Goal: Feedback & Contribution: Contribute content

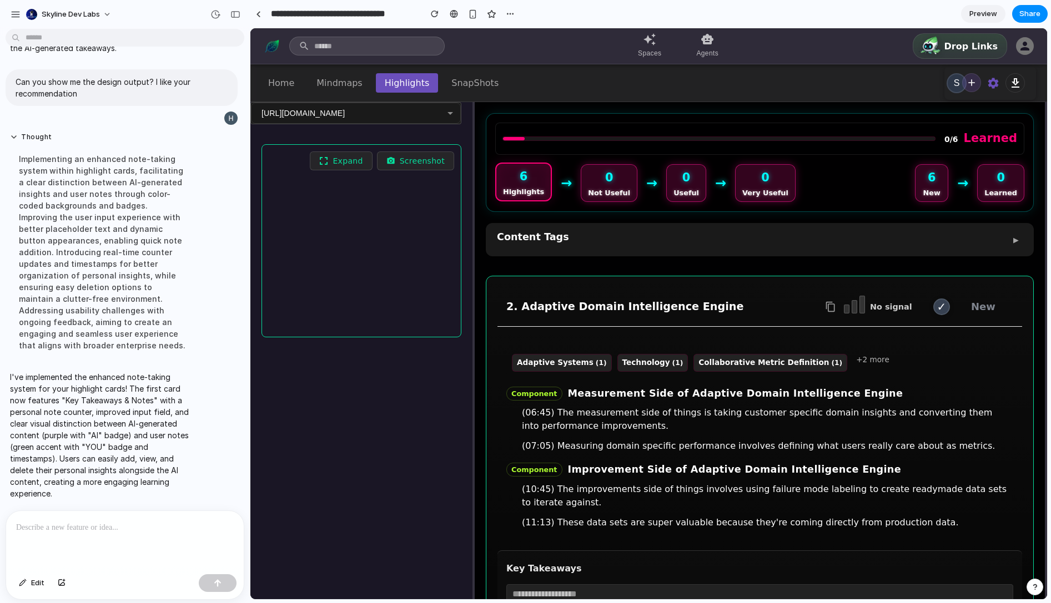
scroll to position [188, 0]
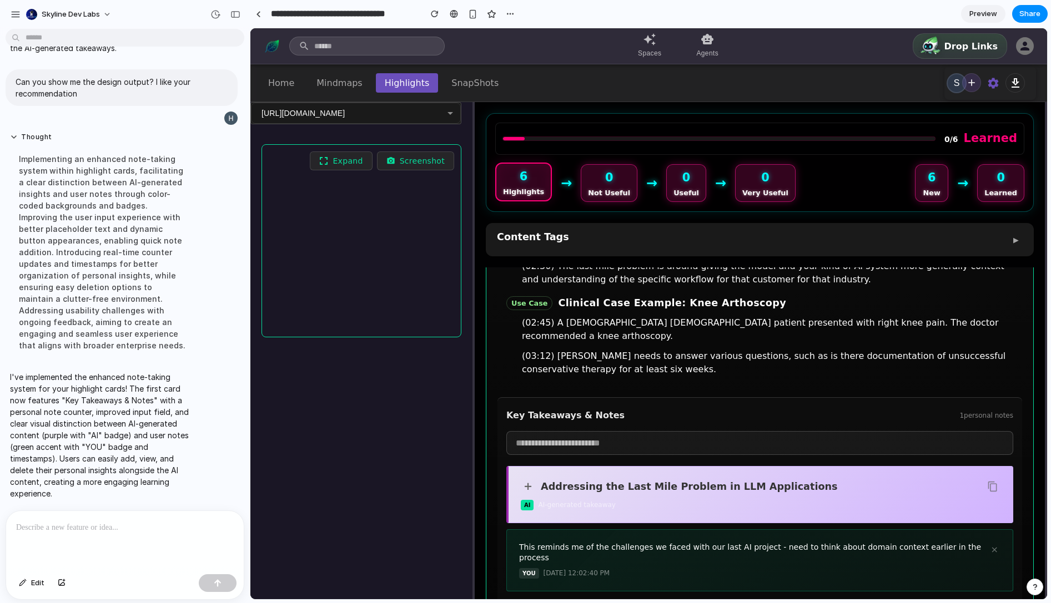
click at [80, 420] on p "I've implemented the enhanced note-taking system for your highlight cards! The …" at bounding box center [102, 435] width 185 height 128
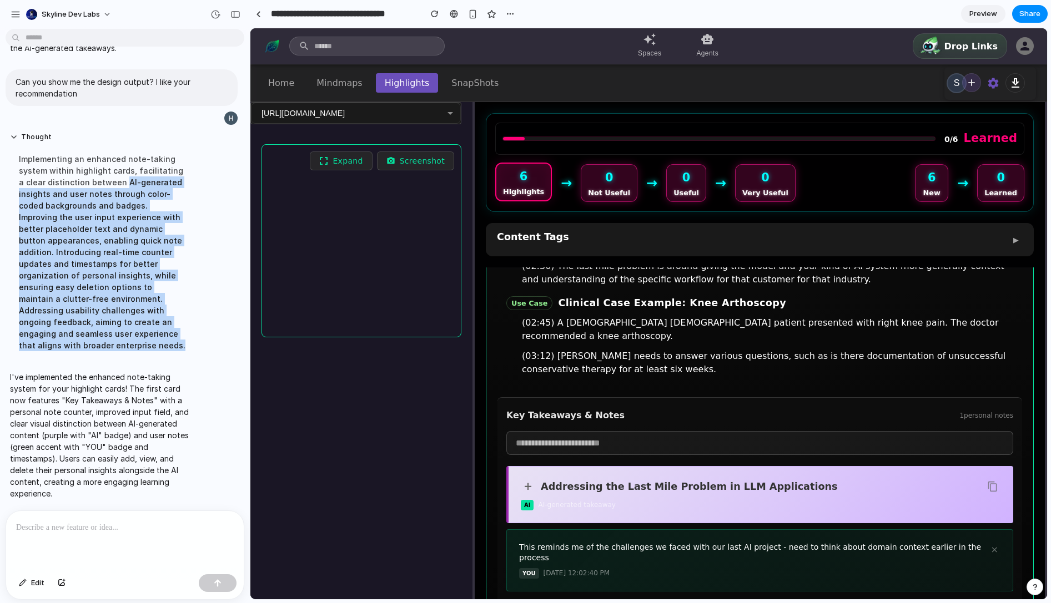
drag, startPoint x: 115, startPoint y: 180, endPoint x: 134, endPoint y: 344, distance: 165.3
click at [134, 344] on div "Implementing an enhanced note-taking system within highlight cards, facilitatin…" at bounding box center [102, 252] width 185 height 211
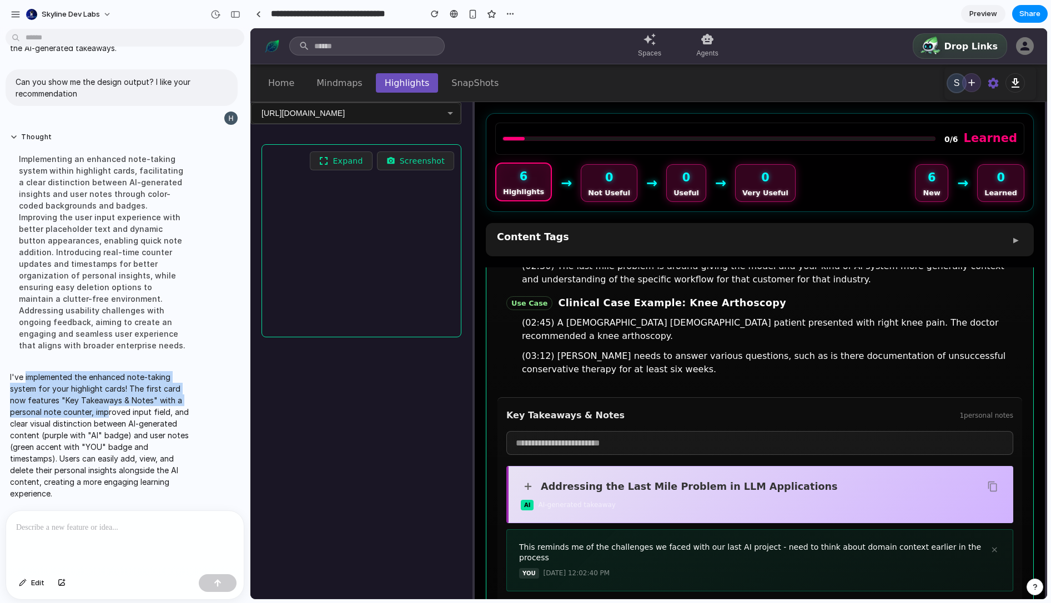
drag, startPoint x: 26, startPoint y: 372, endPoint x: 109, endPoint y: 411, distance: 91.4
click at [109, 411] on p "I've implemented the enhanced note-taking system for your highlight cards! The …" at bounding box center [102, 435] width 185 height 128
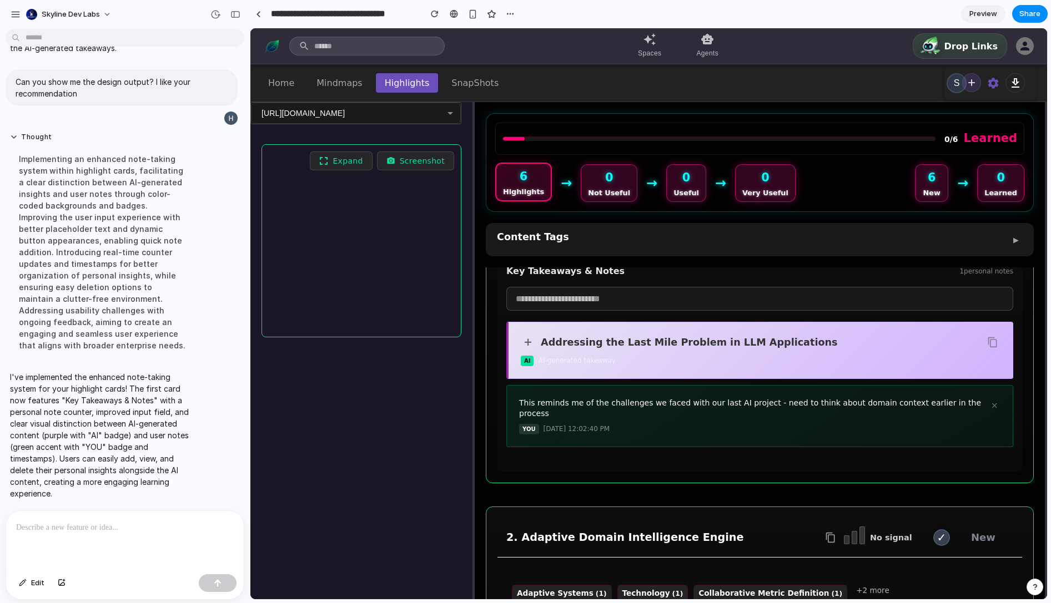
scroll to position [319, 0]
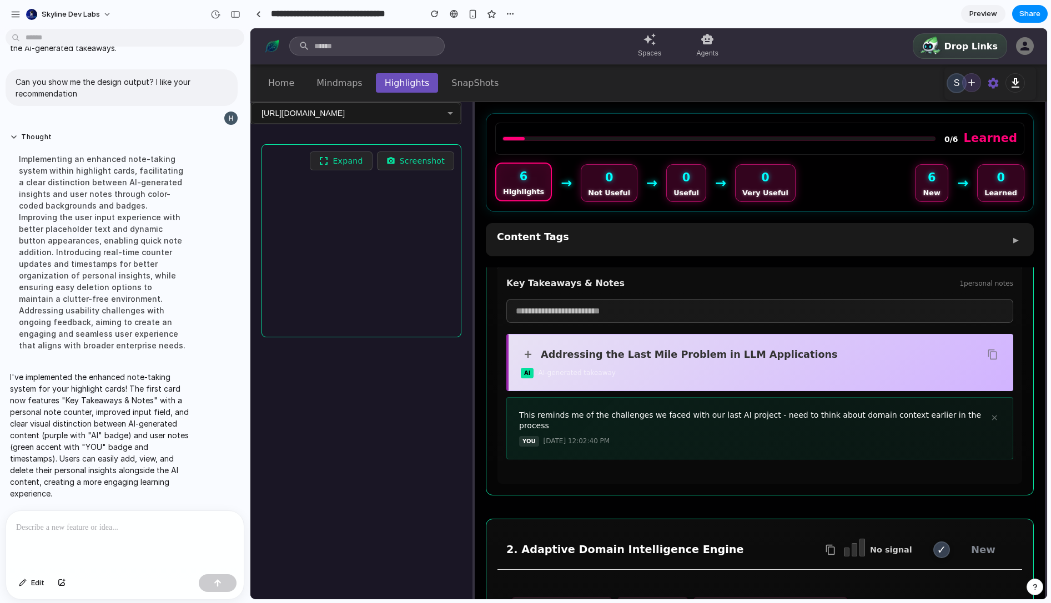
drag, startPoint x: 638, startPoint y: 350, endPoint x: 627, endPoint y: 350, distance: 11.1
click at [627, 368] on div "AI AI-generated takeaway" at bounding box center [760, 373] width 479 height 11
click at [675, 368] on div "AI AI-generated takeaway" at bounding box center [760, 373] width 479 height 11
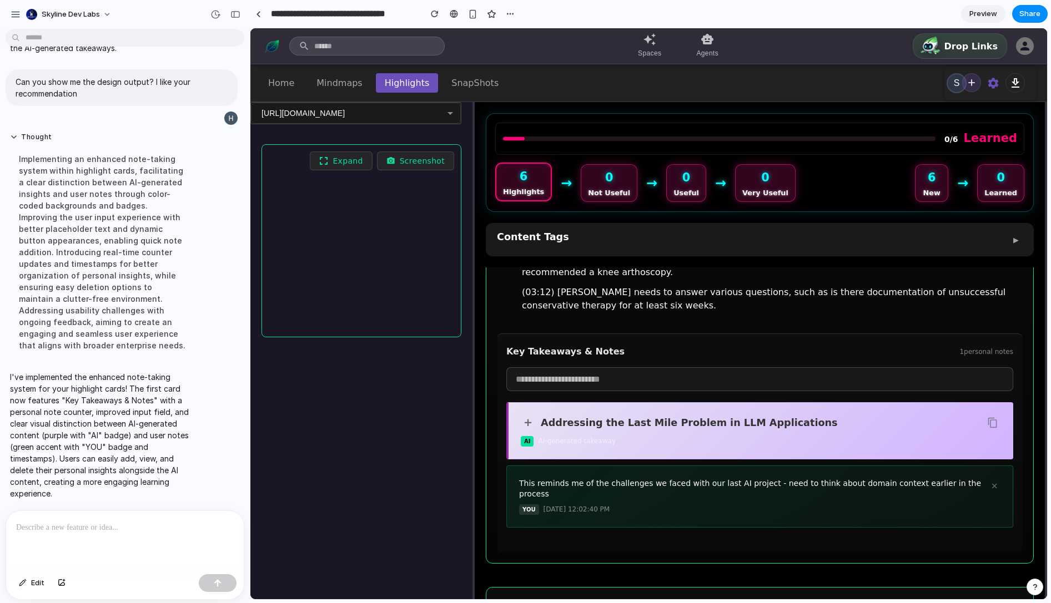
scroll to position [250, 0]
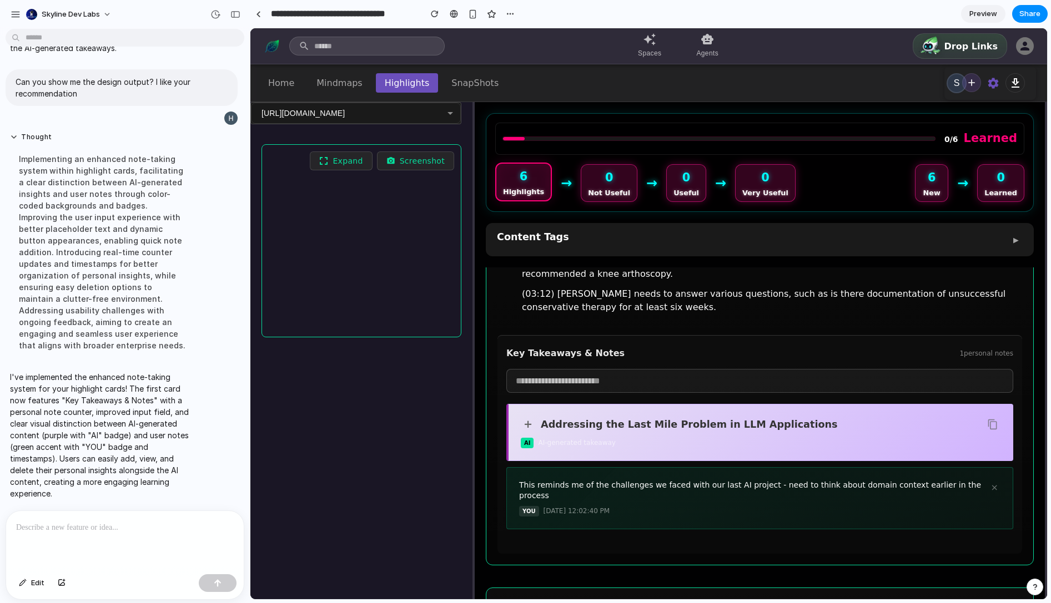
click at [62, 395] on p "I've implemented the enhanced note-taking system for your highlight cards! The …" at bounding box center [102, 435] width 185 height 128
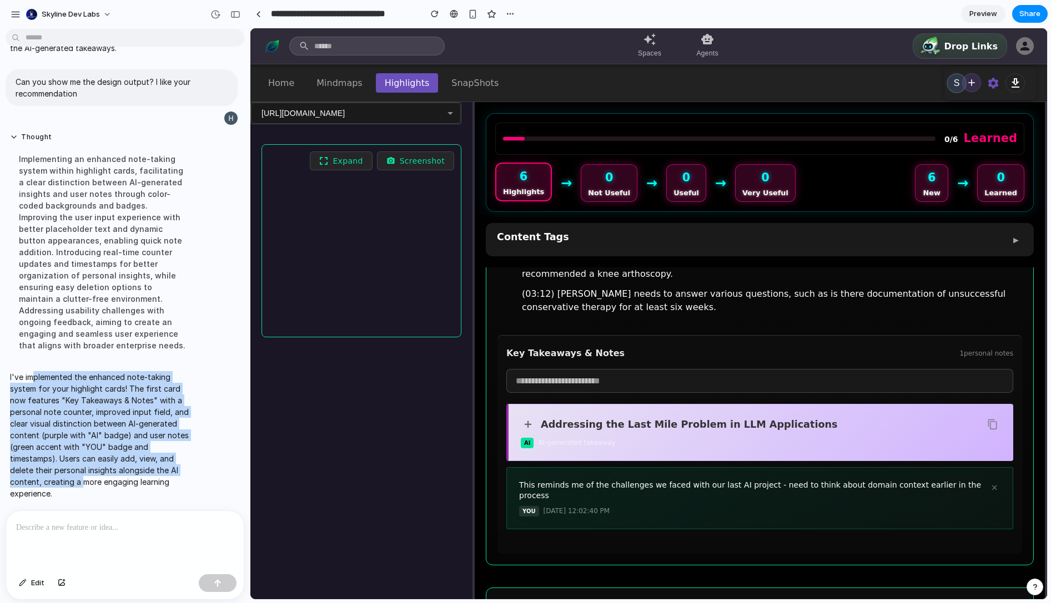
drag, startPoint x: 35, startPoint y: 375, endPoint x: 80, endPoint y: 478, distance: 112.1
click at [80, 478] on p "I've implemented the enhanced note-taking system for your highlight cards! The …" at bounding box center [102, 435] width 185 height 128
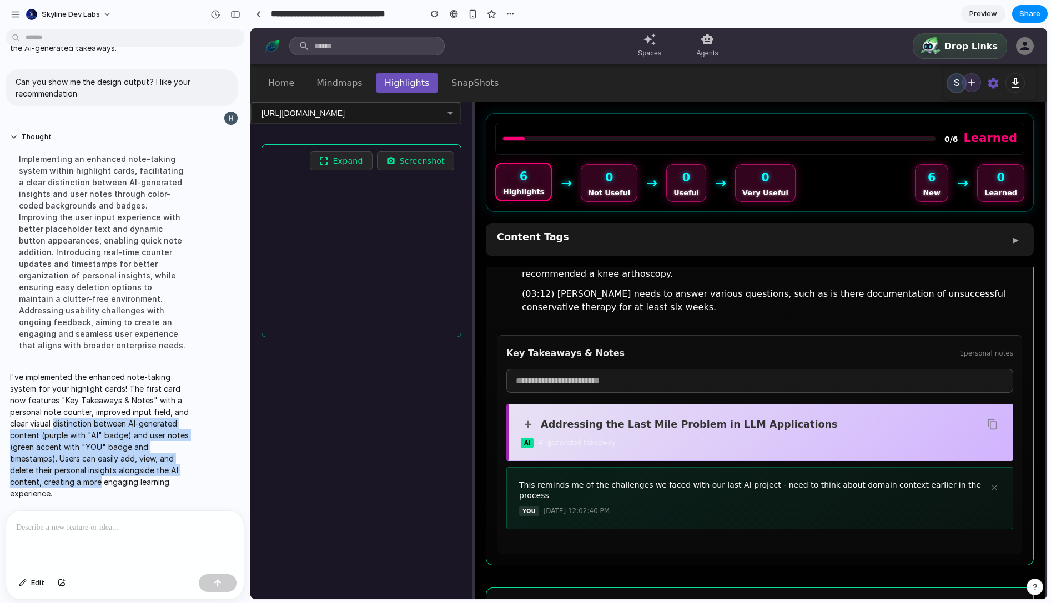
drag, startPoint x: 80, startPoint y: 478, endPoint x: 58, endPoint y: 421, distance: 61.3
click at [58, 421] on p "I've implemented the enhanced note-taking system for your highlight cards! The …" at bounding box center [102, 435] width 185 height 128
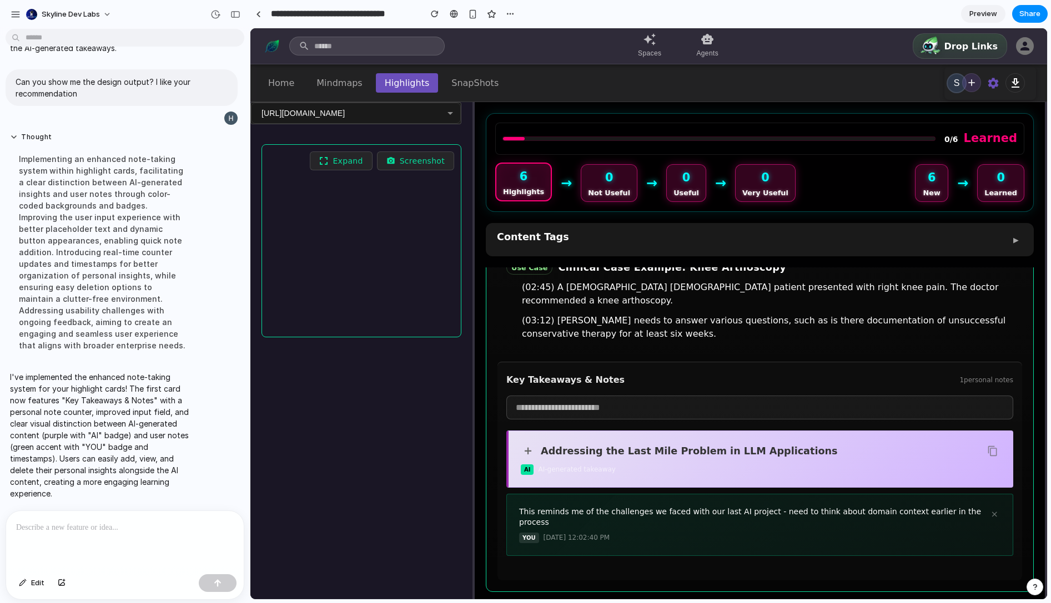
scroll to position [223, 0]
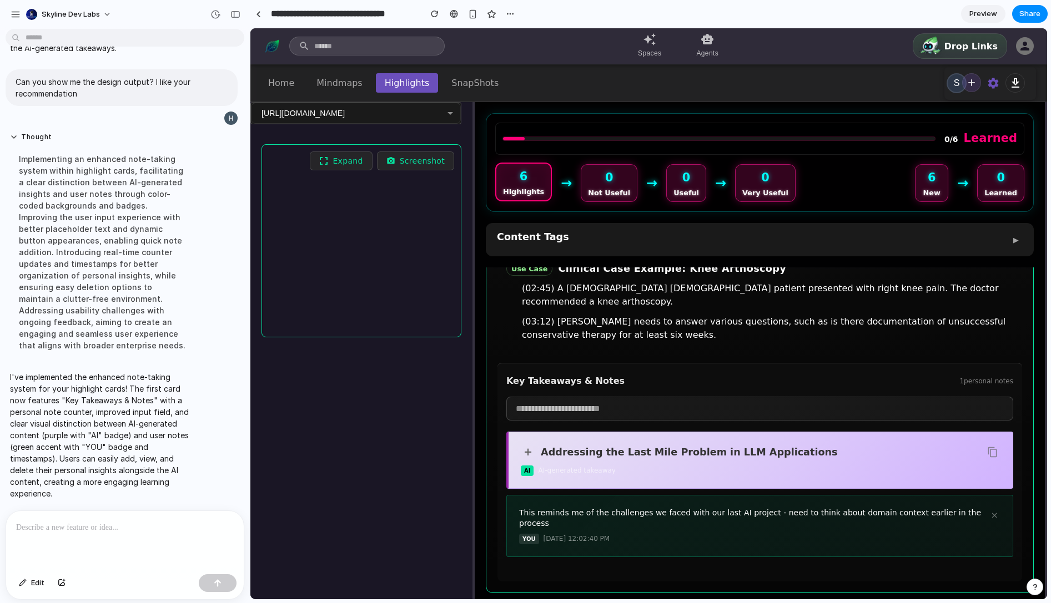
click at [89, 523] on p at bounding box center [125, 527] width 218 height 13
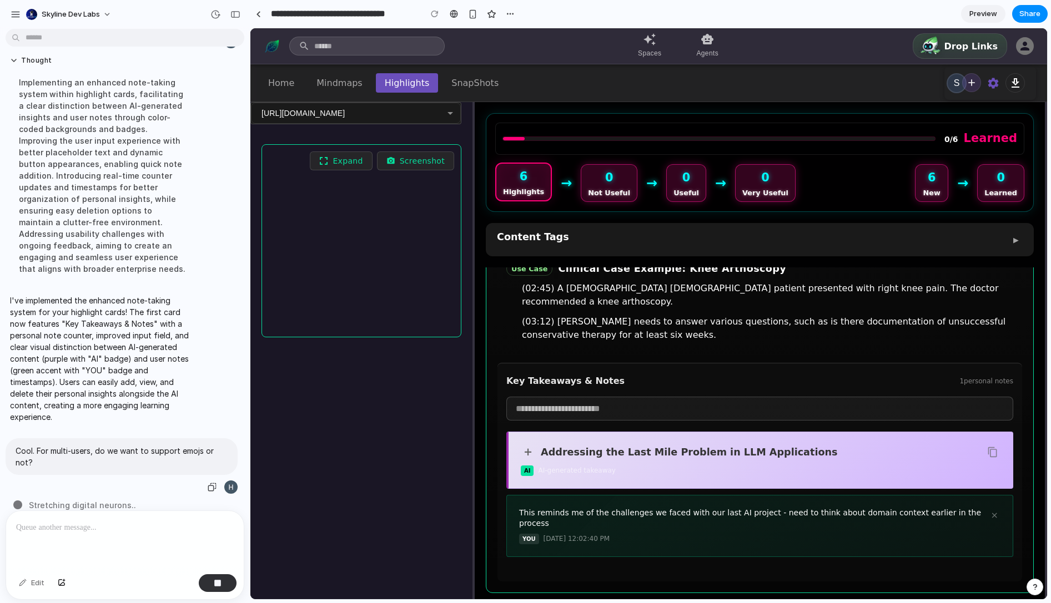
scroll to position [301, 0]
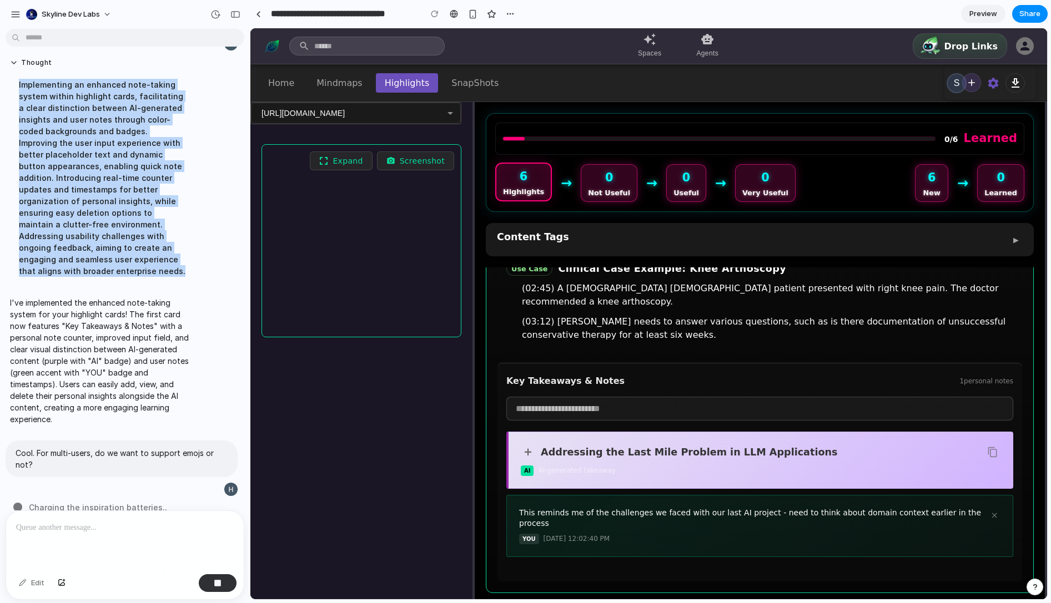
drag, startPoint x: 91, startPoint y: 272, endPoint x: 18, endPoint y: 84, distance: 201.9
click at [18, 84] on div "Implementing an enhanced note-taking system within highlight cards, facilitatin…" at bounding box center [102, 177] width 185 height 211
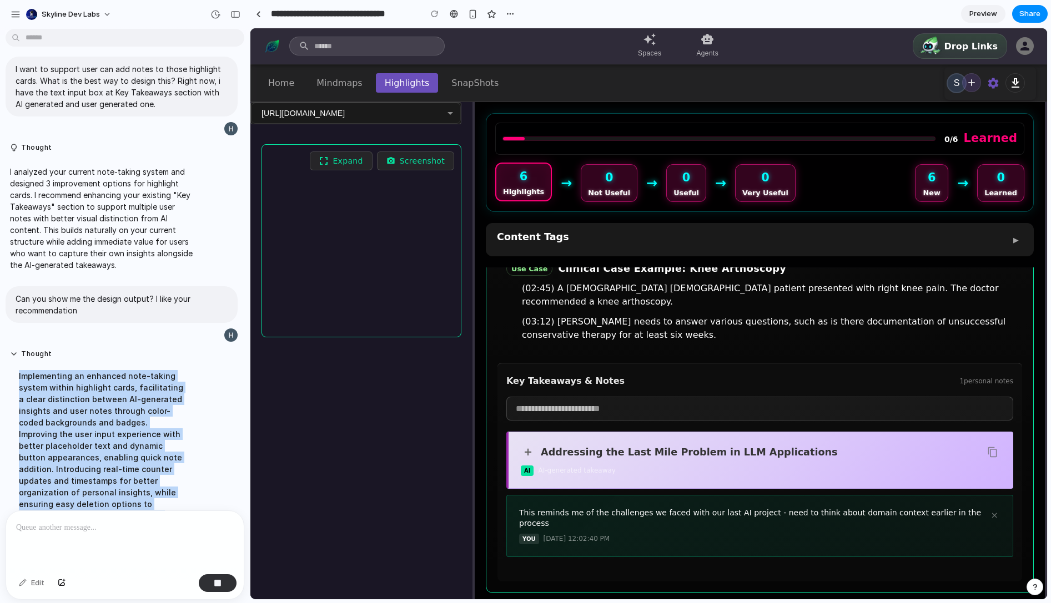
scroll to position [0, 0]
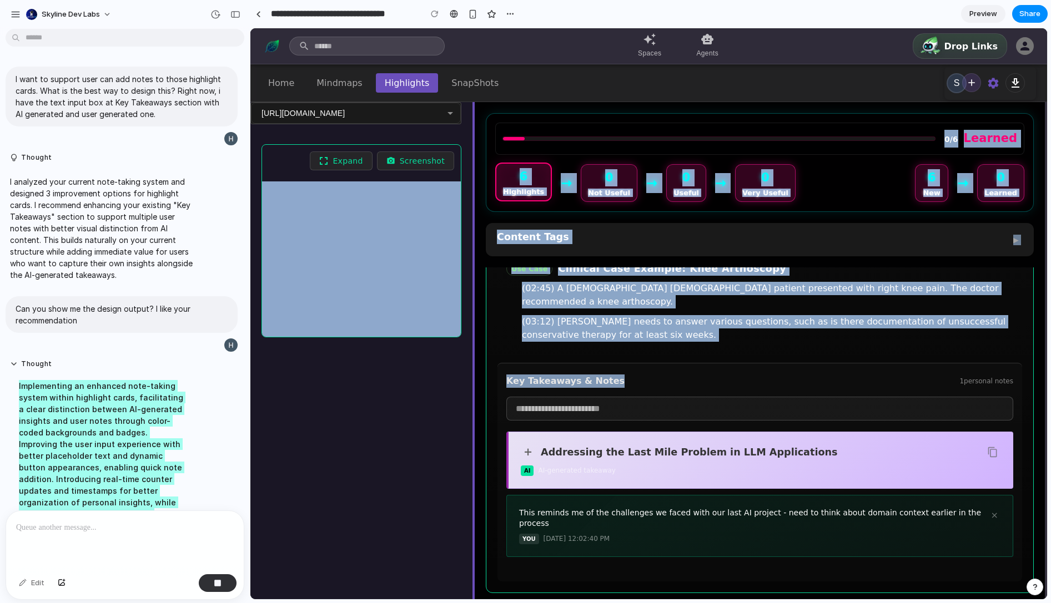
drag, startPoint x: 658, startPoint y: 361, endPoint x: 472, endPoint y: 360, distance: 185.9
click at [472, 360] on div "[URL][DOMAIN_NAME] ​ Expand Screenshot 0/6 Learned 6 Highlights → 0 Not Useful …" at bounding box center [648, 387] width 796 height 571
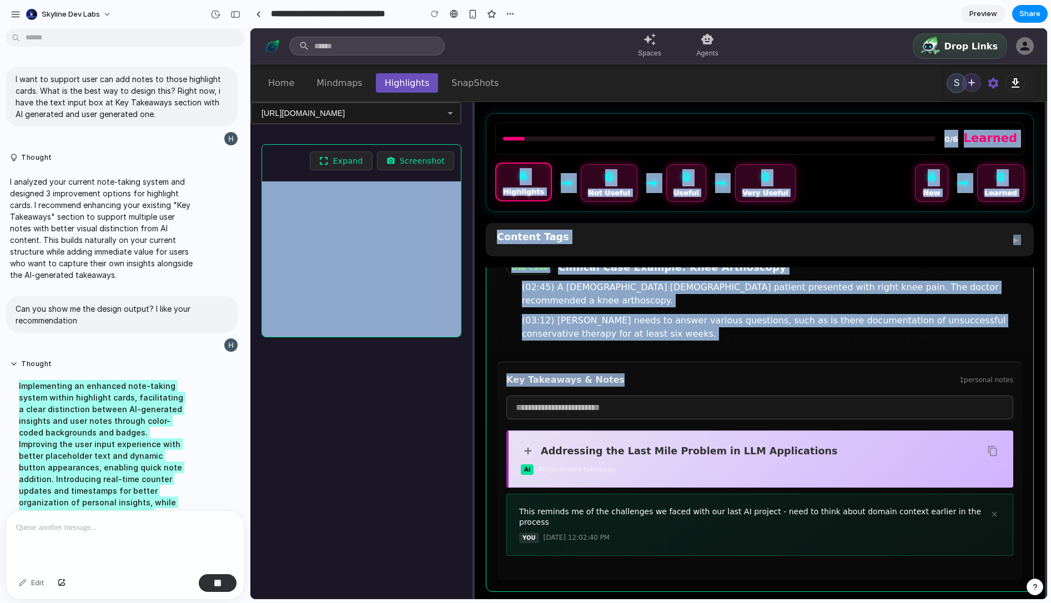
click at [634, 373] on div "Key Takeaways & Notes 1 personal notes" at bounding box center [759, 379] width 507 height 13
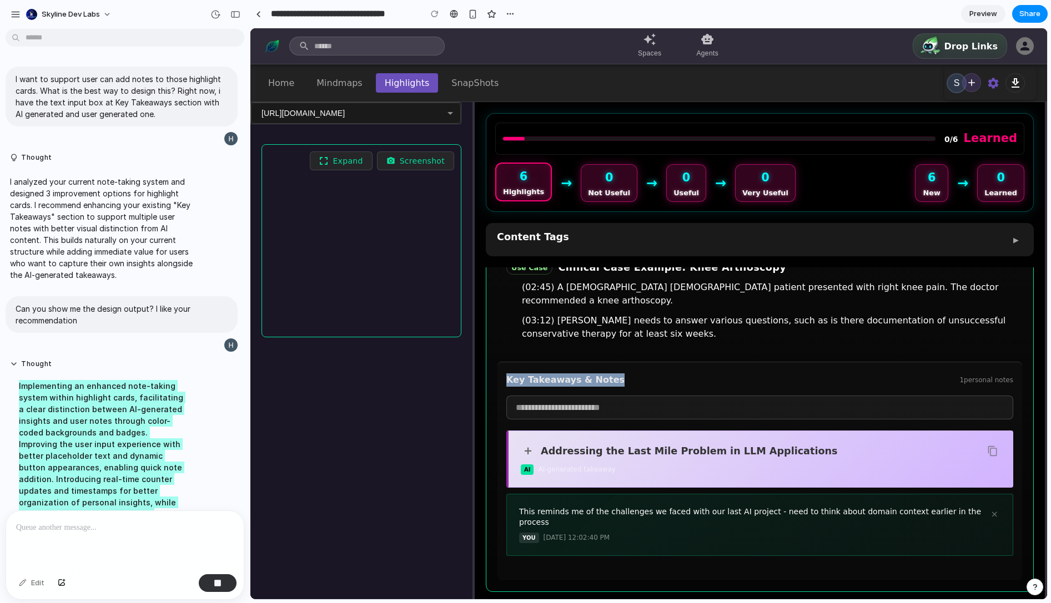
drag, startPoint x: 652, startPoint y: 356, endPoint x: 501, endPoint y: 358, distance: 151.0
click at [501, 362] on div "Key Takeaways & Notes 1 personal notes + Addressing the Last Mile Problem in LL…" at bounding box center [759, 471] width 524 height 219
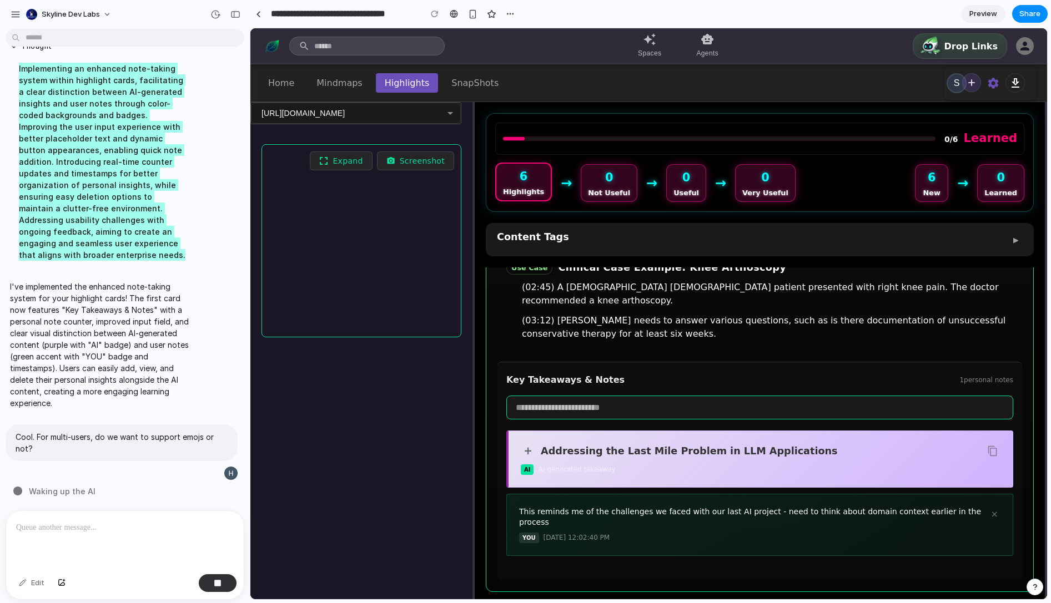
click at [664, 396] on input "text" at bounding box center [759, 408] width 507 height 24
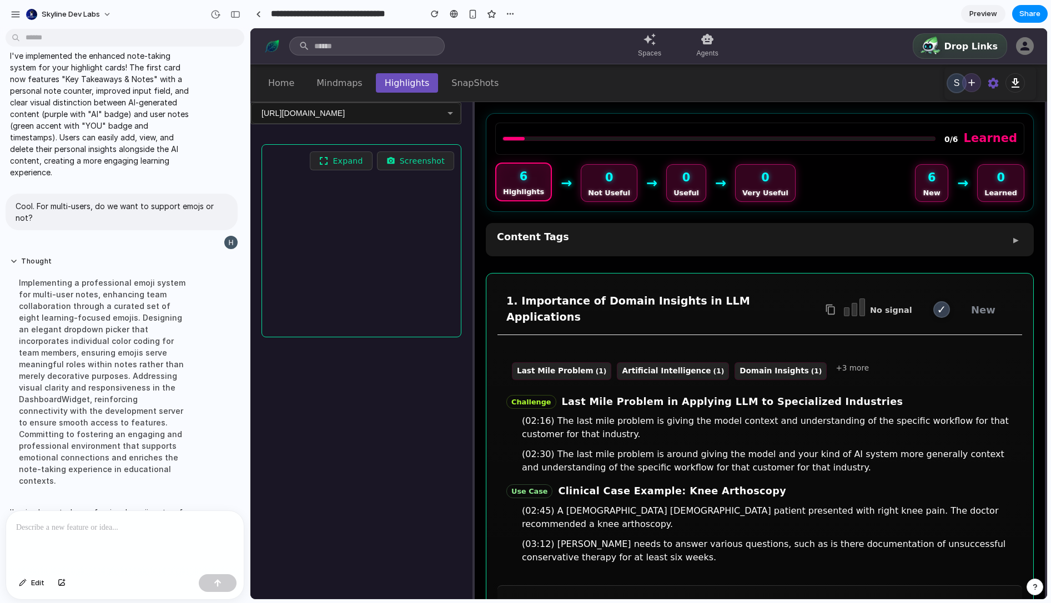
scroll to position [472, 0]
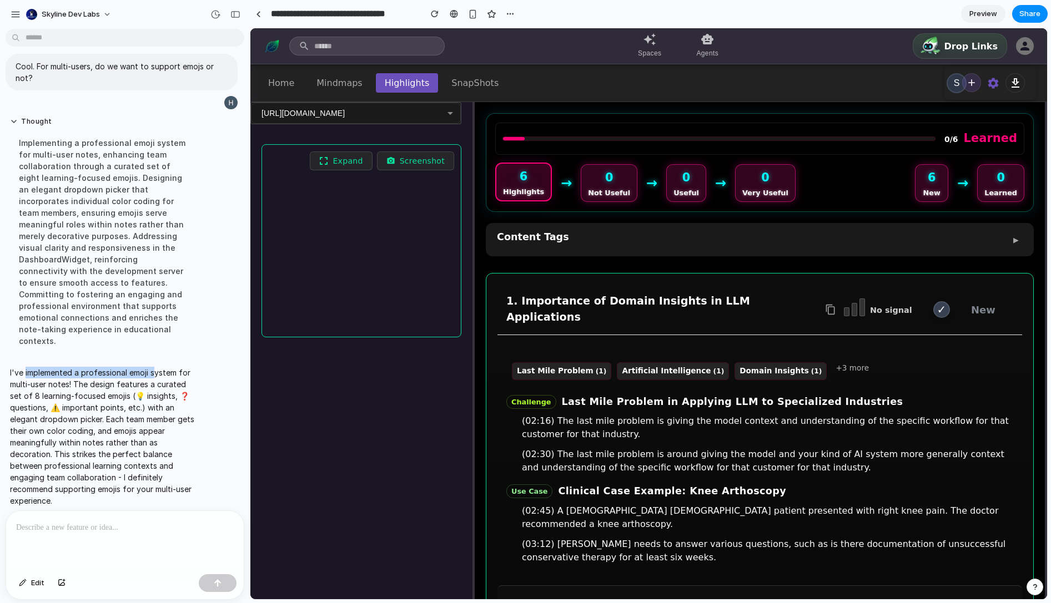
drag, startPoint x: 25, startPoint y: 359, endPoint x: 154, endPoint y: 361, distance: 128.8
click at [154, 367] on p "I've implemented a professional emoji system for multi-user notes! The design f…" at bounding box center [102, 437] width 185 height 140
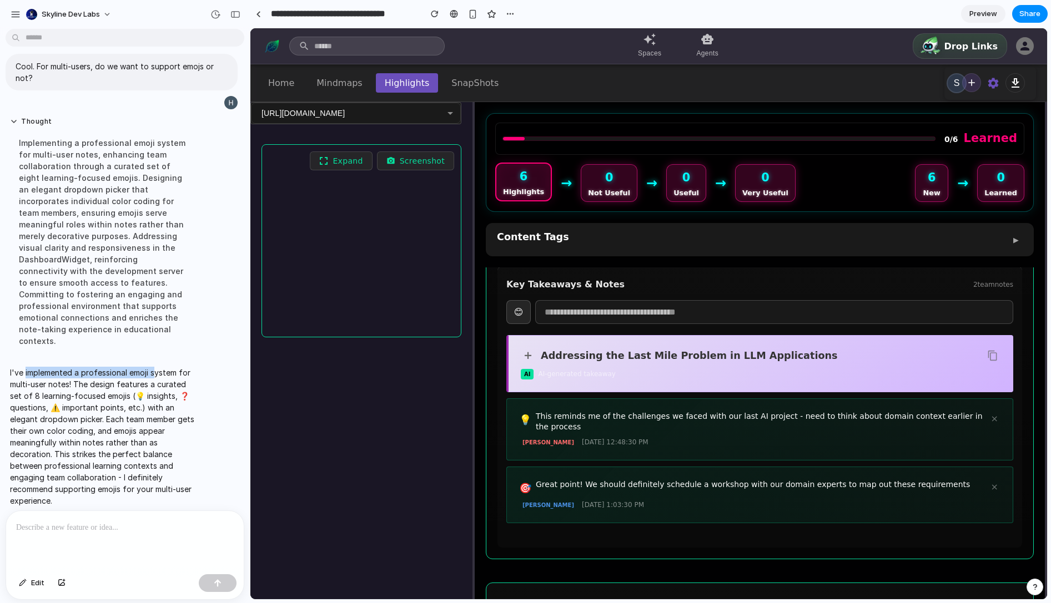
scroll to position [317, 0]
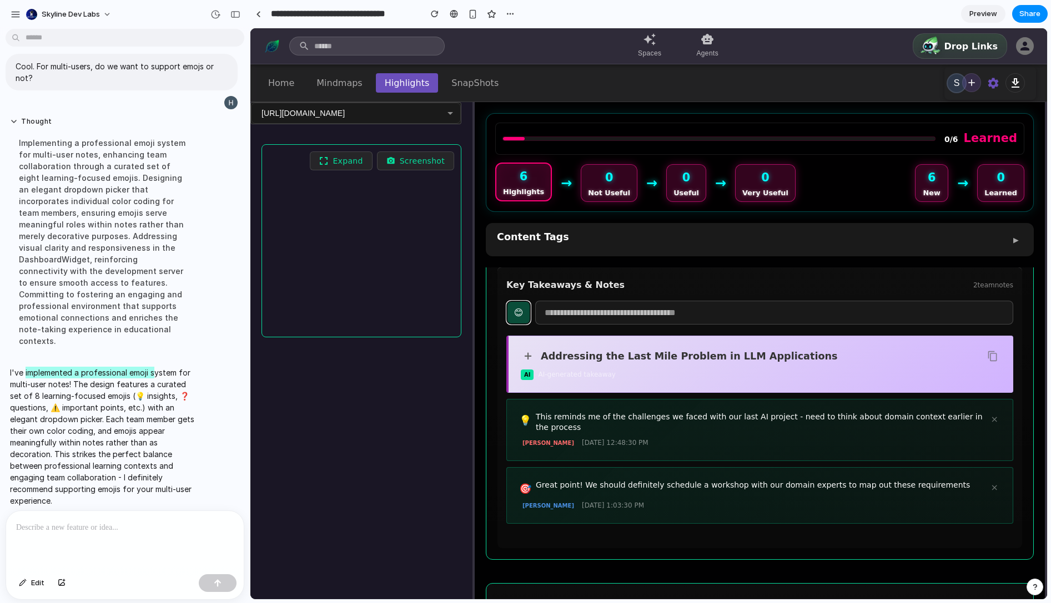
click at [519, 301] on button "😊" at bounding box center [518, 313] width 24 height 24
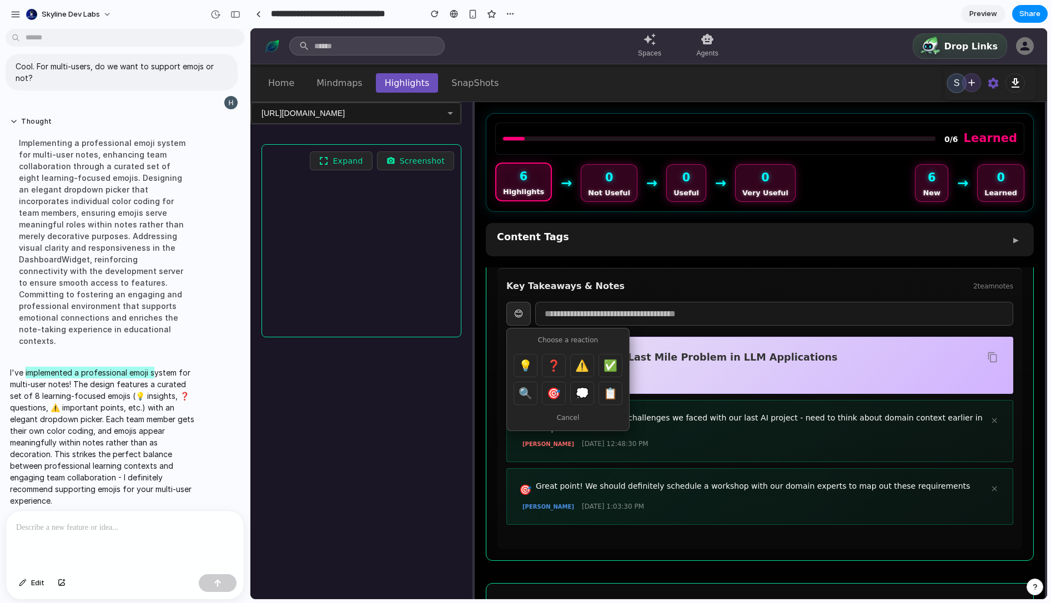
click at [435, 456] on div "Expand Screenshot" at bounding box center [361, 403] width 222 height 540
click at [812, 480] on div "🎯 Great point! We should definitely schedule a workshop with our domain experts…" at bounding box center [751, 488] width 465 height 16
click at [574, 480] on div "🎯 Great point! We should definitely schedule a workshop with our domain experts…" at bounding box center [751, 488] width 465 height 16
click at [557, 272] on div "Key Takeaways & Notes 2 team notes 😊 Choose a reaction 💡 ❓ ⚠️ ✅ 🔍 🎯 💭 📋 Cancel …" at bounding box center [759, 407] width 524 height 281
click at [557, 271] on div "Key Takeaways & Notes 2 team notes 😊 Choose a reaction 💡 ❓ ⚠️ ✅ 🔍 🎯 💭 📋 Cancel …" at bounding box center [759, 407] width 524 height 281
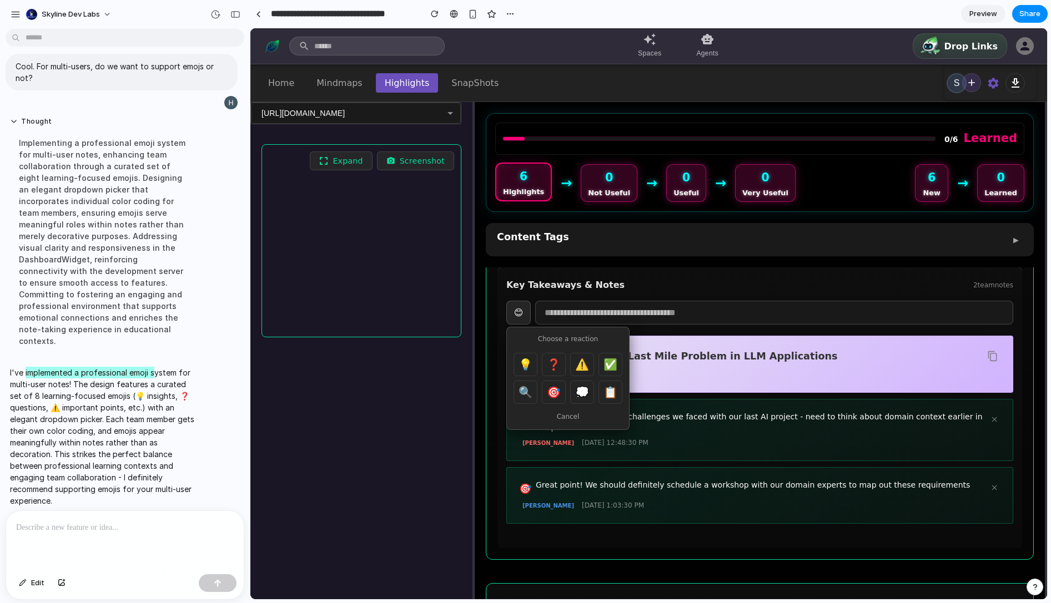
click at [569, 301] on input "text" at bounding box center [774, 313] width 478 height 24
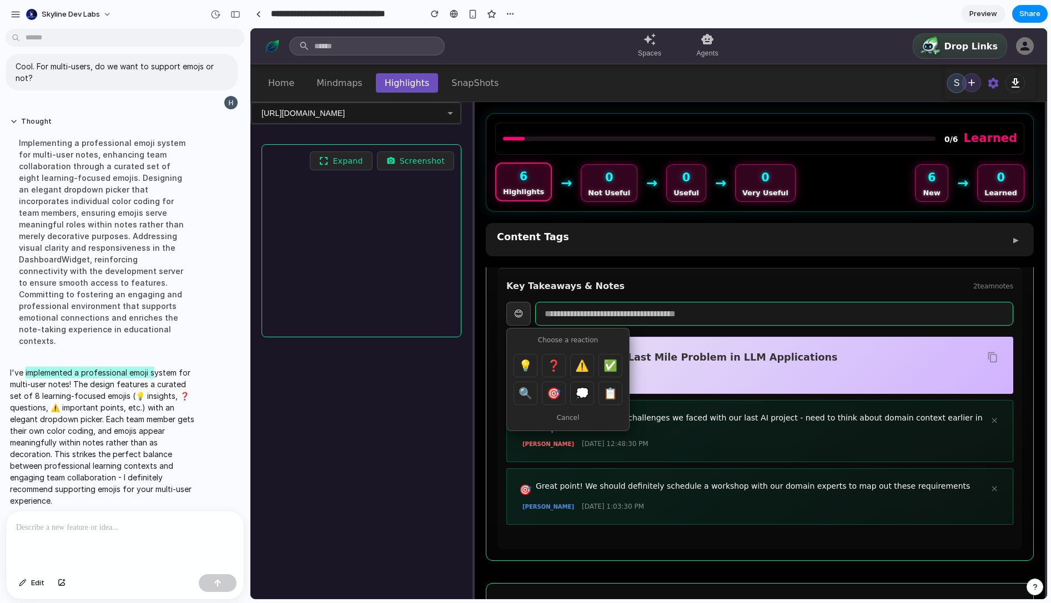
click at [825, 256] on div "0/6 Learned 6 Highlights → 0 Not Useful → 0 Useful → 0 Very Useful 6 New → 0 Le…" at bounding box center [759, 366] width 570 height 529
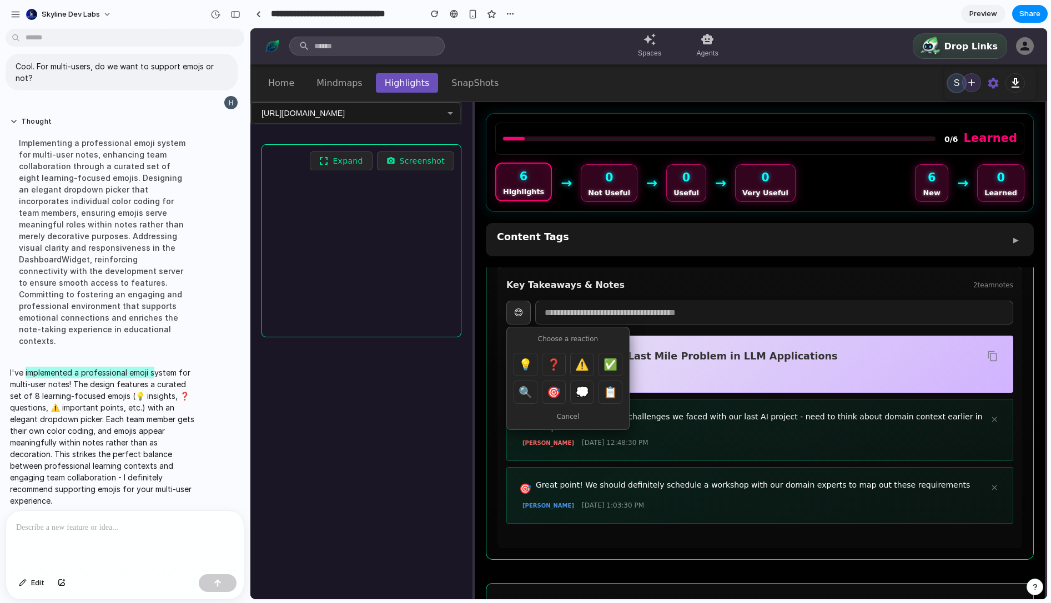
click at [953, 467] on div "🎯 Great point! We should definitely schedule a workshop with our domain experts…" at bounding box center [759, 495] width 507 height 57
click at [1018, 469] on div "1. Importance of Domain Insights in LLM Applications No signal ✓ New Last Mile …" at bounding box center [760, 256] width 548 height 605
click at [518, 301] on button "😊" at bounding box center [518, 313] width 24 height 24
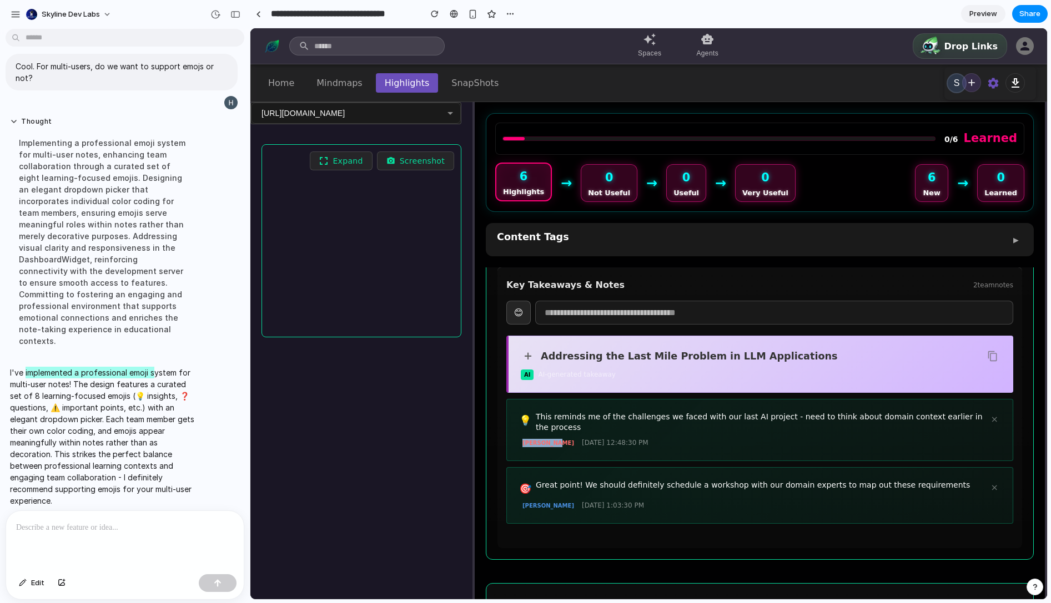
drag, startPoint x: 519, startPoint y: 421, endPoint x: 566, endPoint y: 420, distance: 47.2
click at [566, 438] on div "[PERSON_NAME] [DATE] 12:48:30 PM" at bounding box center [759, 443] width 481 height 11
click at [874, 424] on div "💡 This reminds me of the challenges we faced with our last AI project - need to…" at bounding box center [759, 430] width 492 height 48
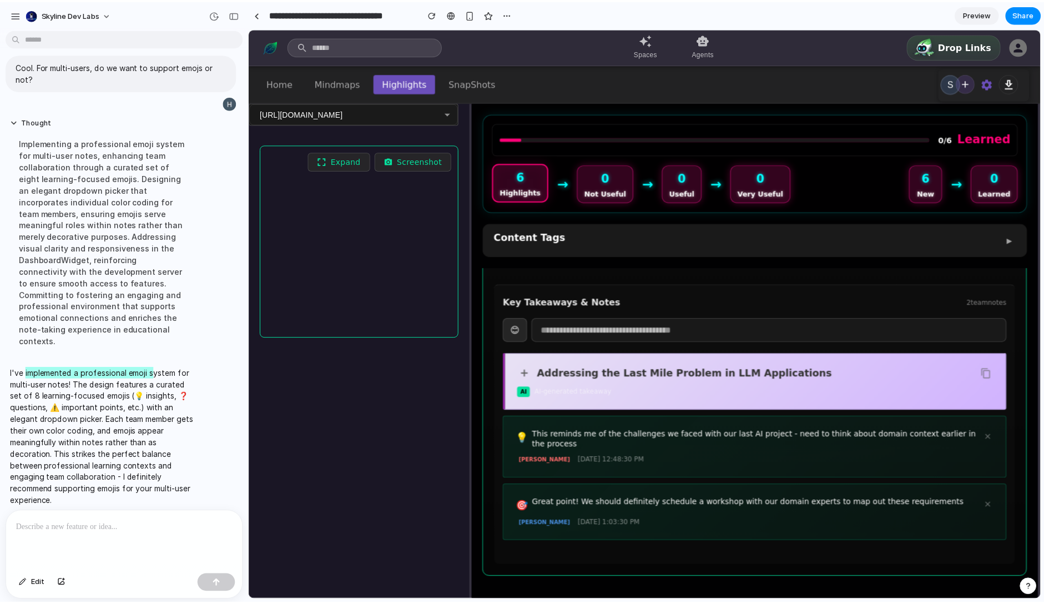
scroll to position [299, 0]
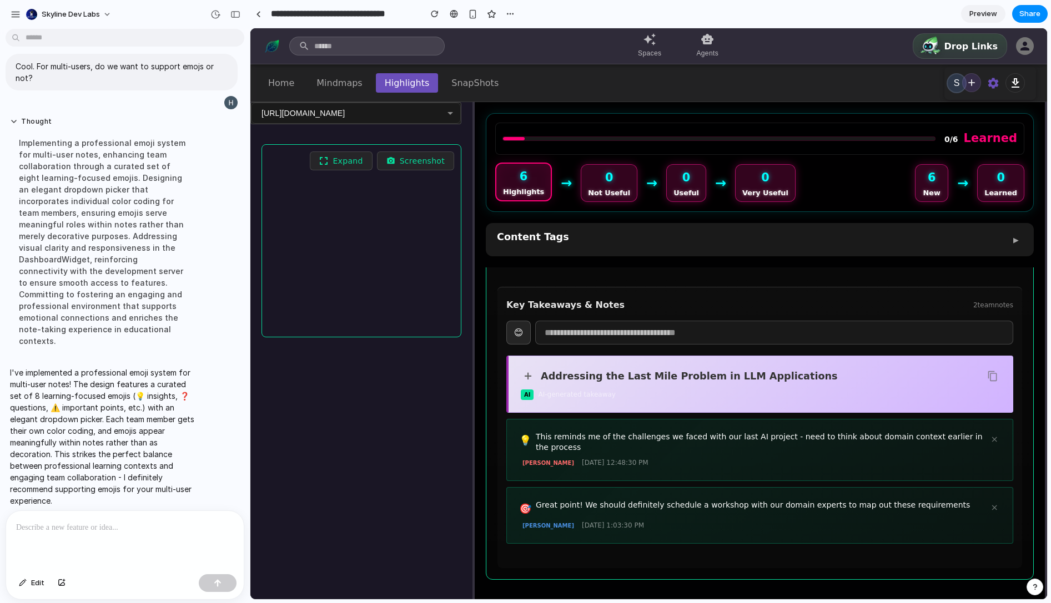
click at [129, 528] on p at bounding box center [122, 527] width 213 height 13
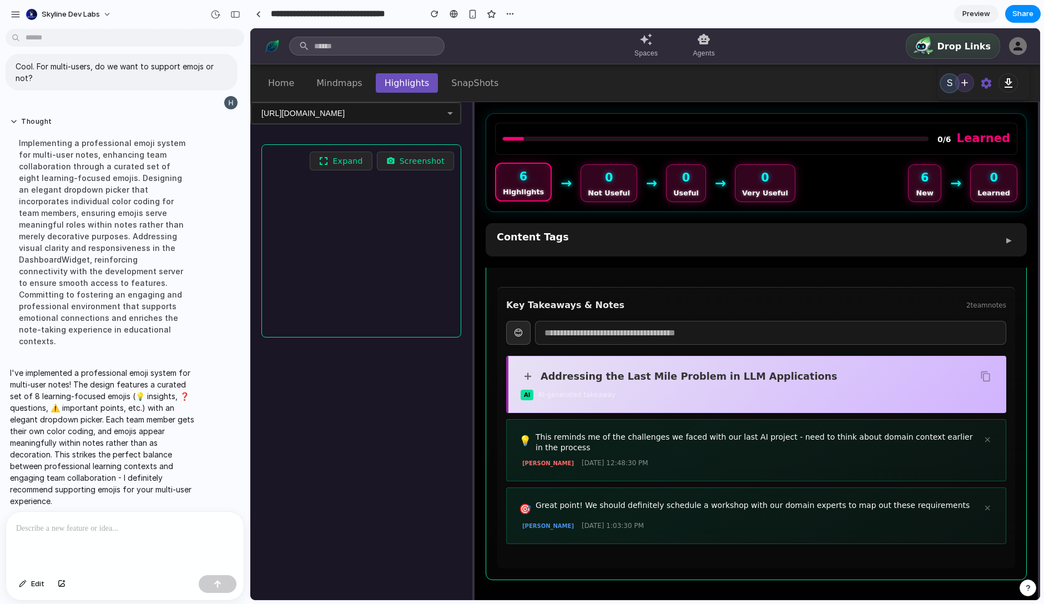
scroll to position [472, 0]
click at [79, 556] on div at bounding box center [125, 541] width 238 height 59
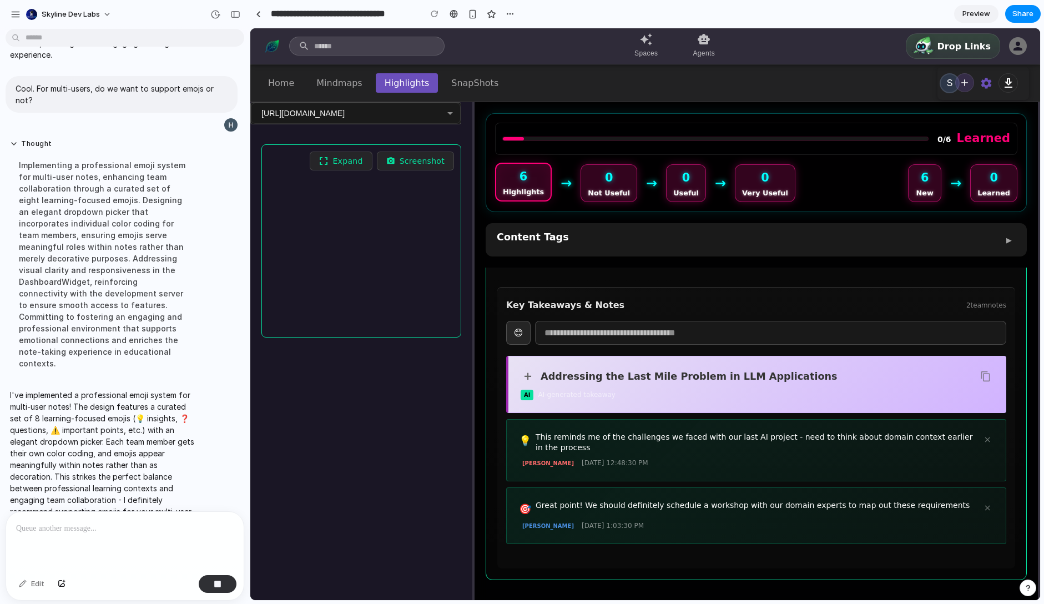
scroll to position [448, 0]
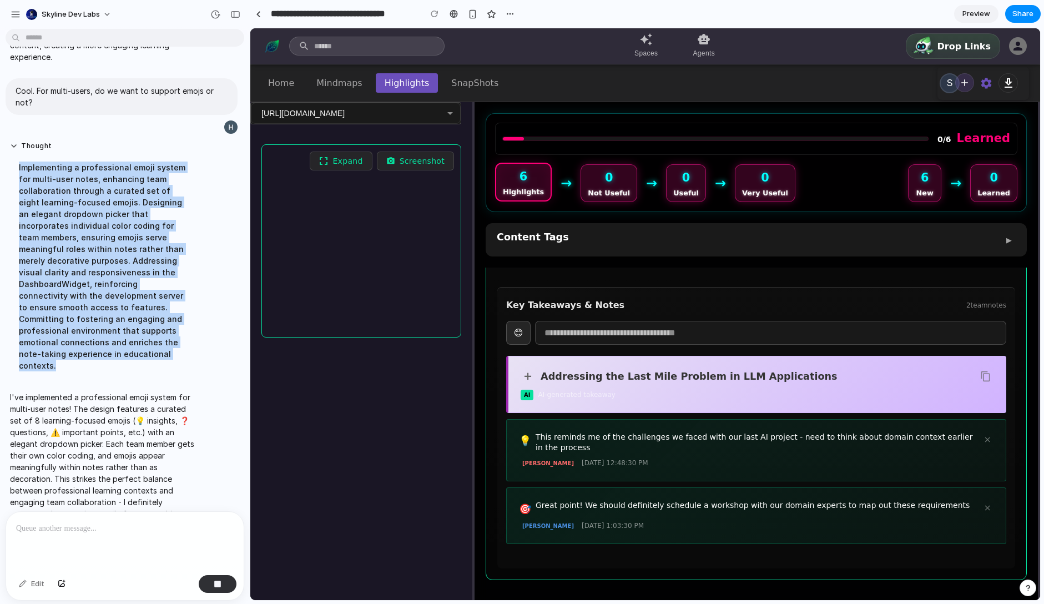
drag, startPoint x: 119, startPoint y: 352, endPoint x: 18, endPoint y: 172, distance: 206.7
click at [18, 172] on div "Implementing a professional emoji system for multi-user notes, enhancing team c…" at bounding box center [102, 266] width 185 height 223
copy div "Implementing a professional emoji system for multi-user notes, enhancing team c…"
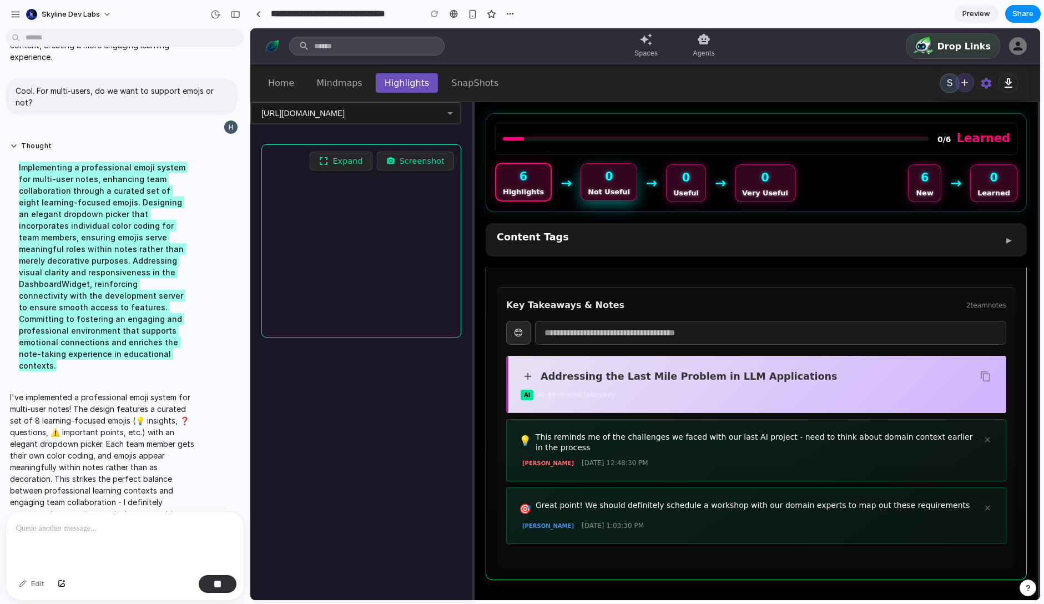
click at [605, 184] on div "0" at bounding box center [609, 176] width 8 height 17
click at [670, 185] on div "0 Useful" at bounding box center [686, 182] width 40 height 38
drag, startPoint x: 776, startPoint y: 186, endPoint x: 932, endPoint y: 78, distance: 189.7
click at [776, 186] on div "0 Very Useful" at bounding box center [765, 183] width 60 height 38
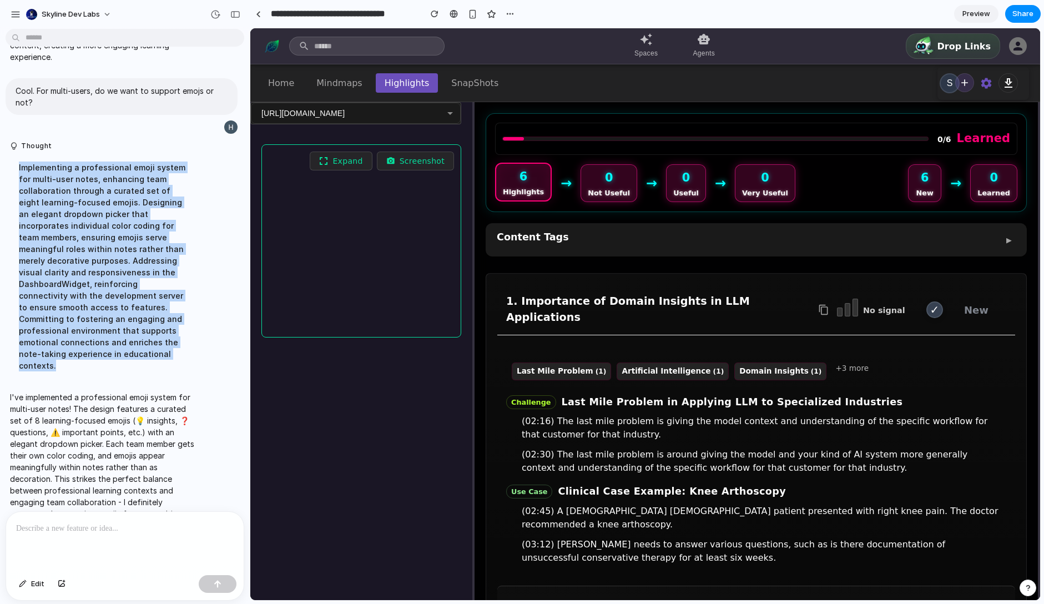
scroll to position [748, 0]
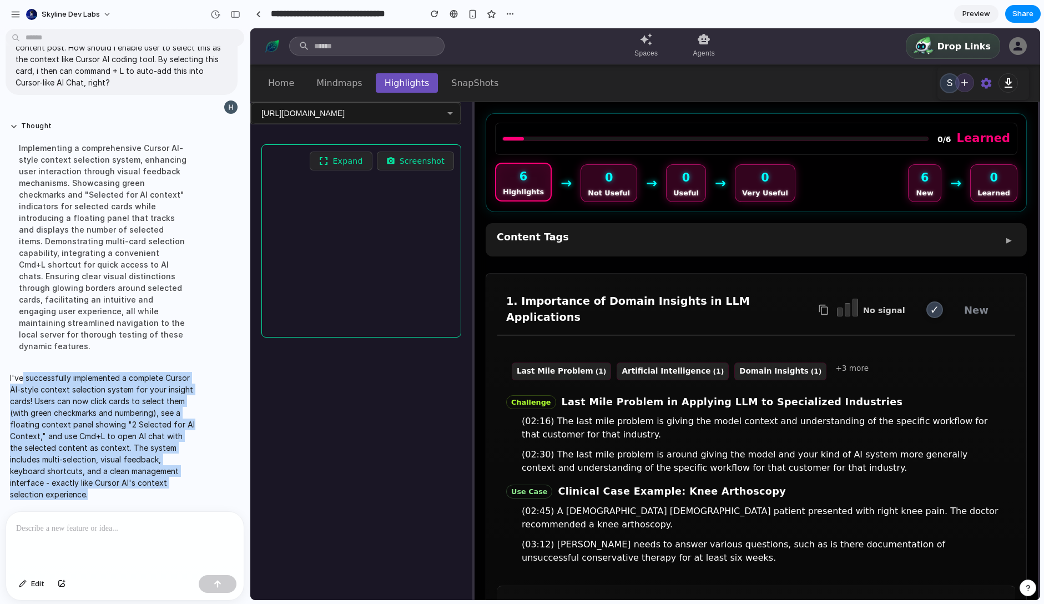
drag, startPoint x: 22, startPoint y: 375, endPoint x: 99, endPoint y: 509, distance: 154.6
click at [99, 509] on div "I want to support user can add notes to those highlight cards. What is the best…" at bounding box center [125, 318] width 250 height 571
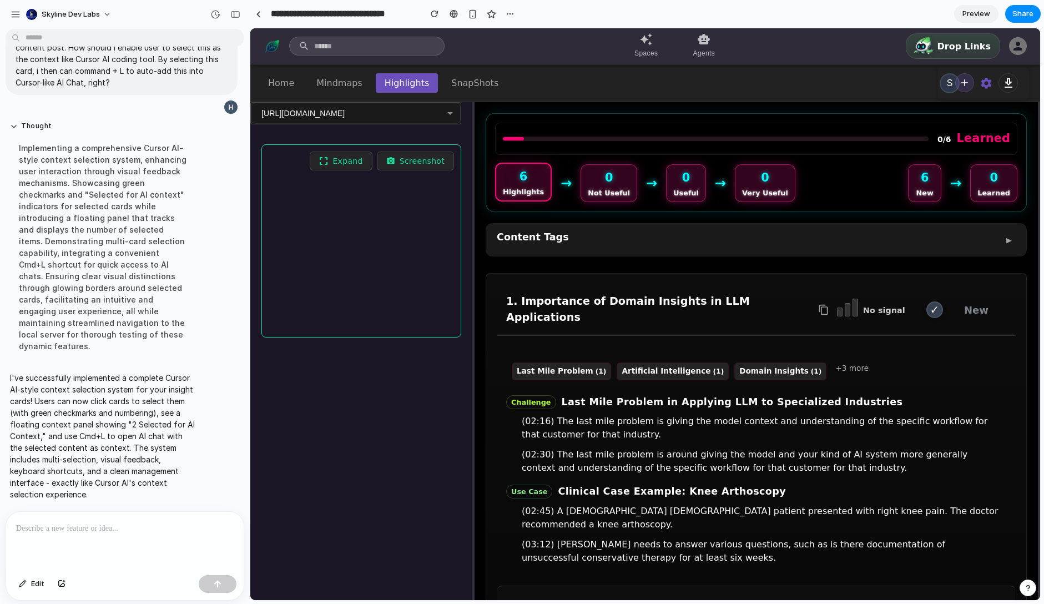
click at [118, 477] on p "I've successfully implemented a complete Cursor AI-style context selection syst…" at bounding box center [102, 436] width 185 height 128
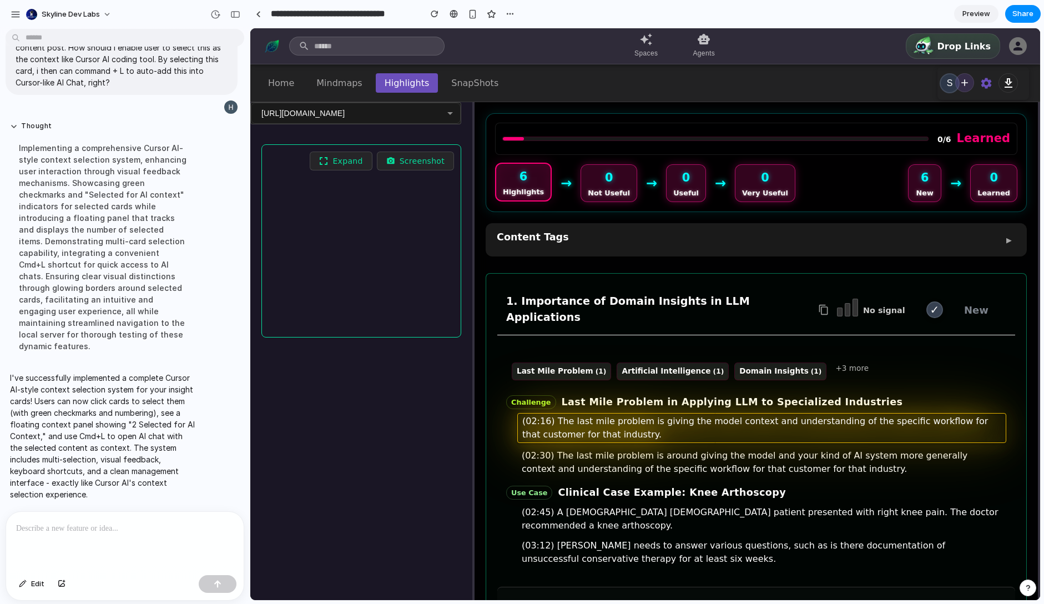
click at [847, 413] on div "(02:16) The last mile problem is giving the model context and understanding of …" at bounding box center [761, 428] width 489 height 30
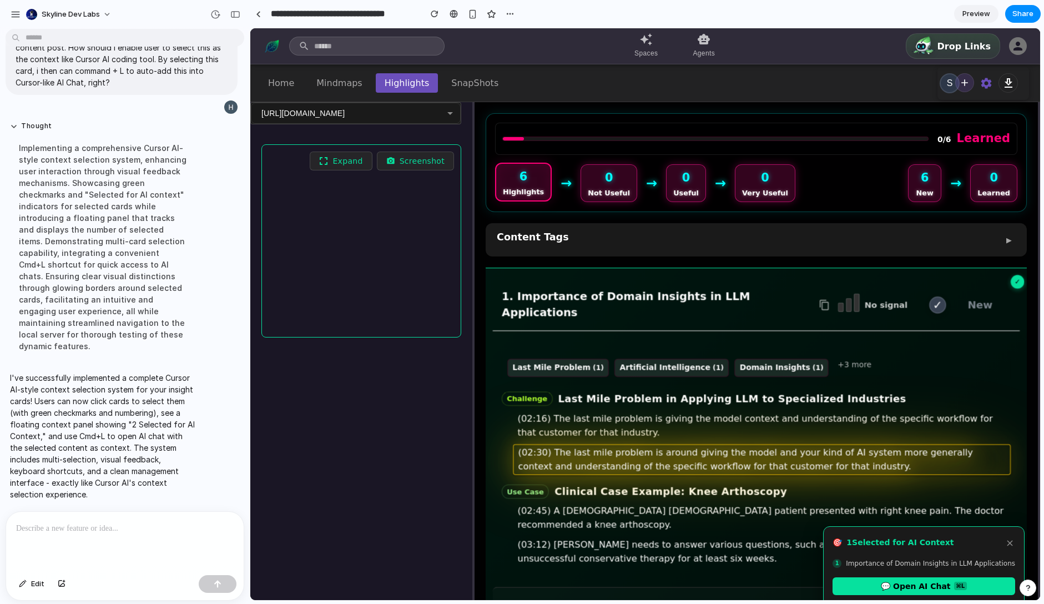
click at [819, 446] on div "(02:30) The last mile problem is around giving the model and your kind of AI sy…" at bounding box center [762, 460] width 498 height 31
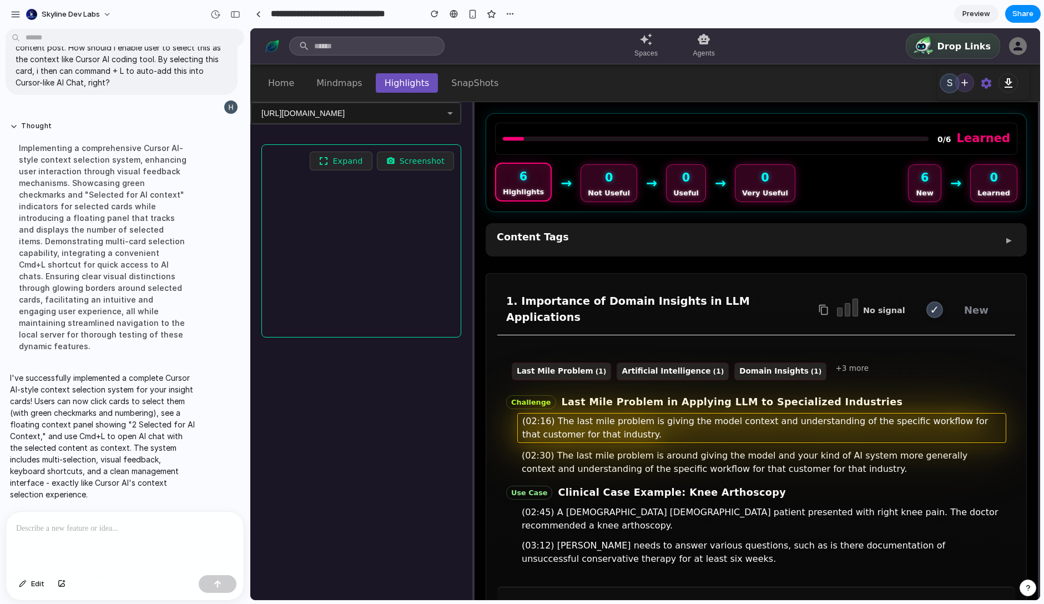
click at [824, 415] on div "(02:16) The last mile problem is giving the model context and understanding of …" at bounding box center [761, 428] width 489 height 30
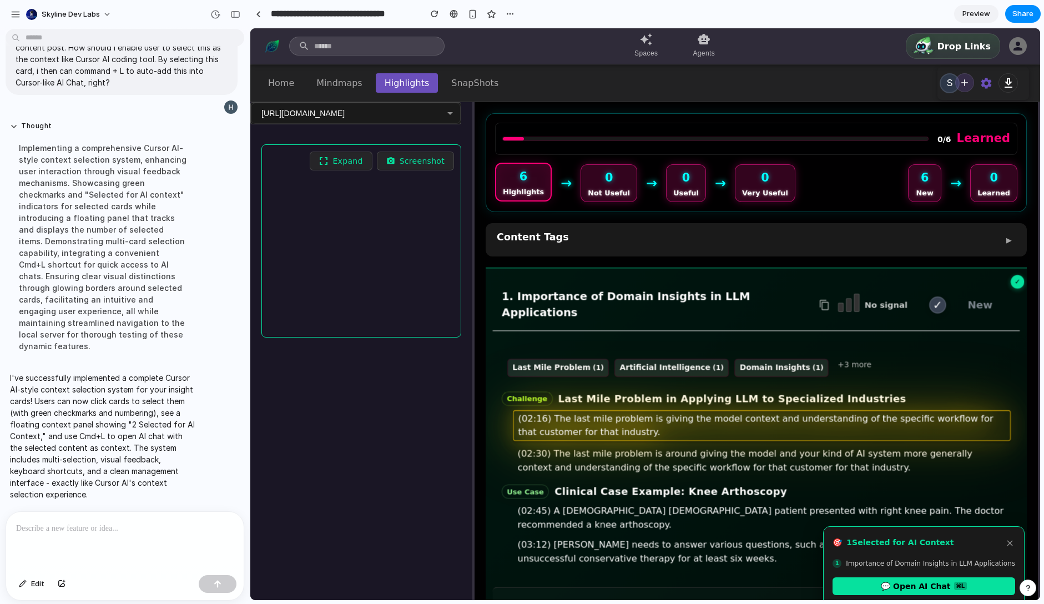
click at [713, 425] on div "(02:16) The last mile problem is giving the model context and understanding of …" at bounding box center [762, 426] width 498 height 31
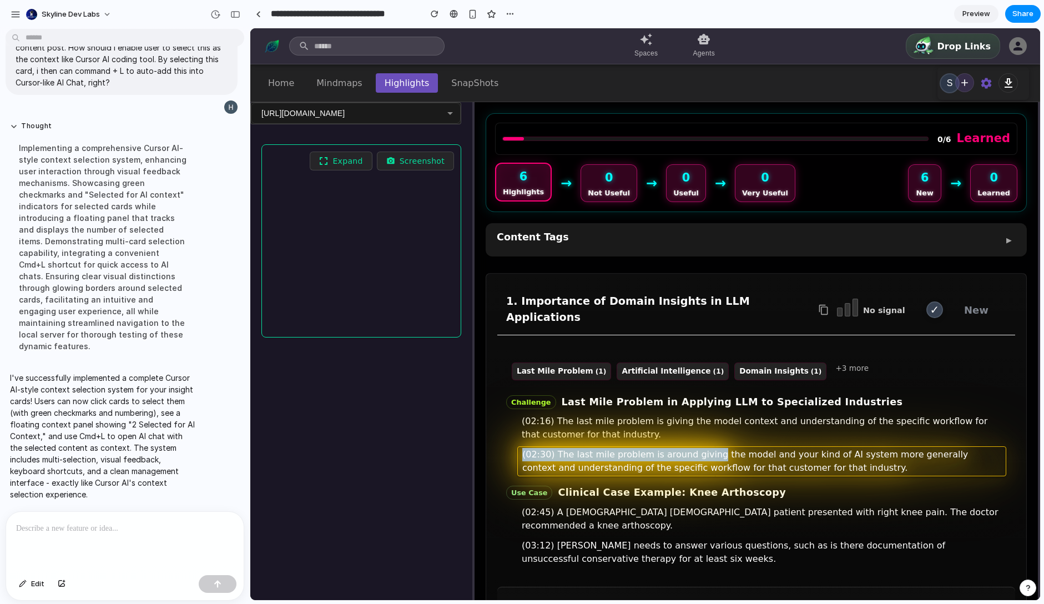
click at [705, 446] on div "(02:30) The last mile problem is around giving the model and your kind of AI sy…" at bounding box center [761, 461] width 489 height 30
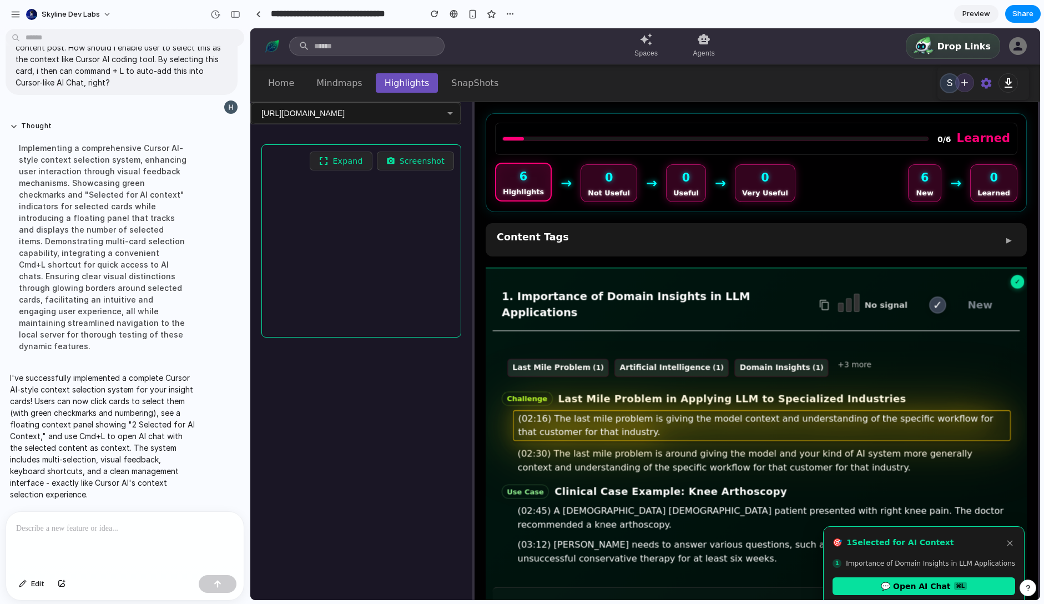
click at [714, 411] on div "(02:16) The last mile problem is giving the model context and understanding of …" at bounding box center [762, 426] width 498 height 31
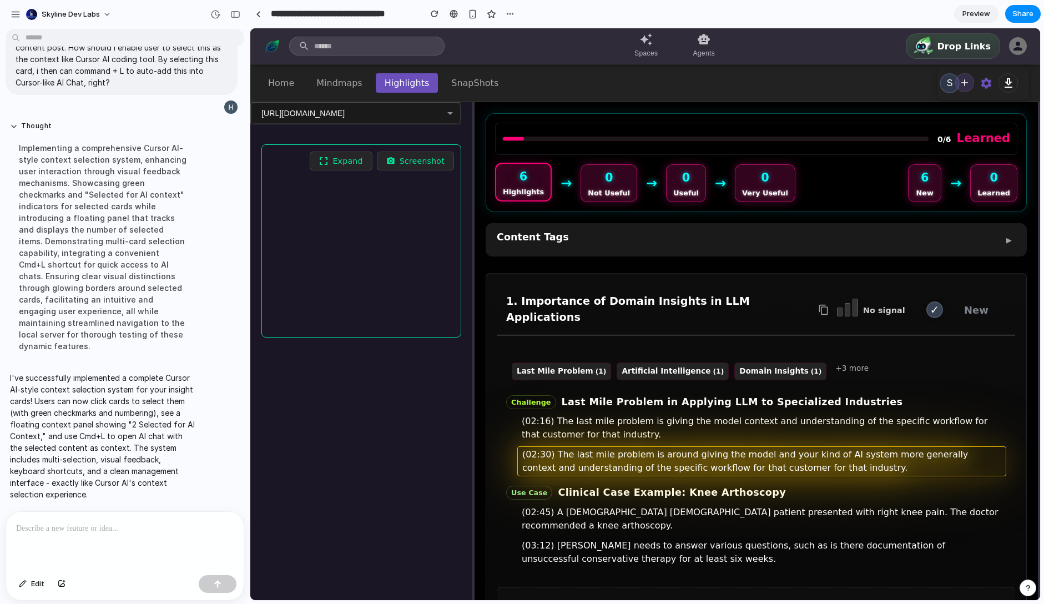
click at [709, 446] on div "(02:30) The last mile problem is around giving the model and your kind of AI sy…" at bounding box center [761, 461] width 489 height 30
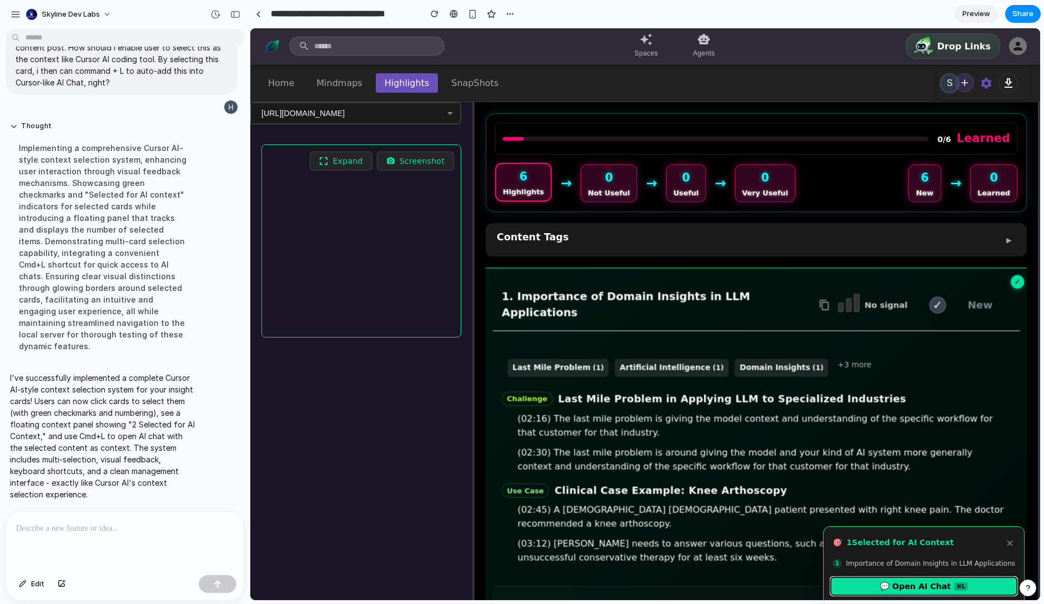
click at [948, 587] on button "💬 Open AI Chat ⌘L" at bounding box center [924, 586] width 186 height 18
click at [970, 590] on button "💬 Open AI Chat ⌘L" at bounding box center [924, 586] width 186 height 18
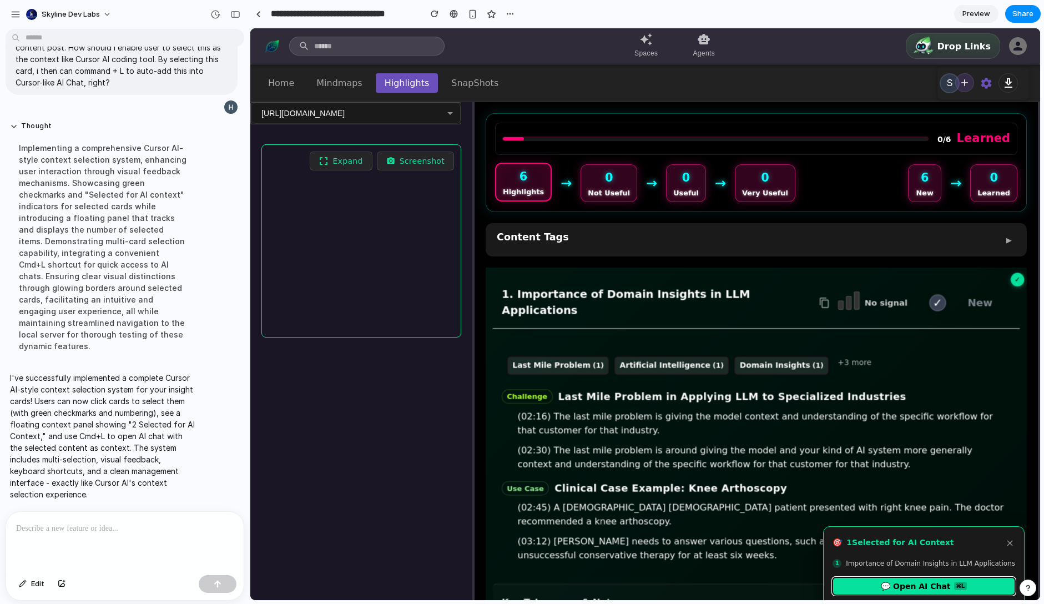
scroll to position [0, 0]
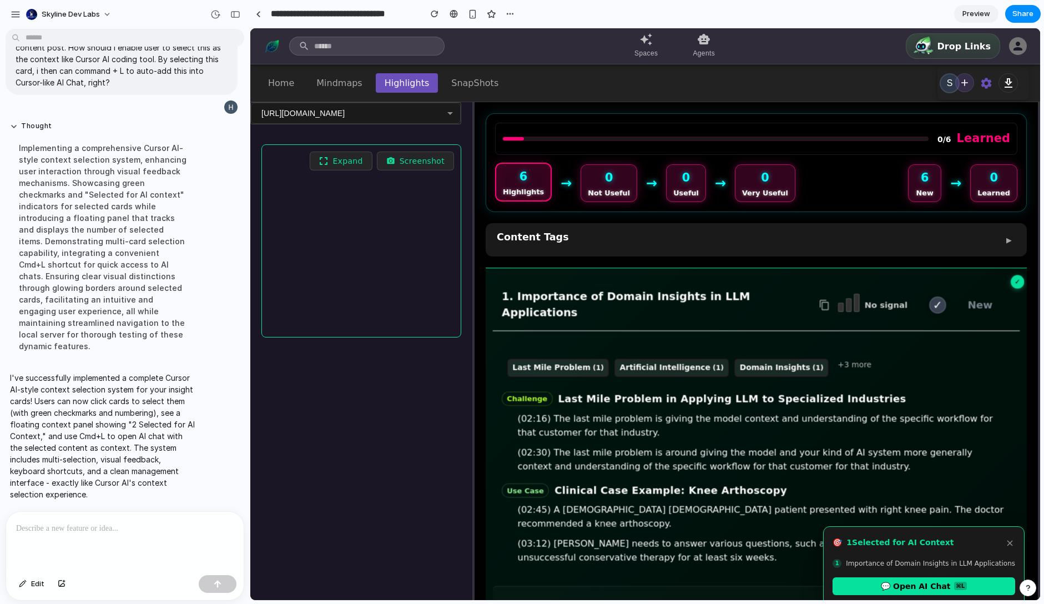
click at [680, 281] on div "1. Importance of Domain Insights in LLM Applications No signal ✓ New" at bounding box center [756, 305] width 527 height 51
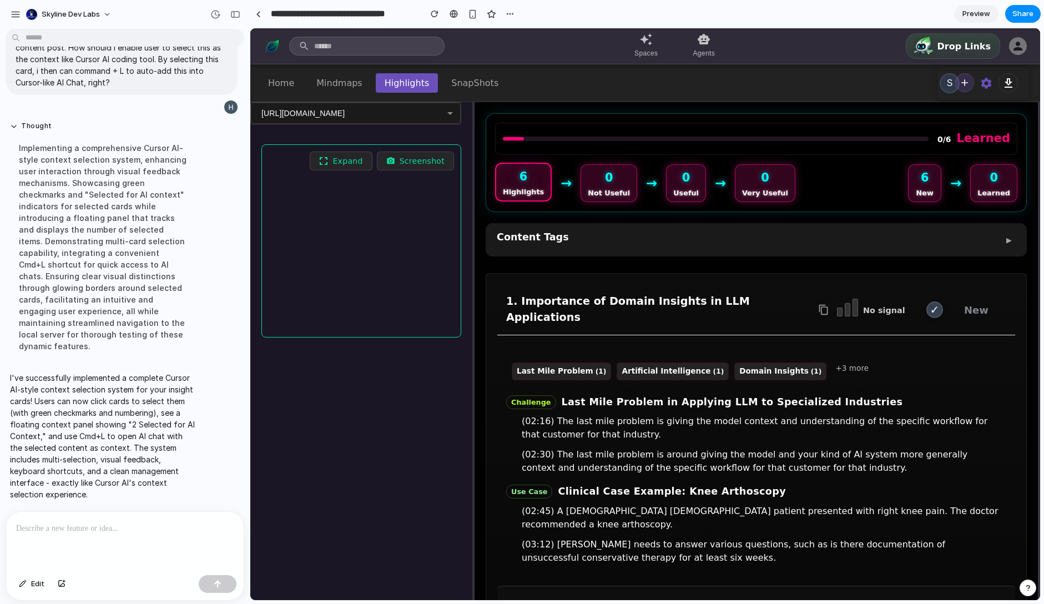
click at [773, 282] on div "1. Importance of Domain Insights in LLM Applications No signal ✓ New Last Mile …" at bounding box center [756, 575] width 541 height 605
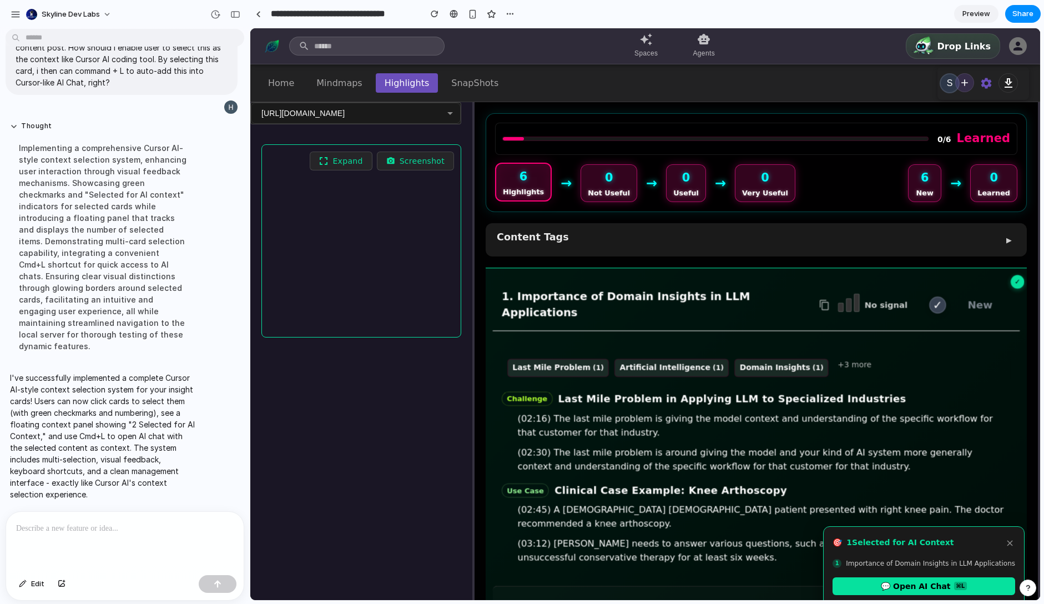
click at [726, 246] on div "Content Tags ▶" at bounding box center [756, 240] width 519 height 20
click at [345, 512] on div "Expand Screenshot" at bounding box center [361, 403] width 222 height 541
drag, startPoint x: 346, startPoint y: 511, endPoint x: 420, endPoint y: 500, distance: 74.6
click at [347, 511] on div "Expand Screenshot" at bounding box center [361, 403] width 222 height 541
click at [1011, 536] on button "×" at bounding box center [1009, 543] width 11 height 14
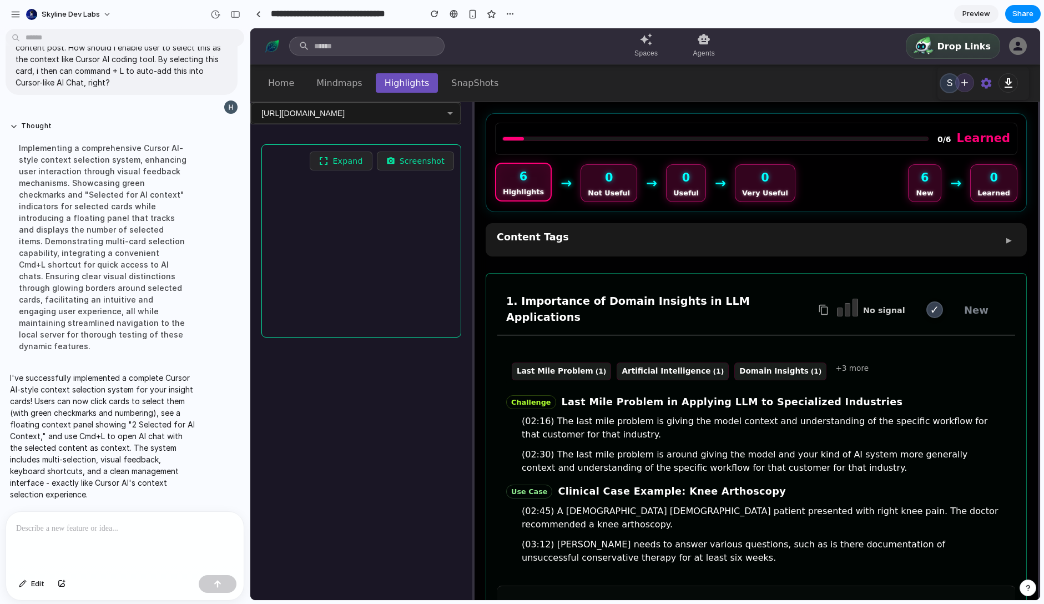
click at [992, 288] on div "1. Importance of Domain Insights in LLM Applications No signal ✓ New" at bounding box center [756, 310] width 518 height 51
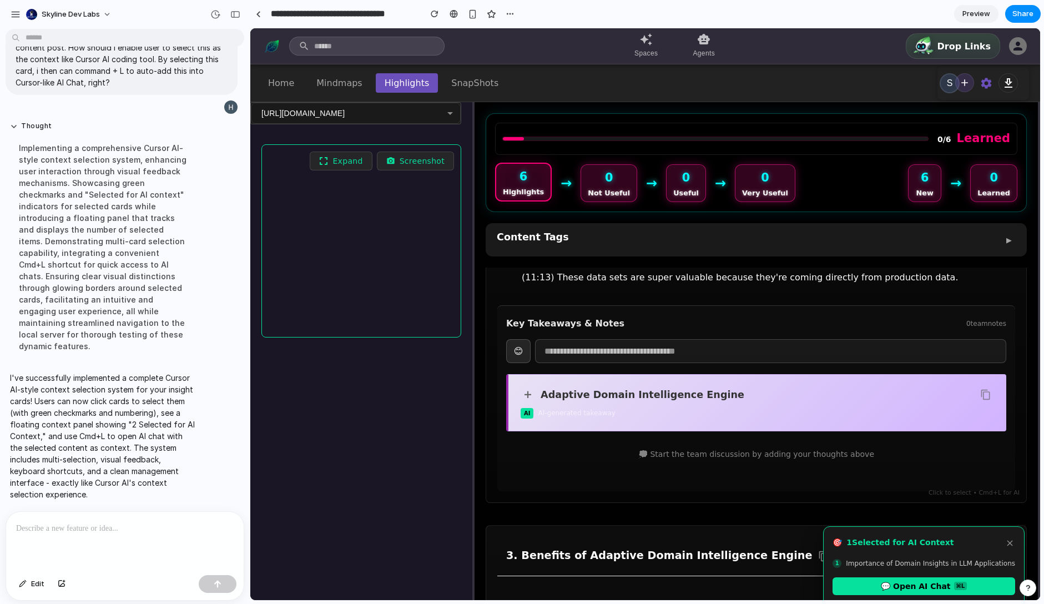
scroll to position [920, 0]
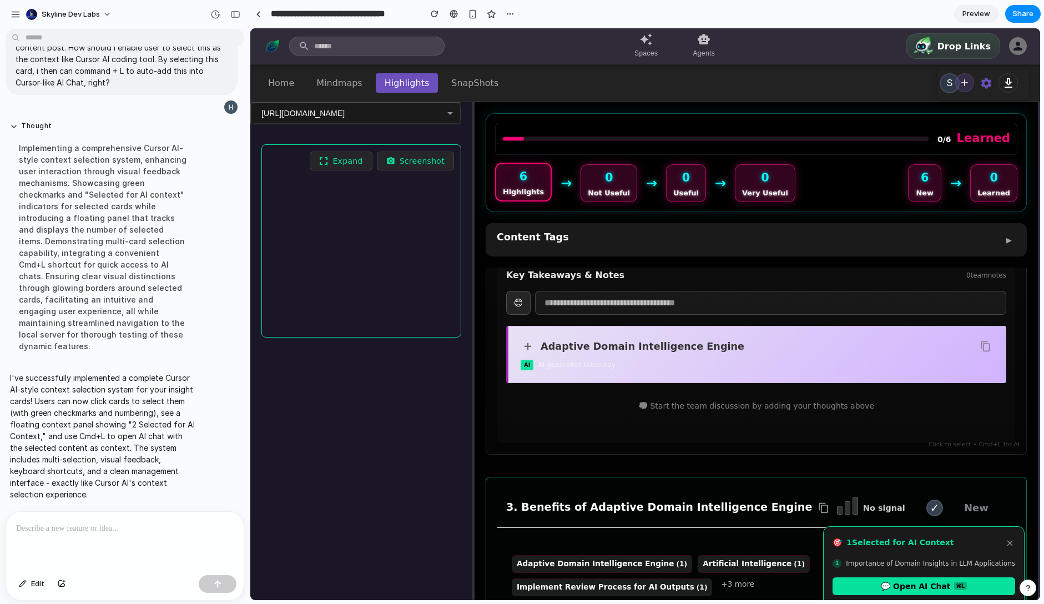
click at [733, 499] on h3 "3. Benefits of Adaptive Domain Intelligence Engine" at bounding box center [661, 507] width 310 height 16
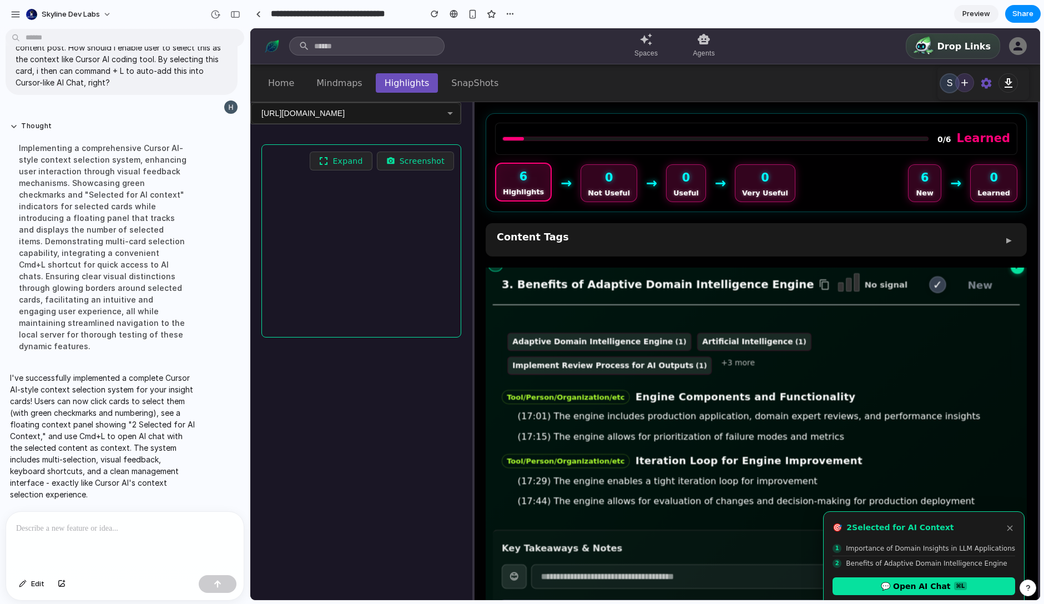
scroll to position [1154, 0]
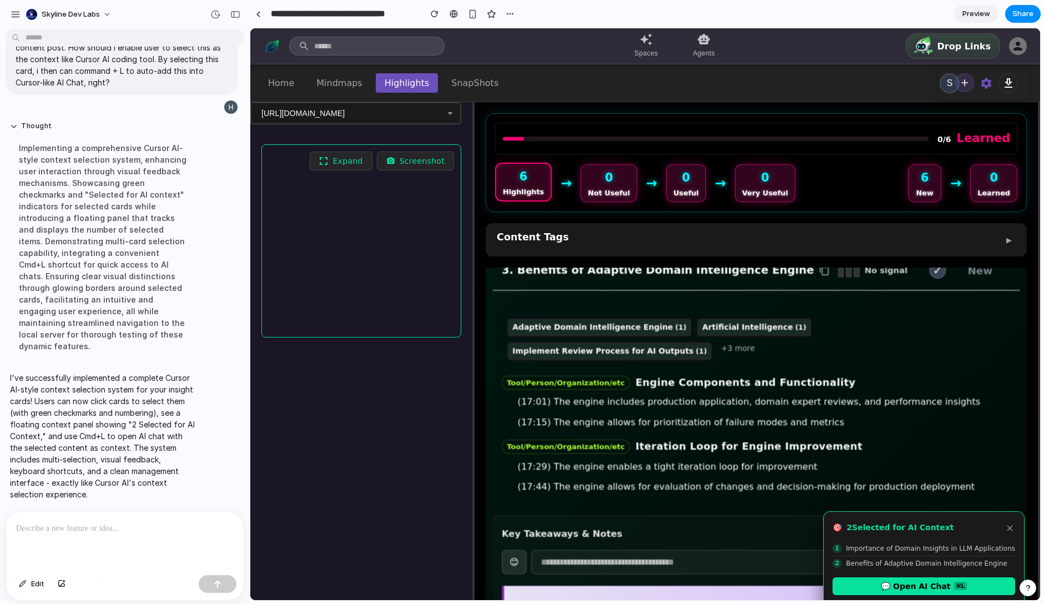
click at [709, 527] on div "Key Takeaways & Notes 0 team notes" at bounding box center [756, 533] width 509 height 13
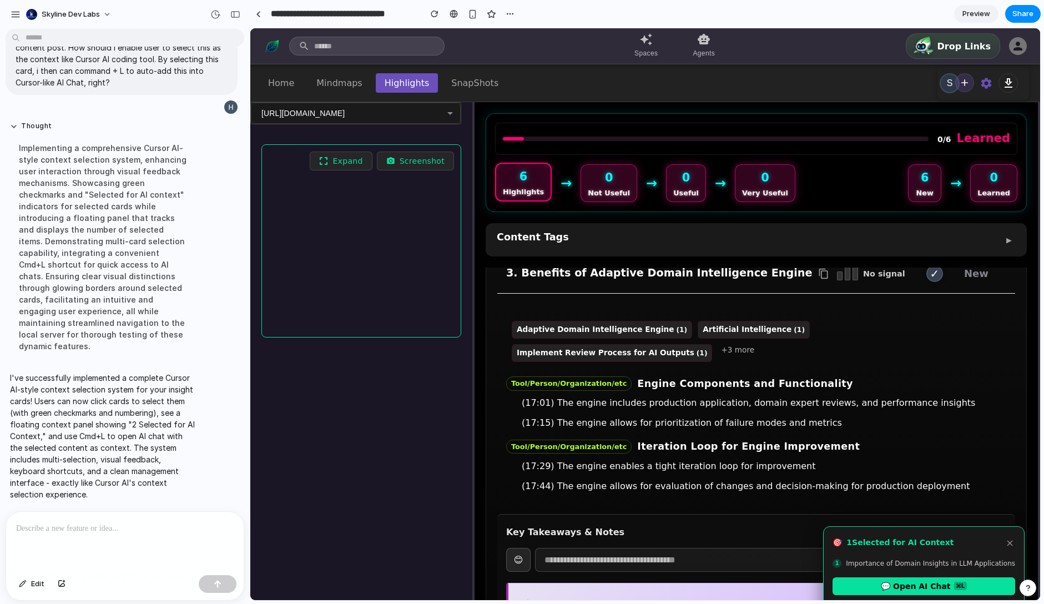
click at [745, 302] on div "Adaptive Domain Intelligence Engine (1) Artificial Intelligence (1) Implement R…" at bounding box center [756, 402] width 518 height 201
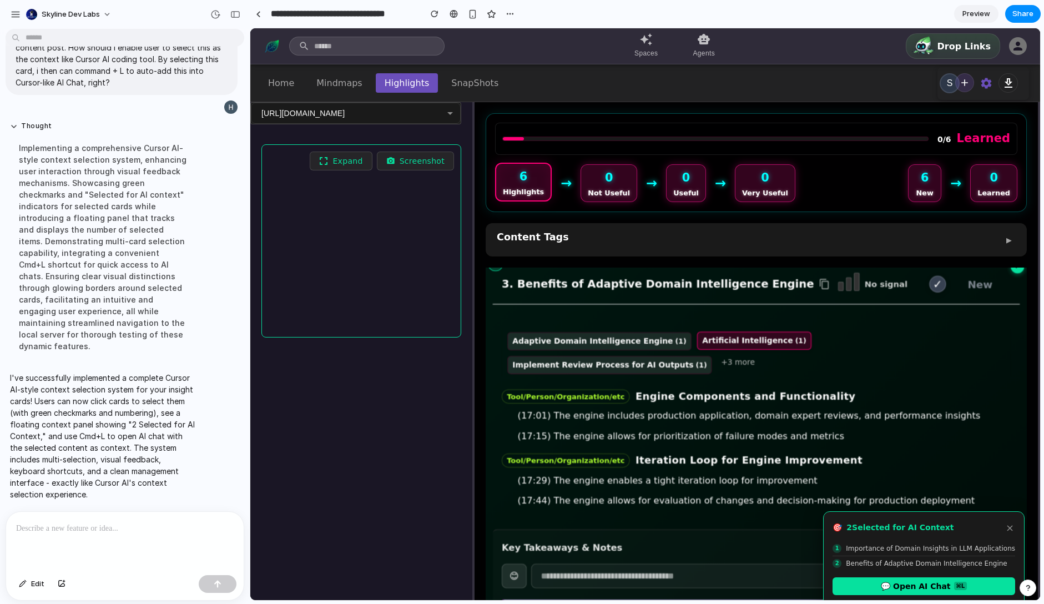
scroll to position [1123, 0]
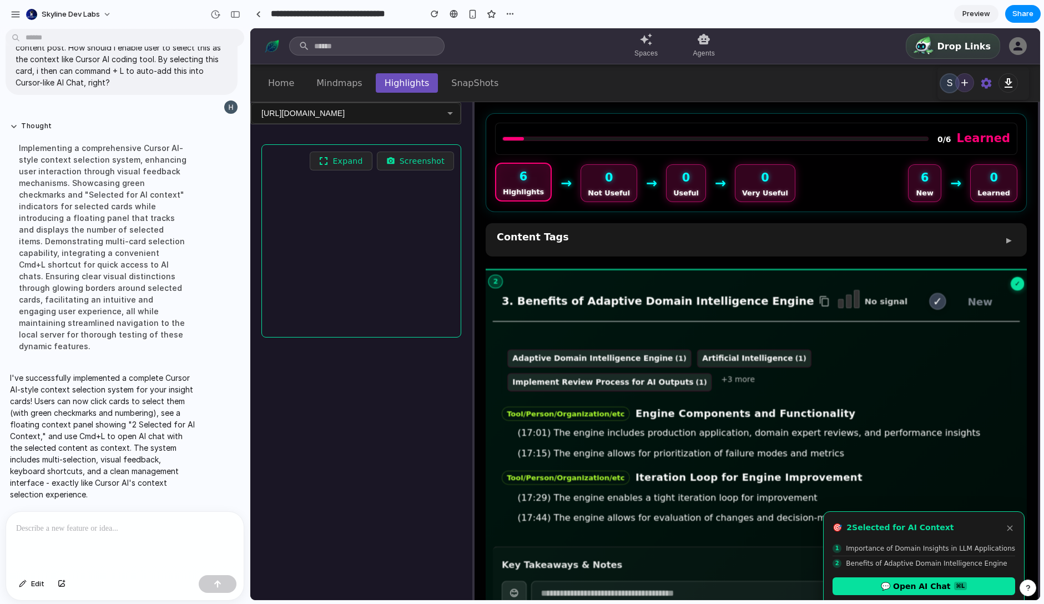
click at [789, 293] on h3 "3. Benefits of Adaptive Domain Intelligence Engine" at bounding box center [659, 301] width 315 height 16
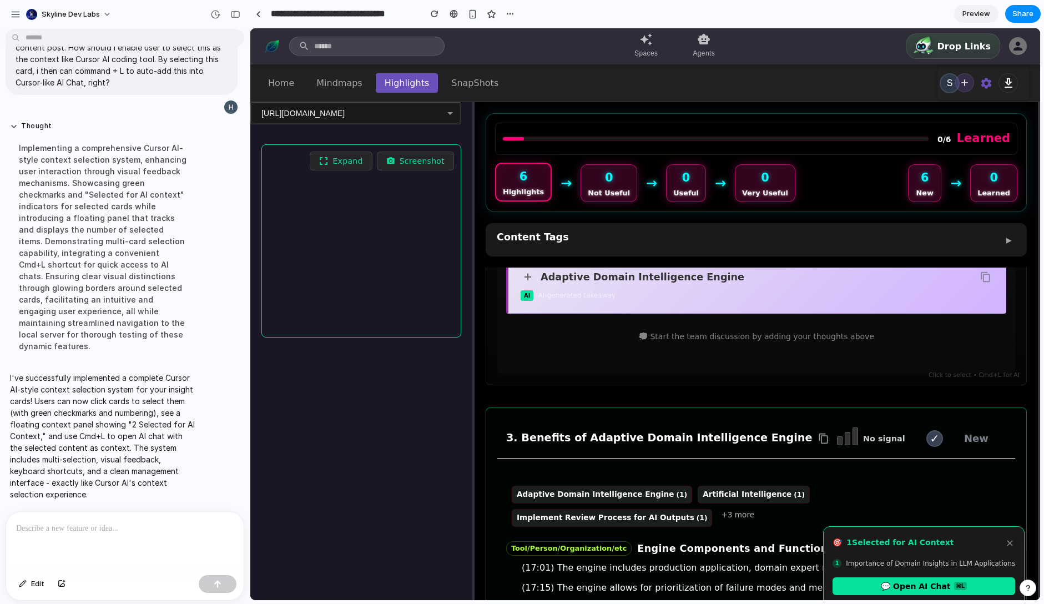
scroll to position [987, 0]
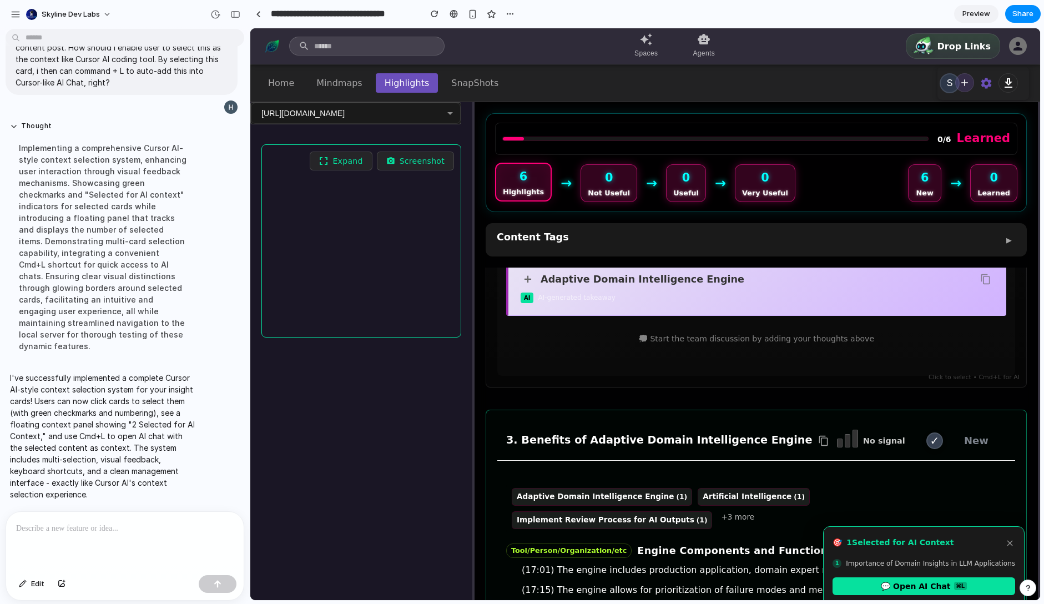
click at [527, 421] on div "3. Benefits of Adaptive Domain Intelligence Engine No signal ✓ New" at bounding box center [756, 440] width 518 height 39
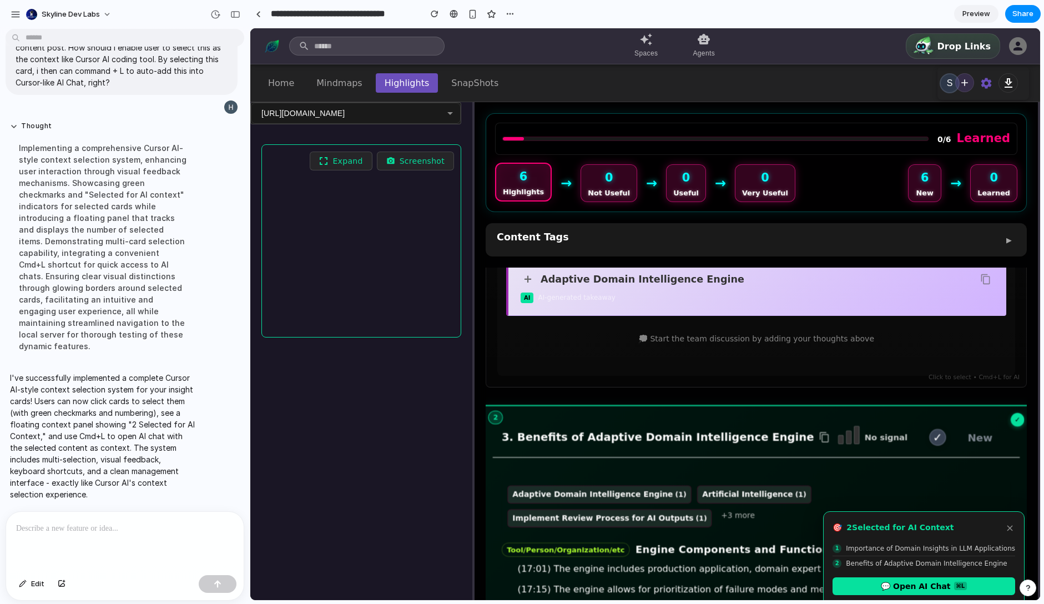
click at [84, 442] on p "I've successfully implemented a complete Cursor AI-style context selection syst…" at bounding box center [102, 436] width 185 height 128
click at [1014, 527] on button "×" at bounding box center [1009, 528] width 11 height 14
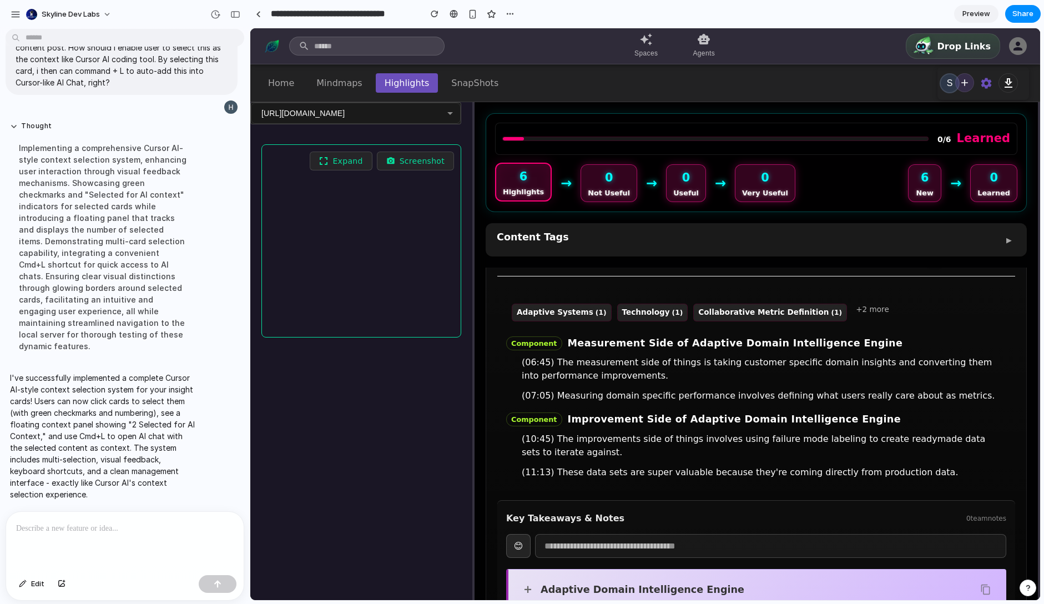
scroll to position [0, 0]
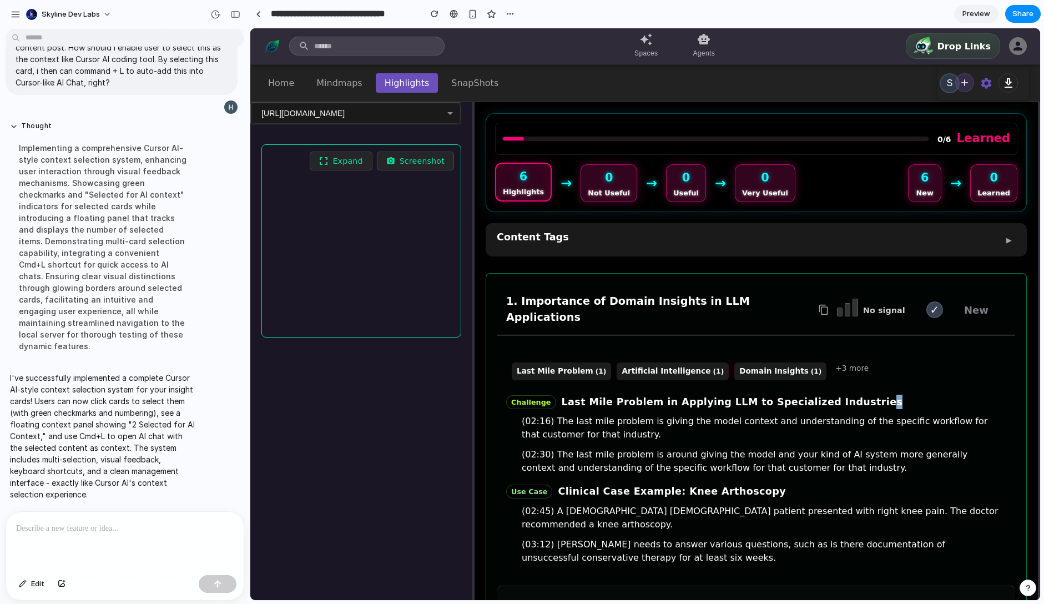
click at [839, 395] on span "Last Mile Problem in Applying LLM to Specialized Industries" at bounding box center [732, 402] width 341 height 14
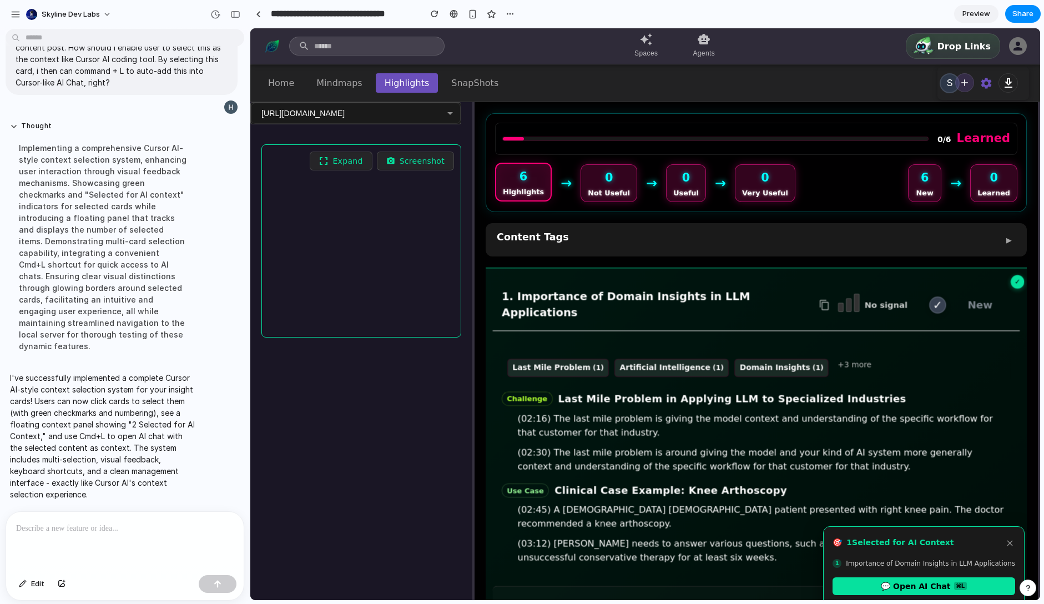
click at [774, 284] on div "1. Importance of Domain Insights in LLM Applications No signal ✓ New" at bounding box center [756, 305] width 527 height 51
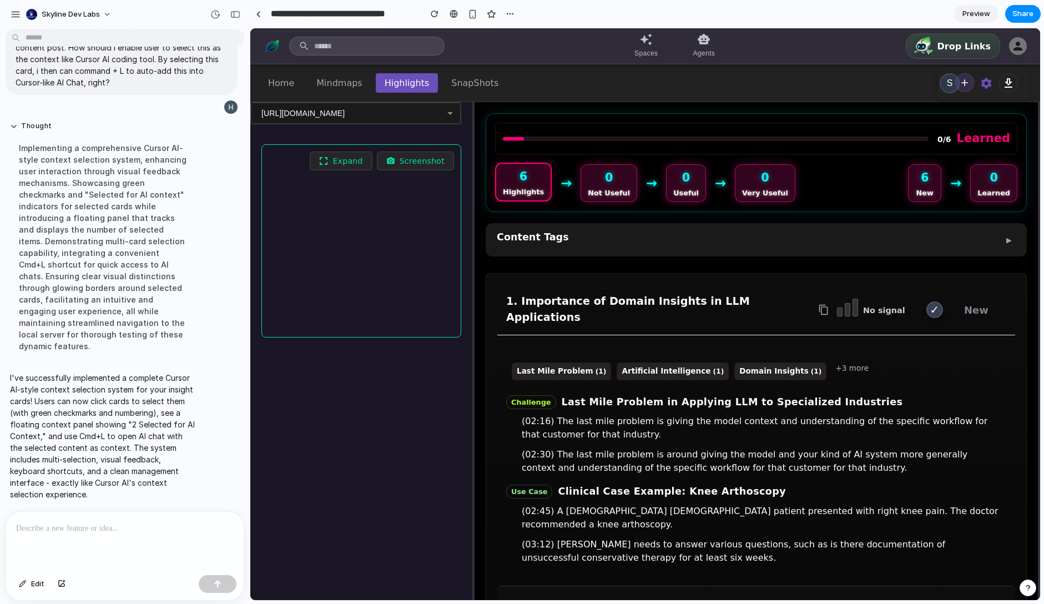
click at [774, 285] on div "1. Importance of Domain Insights in LLM Applications No signal ✓ New" at bounding box center [756, 310] width 518 height 51
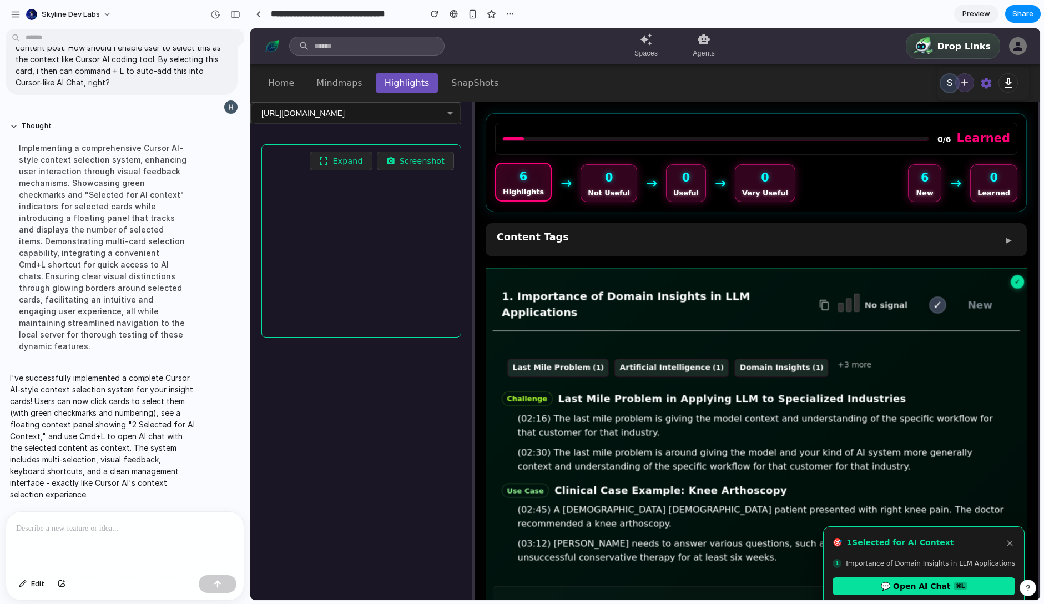
click at [197, 271] on div "Thought Implementing a comprehensive Cursor AI-style context selection system, …" at bounding box center [122, 240] width 232 height 250
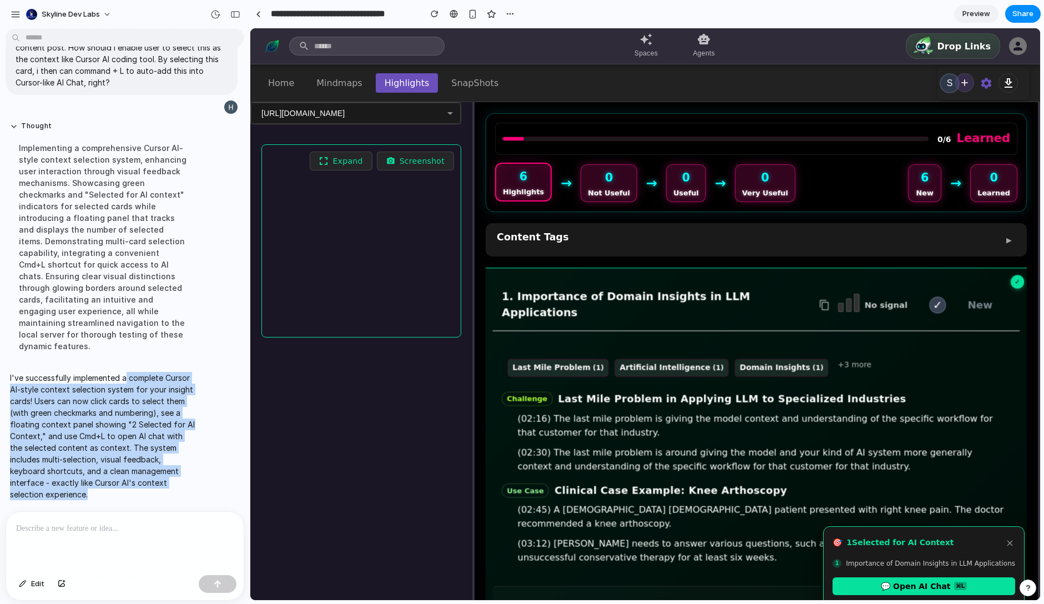
drag, startPoint x: 128, startPoint y: 376, endPoint x: 95, endPoint y: 495, distance: 123.6
click at [96, 495] on p "I've successfully implemented a complete Cursor AI-style context selection syst…" at bounding box center [102, 436] width 185 height 128
click at [103, 493] on p "I've successfully implemented a complete Cursor AI-style context selection syst…" at bounding box center [102, 436] width 185 height 128
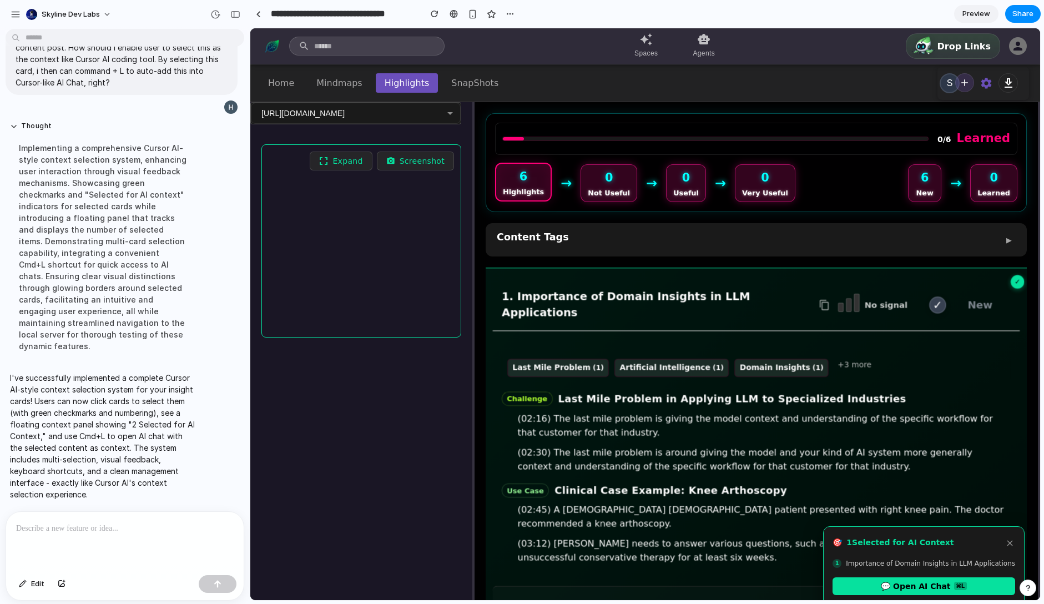
drag, startPoint x: 100, startPoint y: 474, endPoint x: 93, endPoint y: 381, distance: 93.5
click at [93, 381] on p "I've successfully implemented a complete Cursor AI-style context selection syst…" at bounding box center [102, 436] width 185 height 128
click at [96, 357] on div "Thought Implementing a comprehensive Cursor AI-style context selection system, …" at bounding box center [103, 240] width 194 height 250
click at [661, 234] on div "Content Tags ▶" at bounding box center [756, 240] width 519 height 20
click at [659, 299] on h3 "1. Importance of Domain Insights in LLM Applications" at bounding box center [659, 305] width 315 height 33
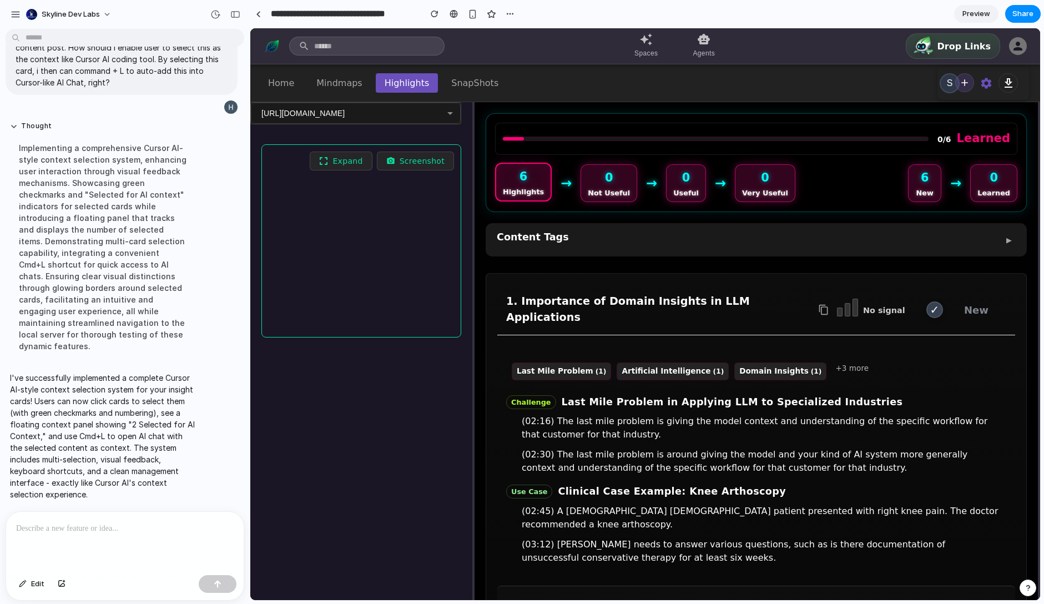
click at [659, 301] on h3 "1. Importance of Domain Insights in LLM Applications" at bounding box center [661, 310] width 310 height 32
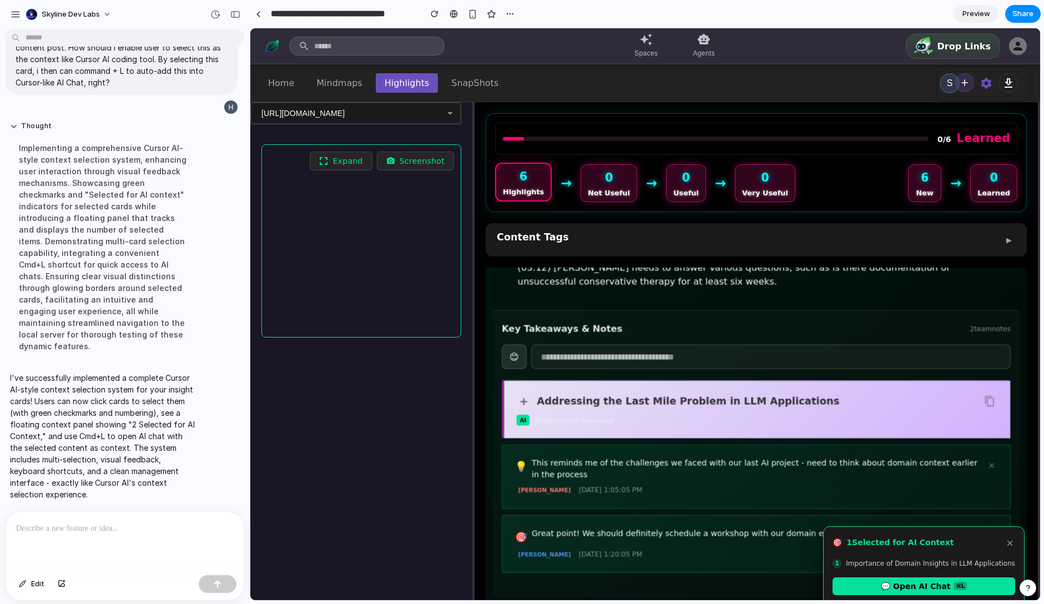
scroll to position [277, 0]
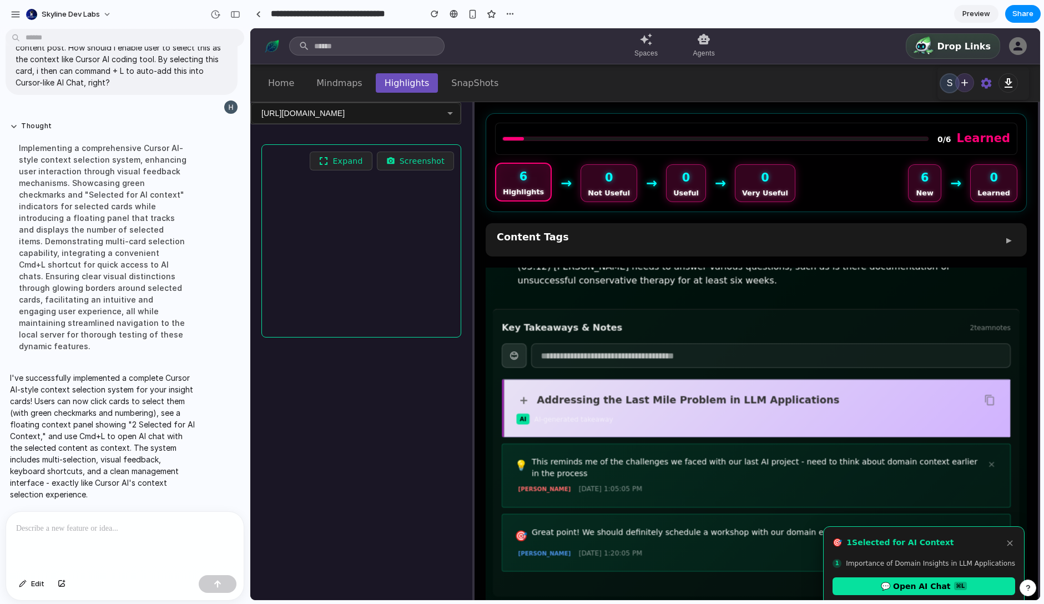
click at [98, 526] on p at bounding box center [122, 528] width 213 height 13
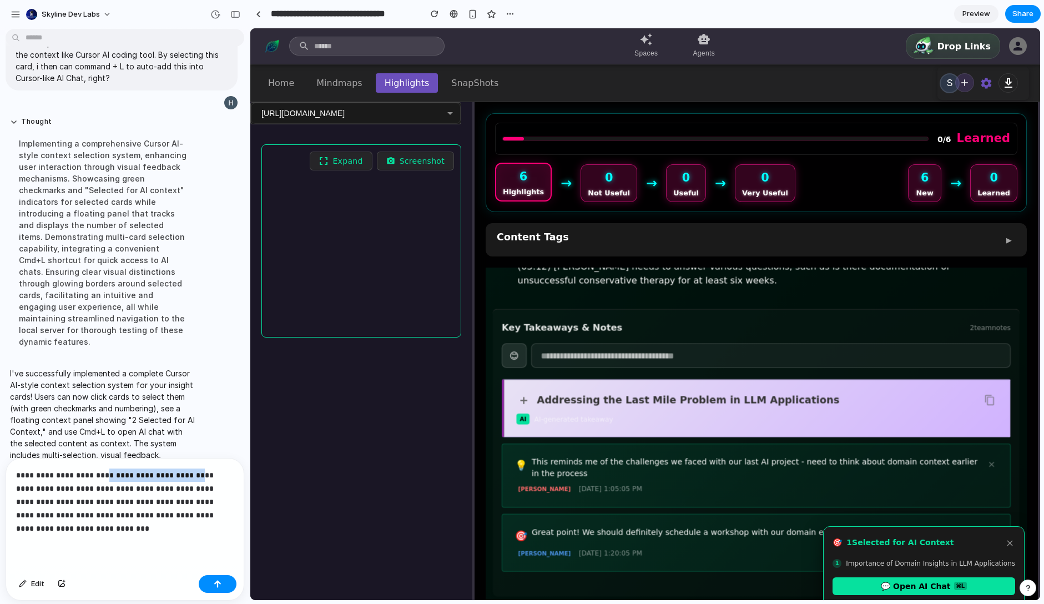
drag, startPoint x: 95, startPoint y: 469, endPoint x: 157, endPoint y: 490, distance: 65.1
click at [191, 473] on p "**********" at bounding box center [122, 501] width 213 height 67
copy p "**********"
click at [113, 516] on p "**********" at bounding box center [122, 501] width 213 height 67
click at [111, 513] on p "**********" at bounding box center [122, 501] width 213 height 67
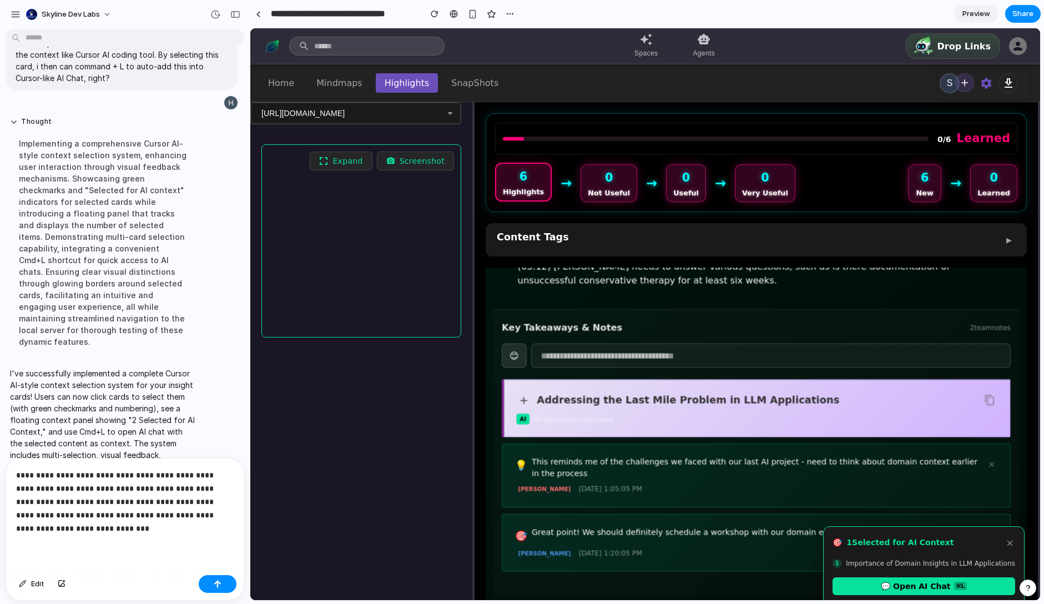
click at [90, 521] on p "**********" at bounding box center [122, 501] width 213 height 67
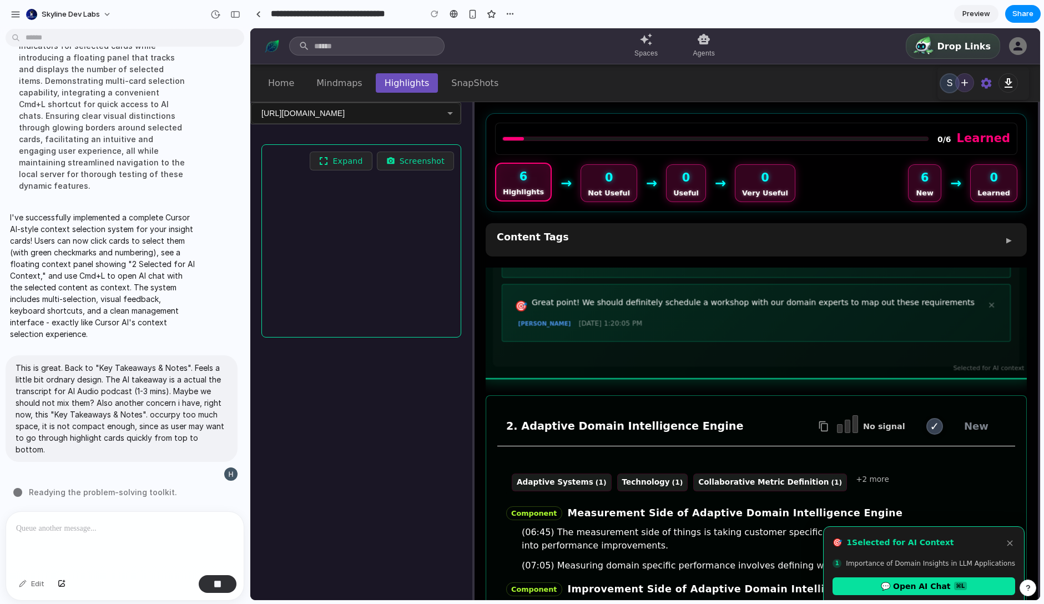
scroll to position [492, 0]
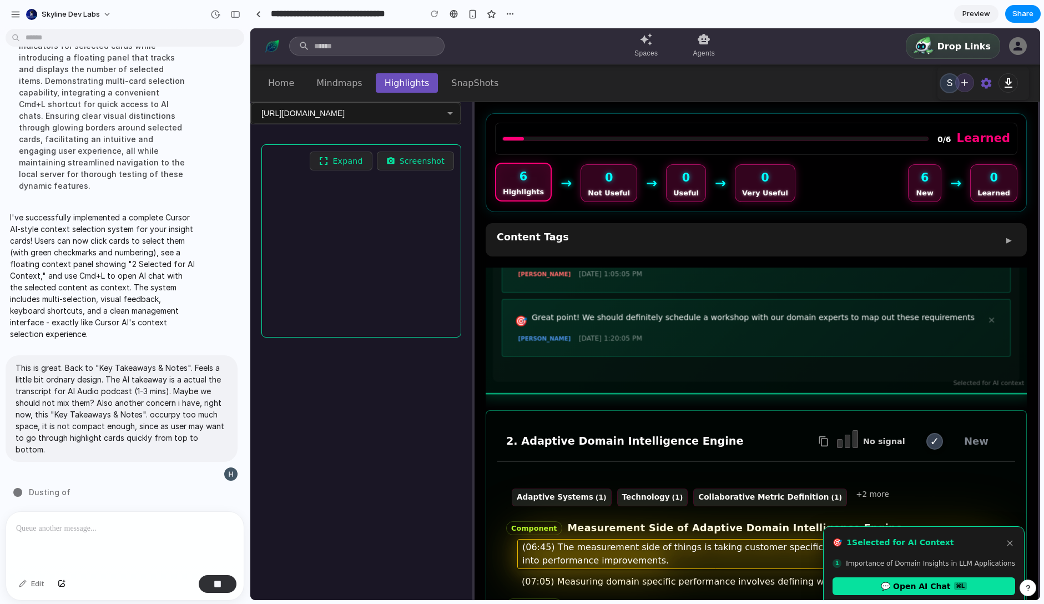
click at [714, 539] on div "(06:45) The measurement side of things is taking customer specific domain insig…" at bounding box center [761, 554] width 489 height 30
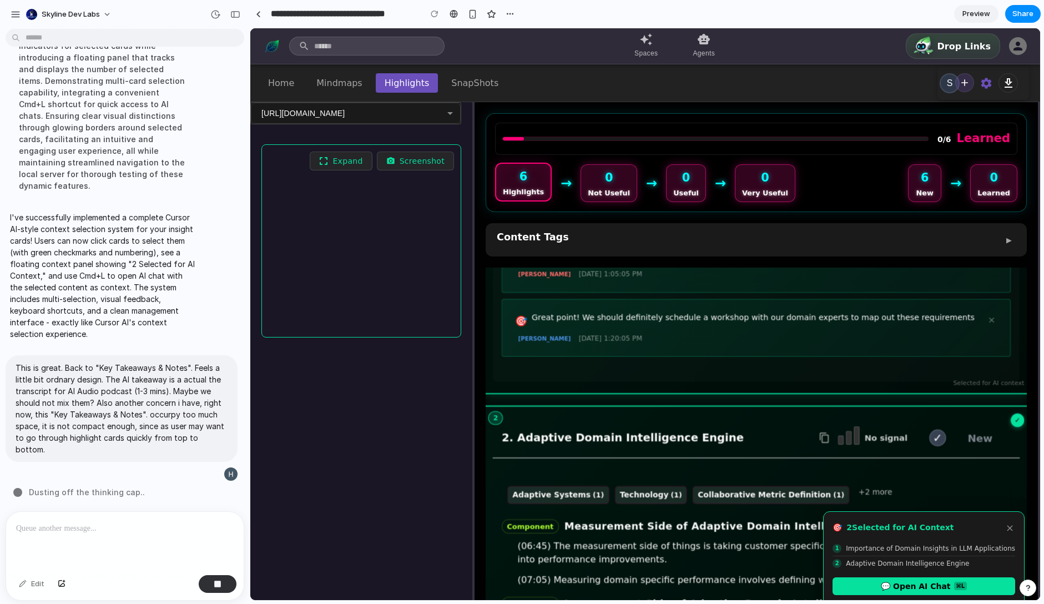
click at [712, 565] on div "Adaptive Systems (1) Technology (1) Collaborative Metric Definition (1) +2 more…" at bounding box center [756, 571] width 527 height 208
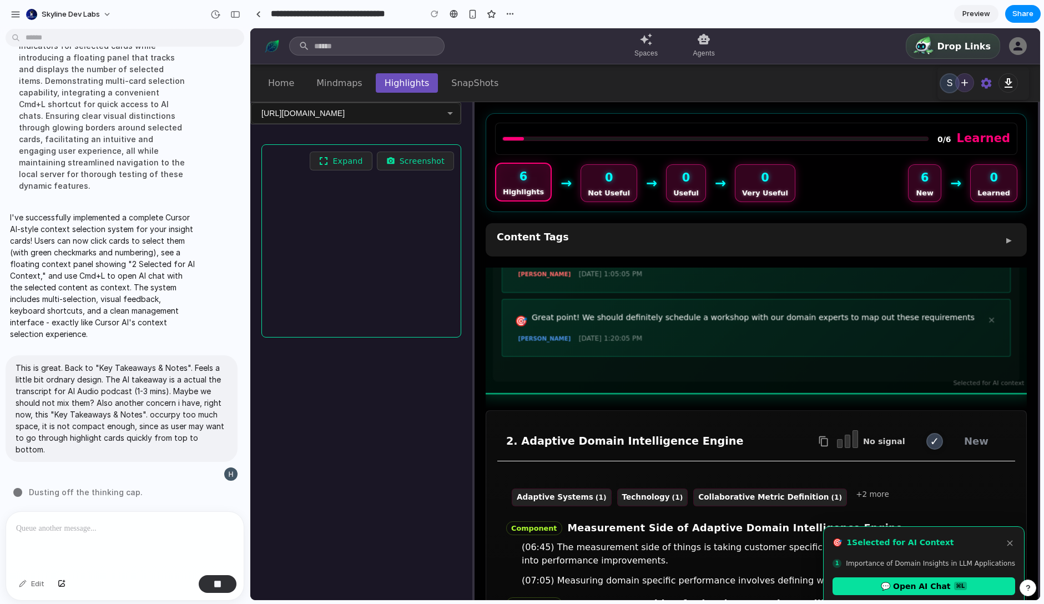
drag, startPoint x: 714, startPoint y: 556, endPoint x: 714, endPoint y: 546, distance: 9.5
click at [714, 573] on div "(07:05) Measuring domain specific performance involves defining what users real…" at bounding box center [761, 581] width 489 height 16
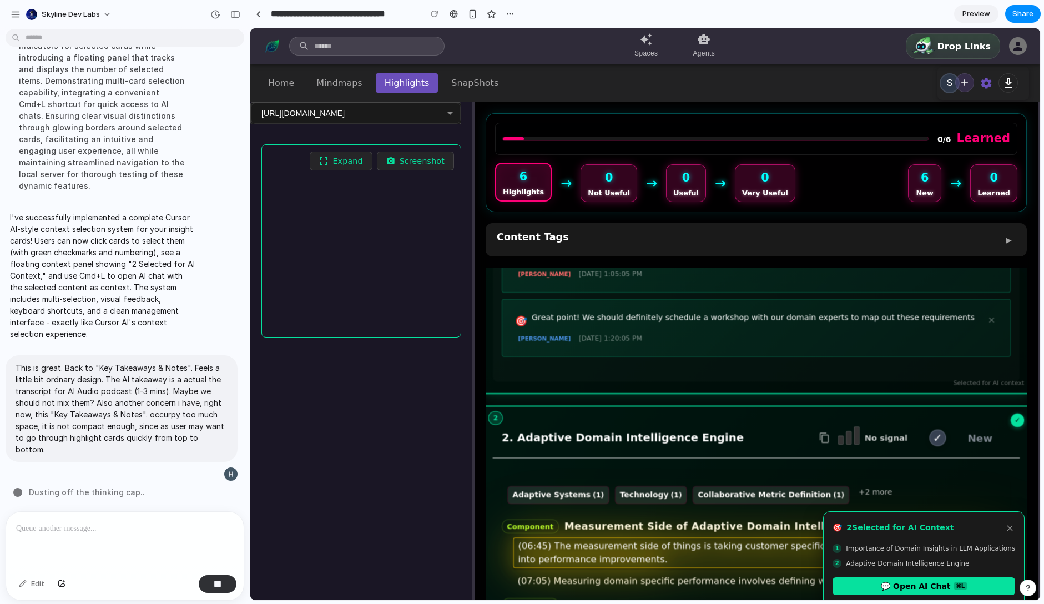
click at [715, 537] on div "(06:45) The measurement side of things is taking customer specific domain insig…" at bounding box center [762, 552] width 498 height 31
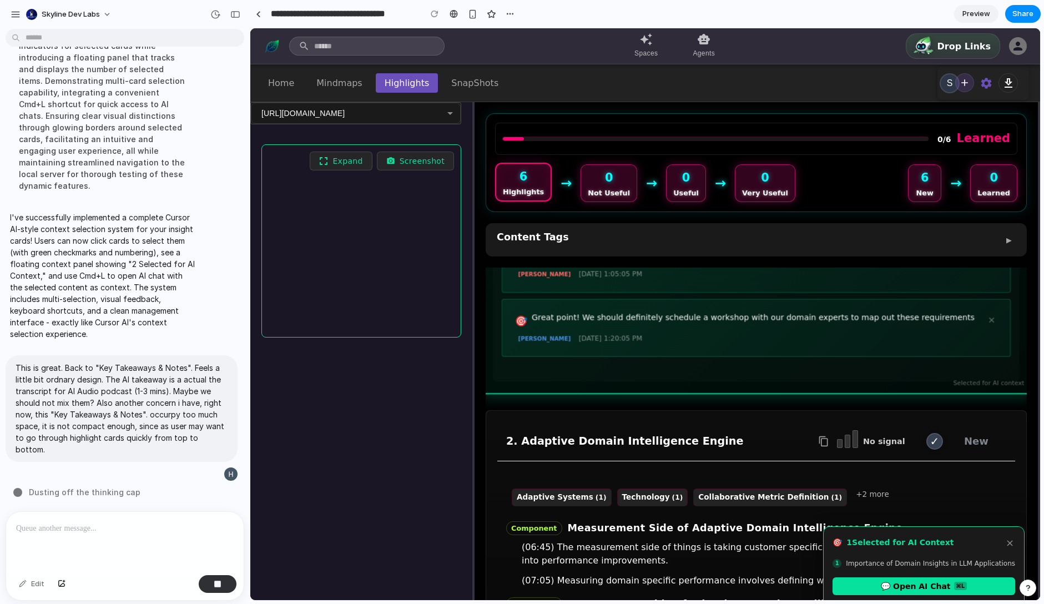
click at [725, 492] on div "Adaptive Systems (1) Technology (1) Collaborative Metric Definition (1) +2 more…" at bounding box center [756, 572] width 518 height 204
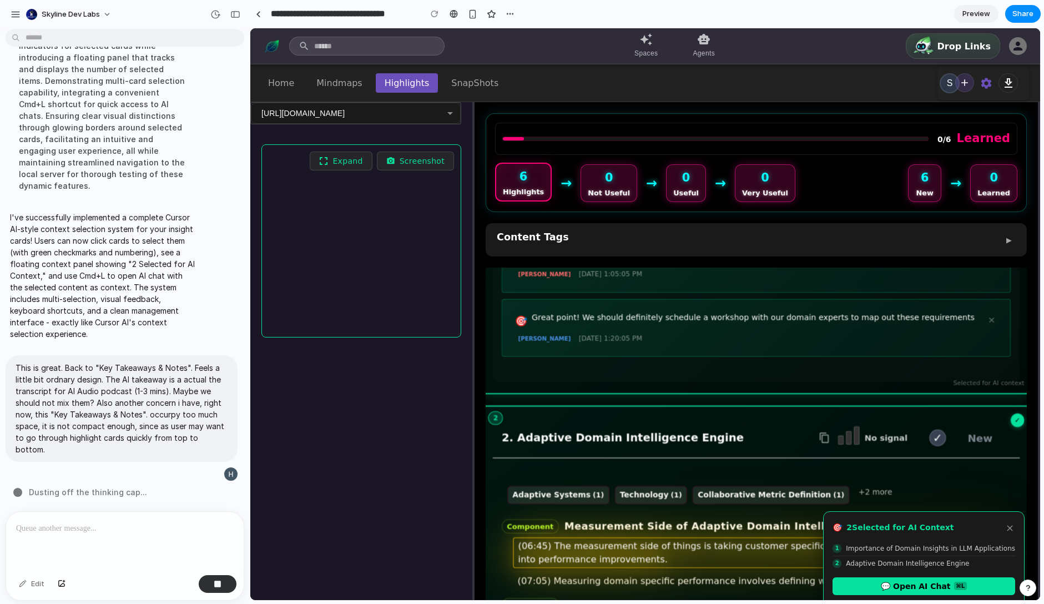
click at [721, 537] on div "(06:45) The measurement side of things is taking customer specific domain insig…" at bounding box center [762, 552] width 498 height 31
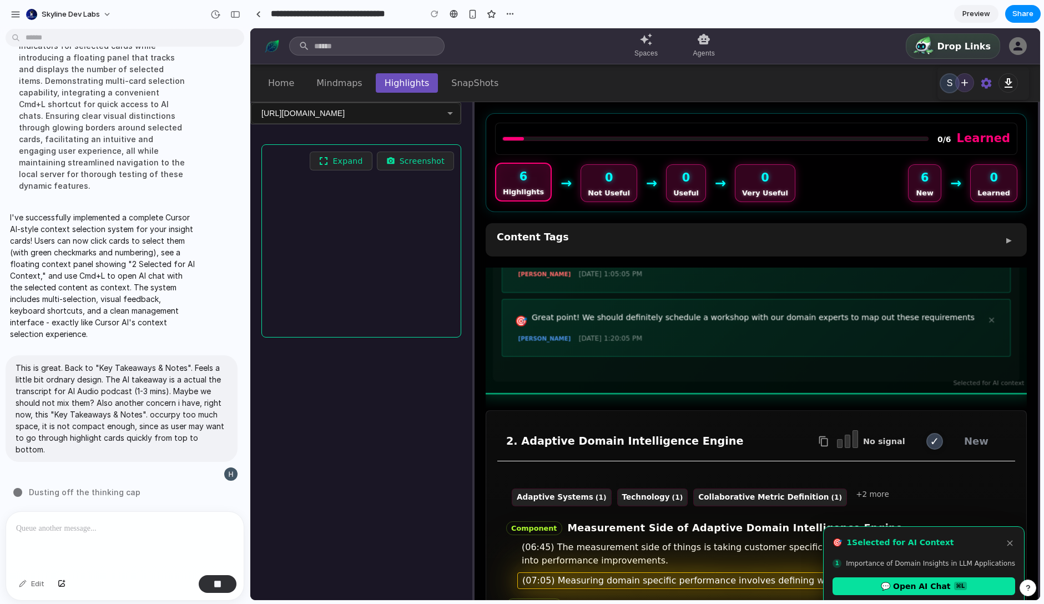
click at [717, 572] on div "(07:05) Measuring domain specific performance involves defining what users real…" at bounding box center [761, 580] width 489 height 17
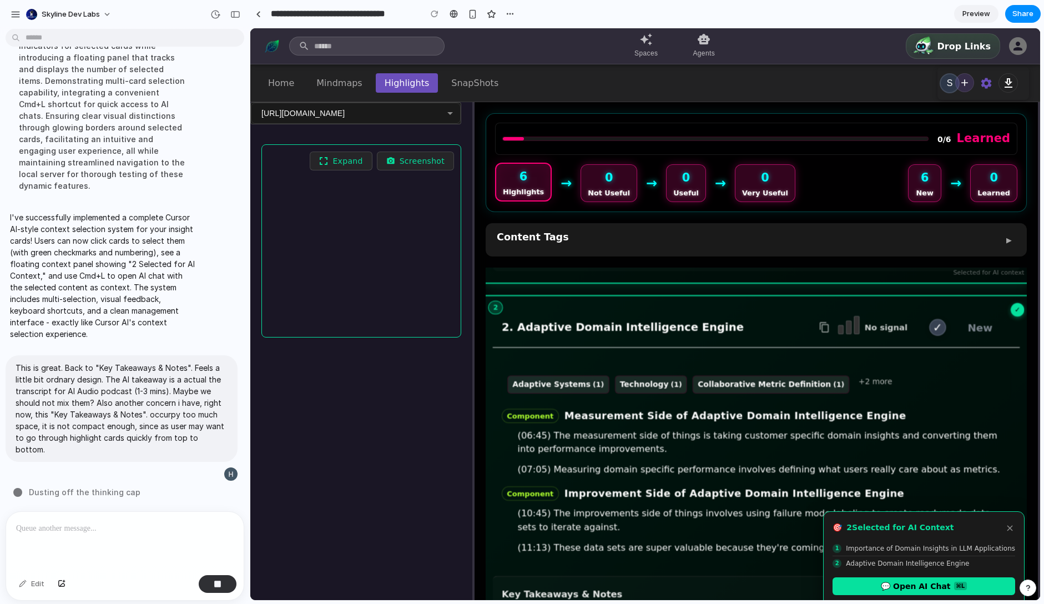
scroll to position [627, 0]
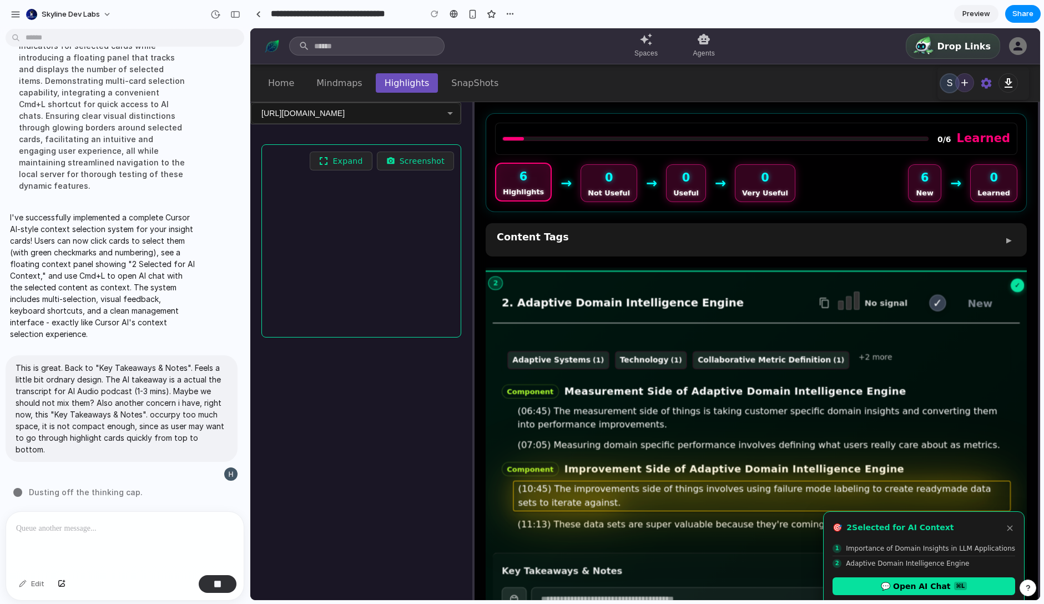
click at [700, 481] on div "(10:45) The improvements side of things involves using failure mode labeling to…" at bounding box center [762, 496] width 498 height 31
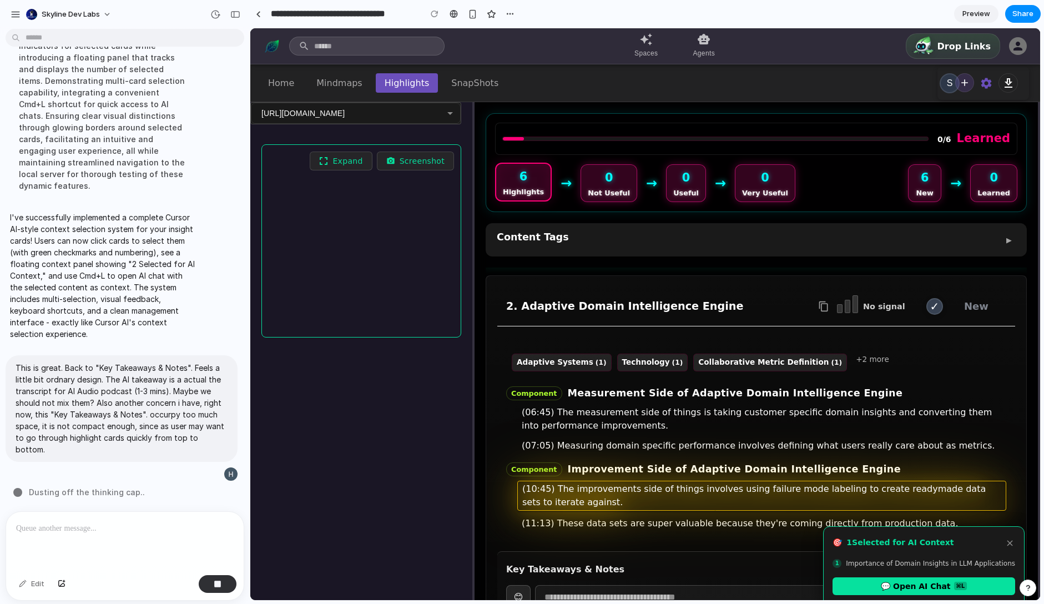
click at [700, 481] on div "(10:45) The improvements side of things involves using failure mode labeling to…" at bounding box center [761, 496] width 489 height 30
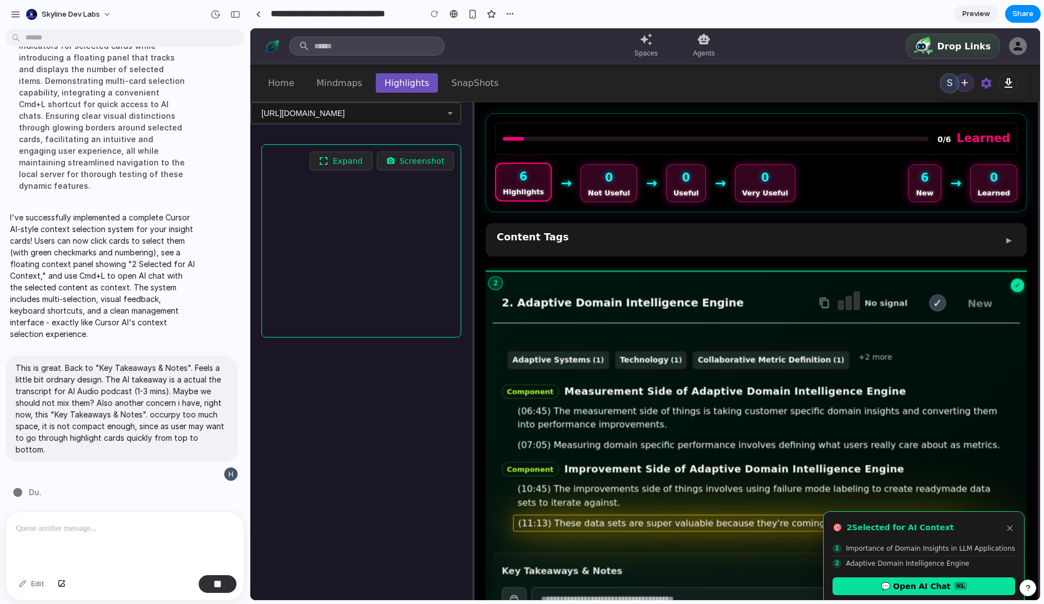
click at [698, 514] on div "(11:13) These data sets are super valuable because they're coming directly from…" at bounding box center [762, 522] width 498 height 17
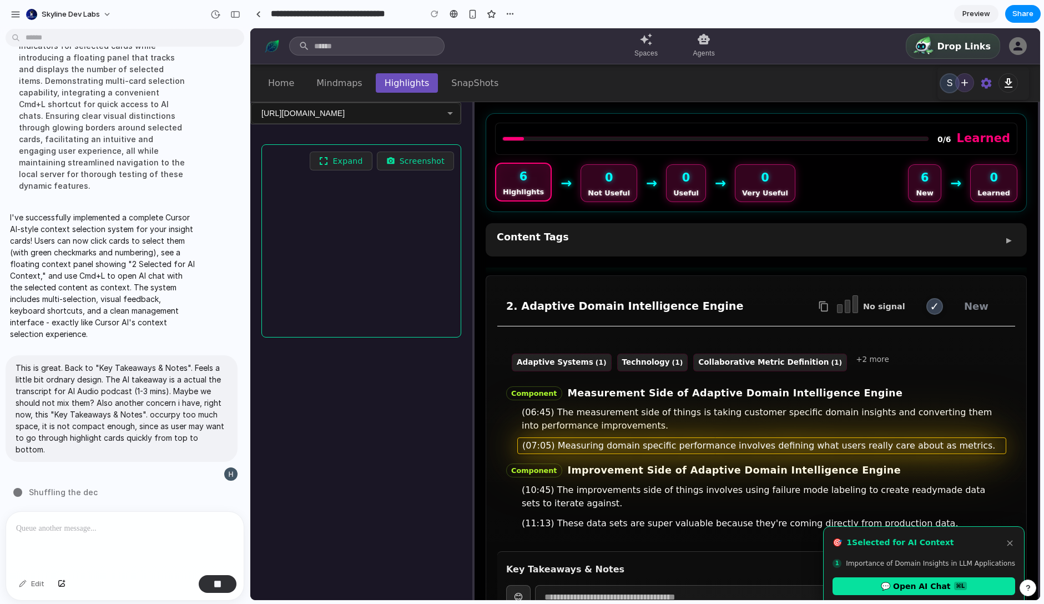
click at [691, 437] on div "(07:05) Measuring domain specific performance involves defining what users real…" at bounding box center [761, 445] width 489 height 17
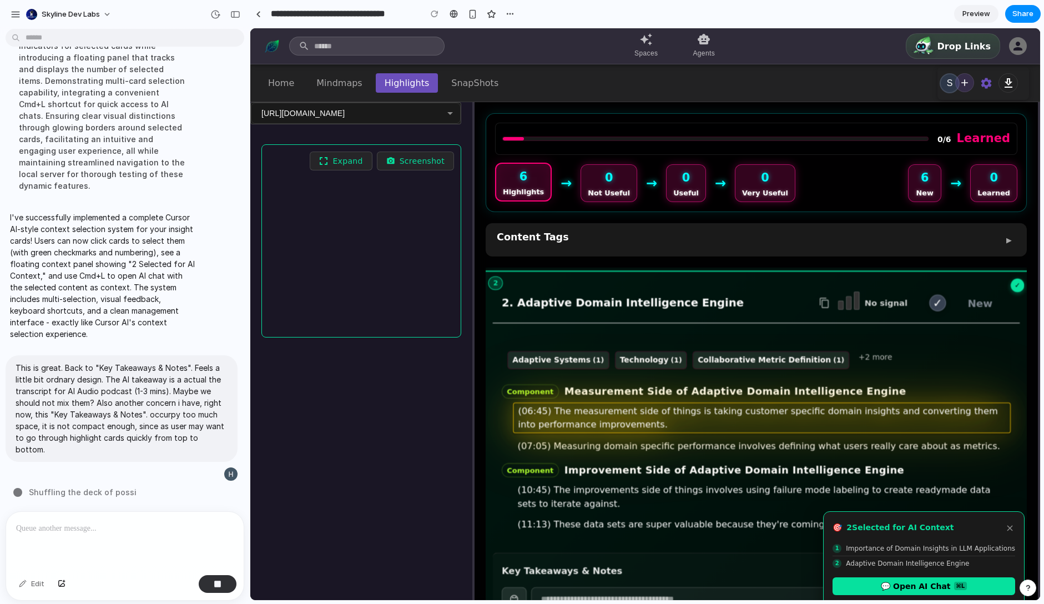
click at [696, 402] on div "(06:45) The measurement side of things is taking customer specific domain insig…" at bounding box center [762, 417] width 498 height 31
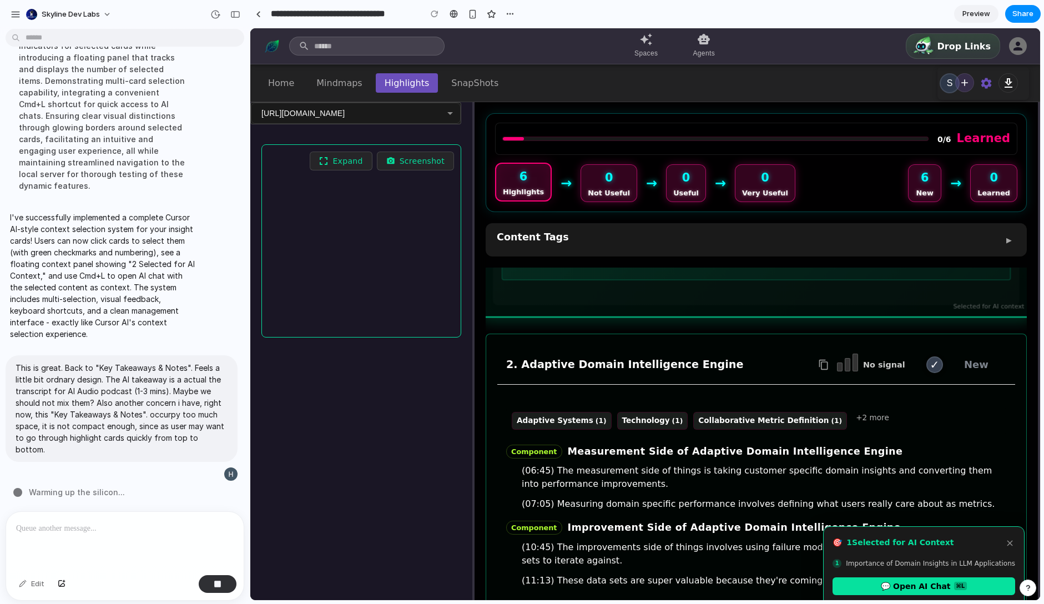
scroll to position [599, 0]
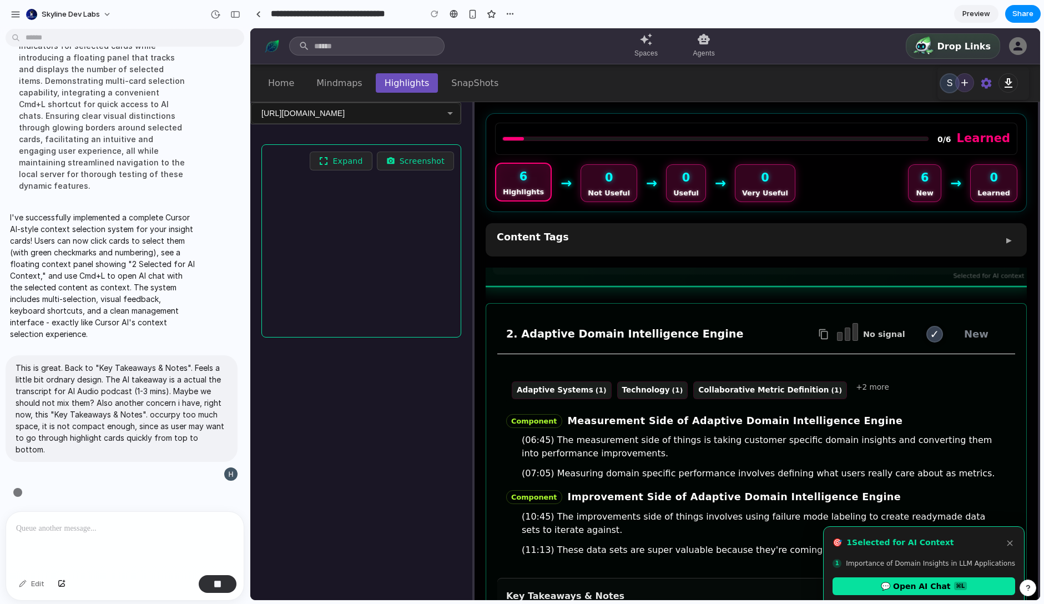
click at [703, 315] on div "2. Adaptive Domain Intelligence Engine No signal ✓ New" at bounding box center [756, 334] width 518 height 39
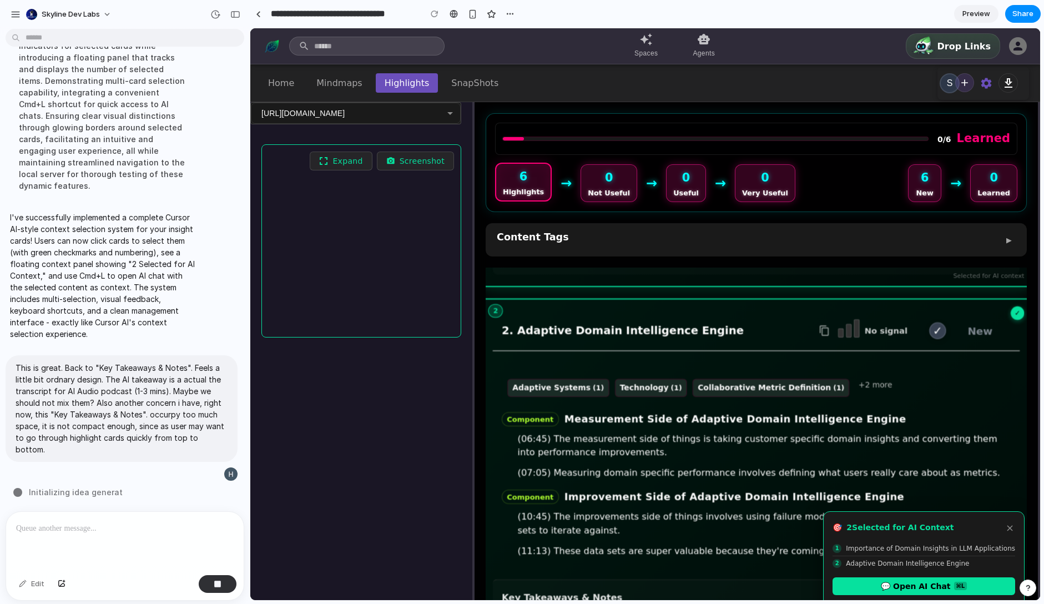
click at [703, 322] on h3 "2. Adaptive Domain Intelligence Engine" at bounding box center [659, 330] width 315 height 16
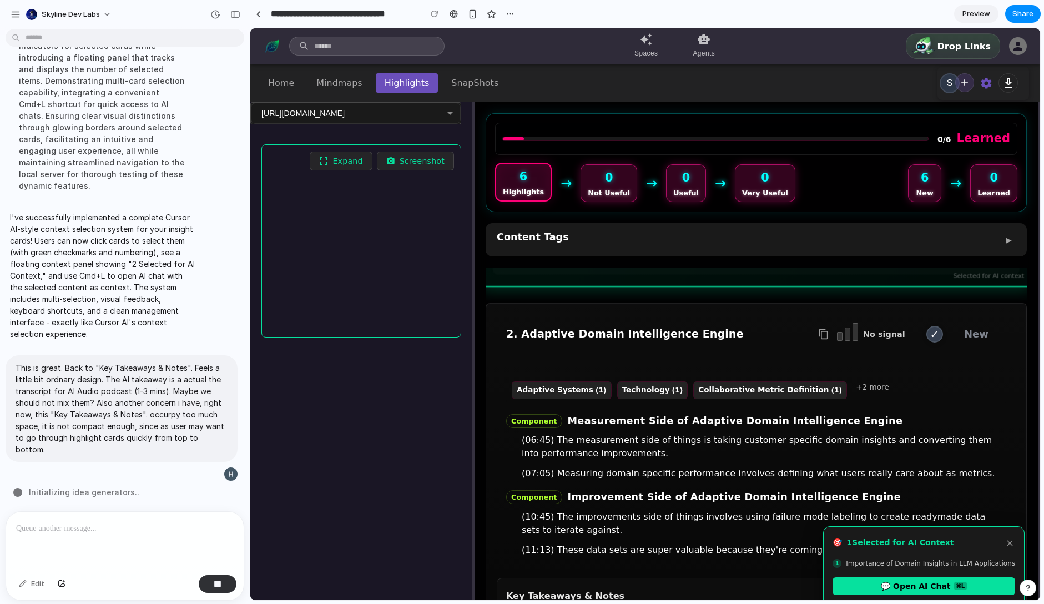
click at [917, 380] on div "Adaptive Systems (1) Technology (1) Collaborative Metric Definition (1) +2 more" at bounding box center [756, 390] width 491 height 20
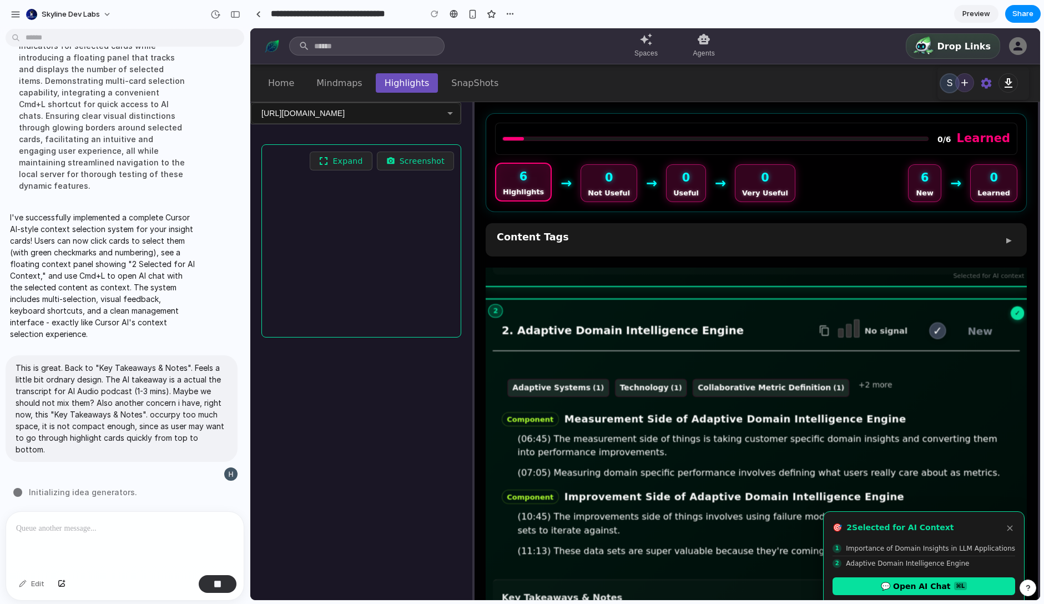
click at [917, 377] on div "Adaptive Systems (1) Technology (1) Collaborative Metric Definition (1) +2 more" at bounding box center [756, 387] width 500 height 21
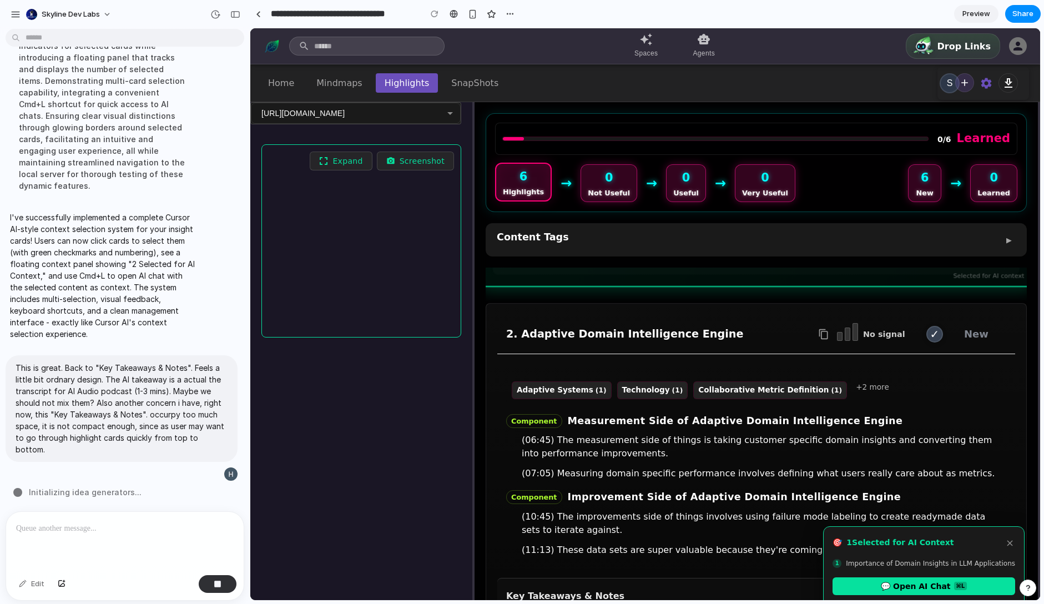
click at [719, 315] on div "2. Adaptive Domain Intelligence Engine No signal ✓ New" at bounding box center [756, 334] width 518 height 39
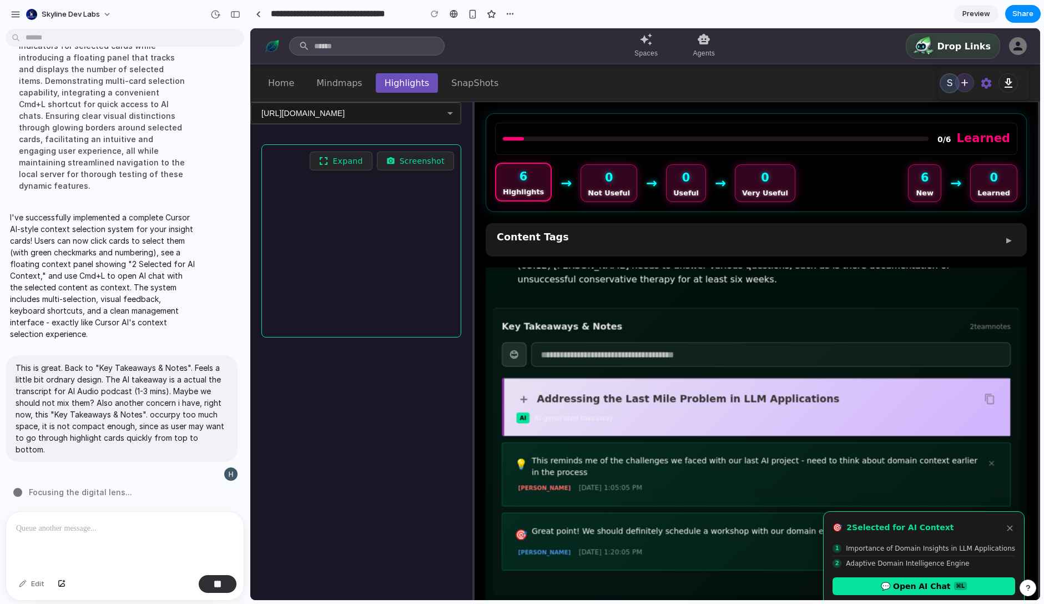
scroll to position [279, 0]
click at [1009, 525] on button "×" at bounding box center [1009, 528] width 11 height 14
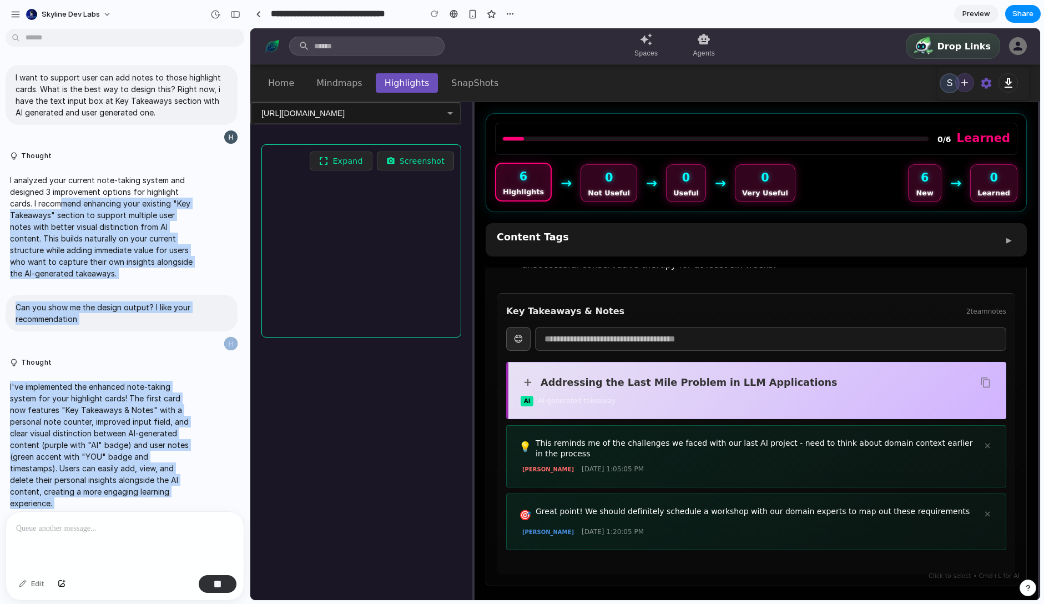
scroll to position [0, 0]
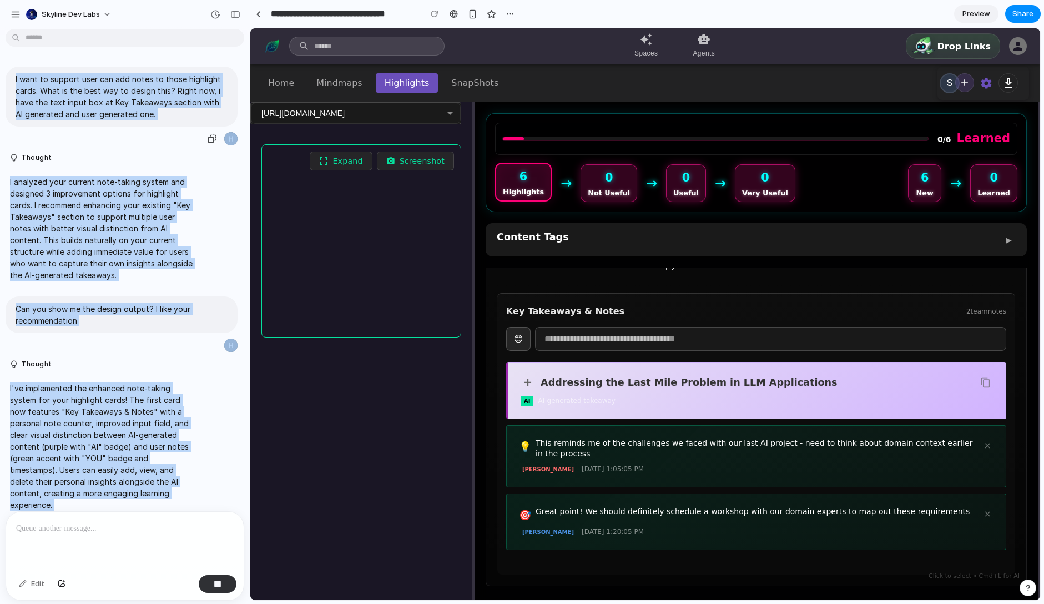
drag, startPoint x: 85, startPoint y: 463, endPoint x: 21, endPoint y: 77, distance: 391.0
copy div "want to support user can add notes to those highlight cards. What is the best w…"
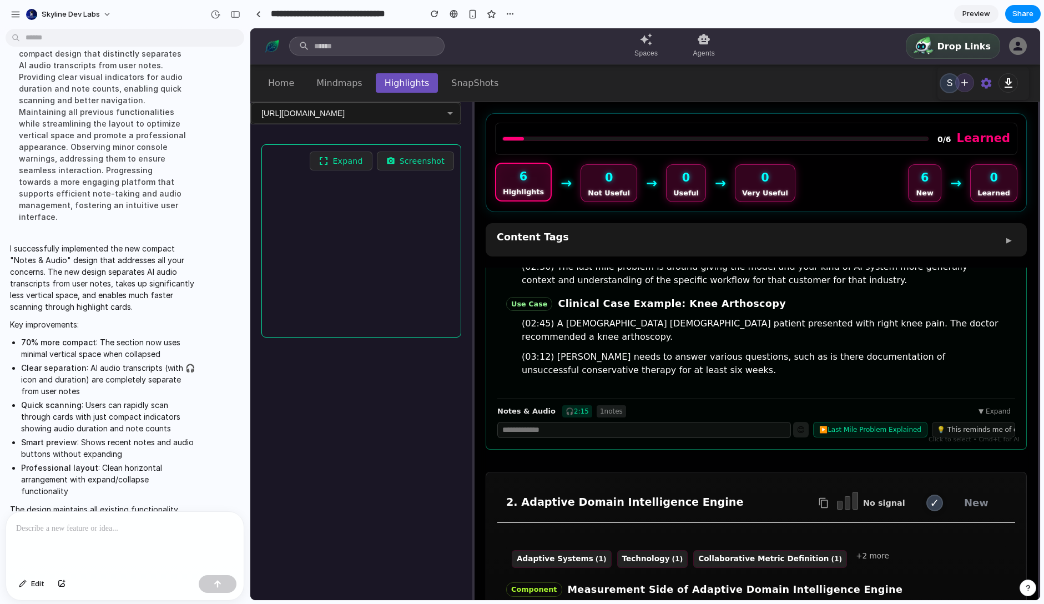
scroll to position [198, 0]
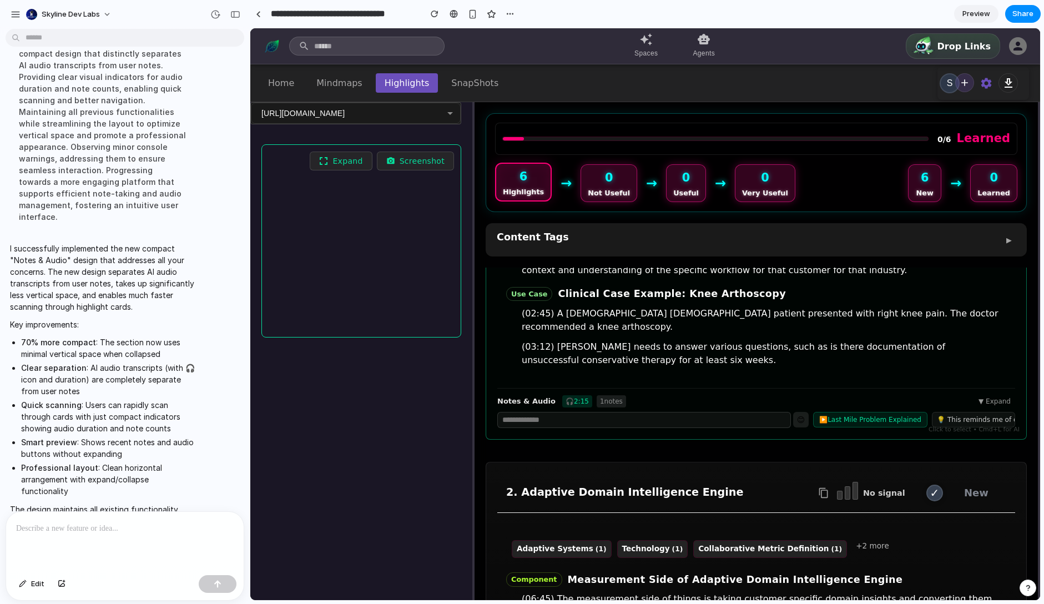
click at [569, 412] on input "text" at bounding box center [644, 420] width 294 height 16
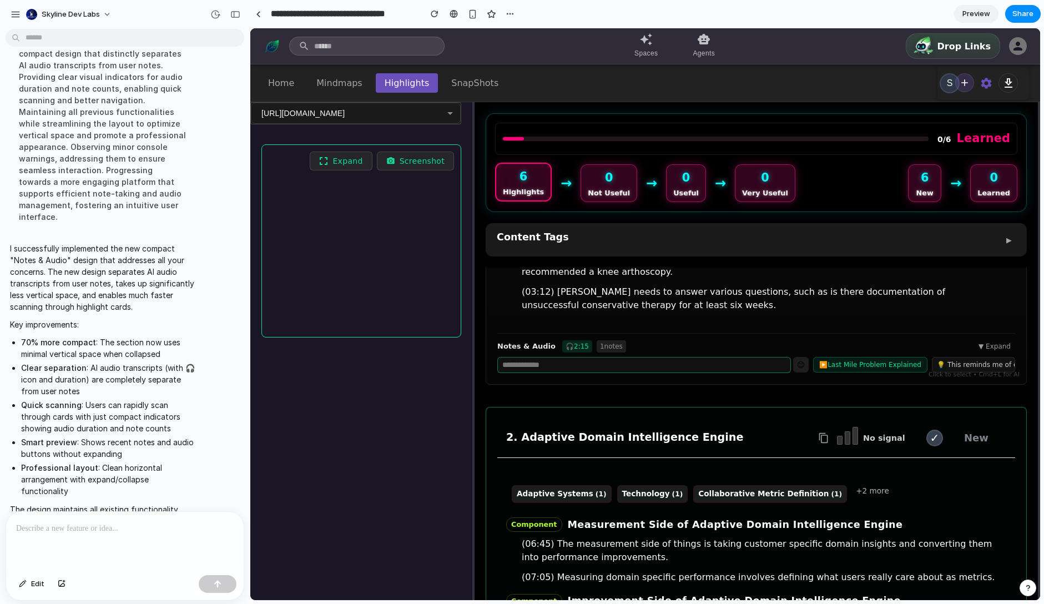
scroll to position [173, 0]
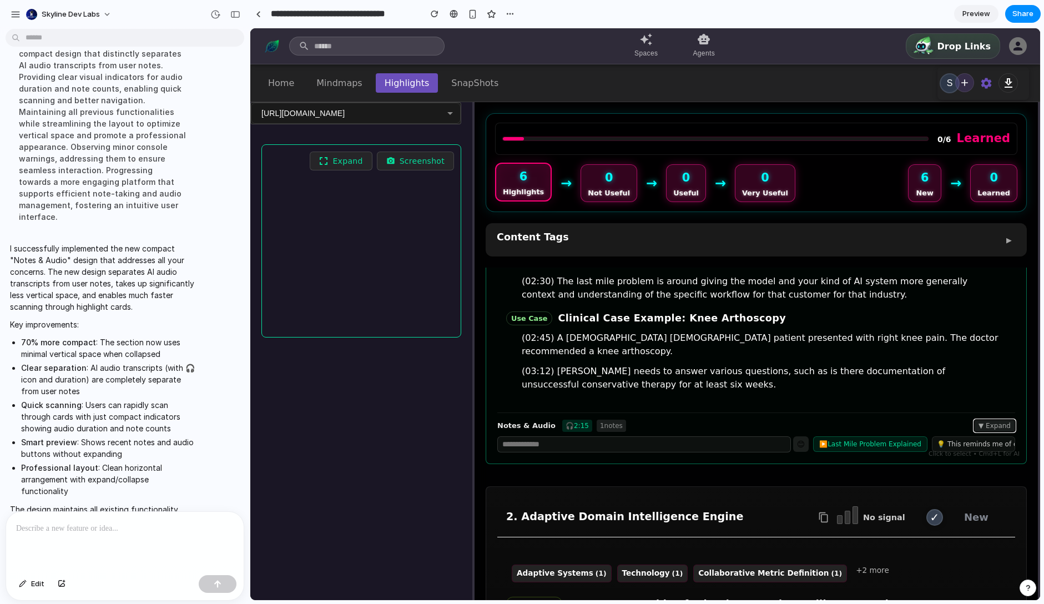
click at [988, 420] on button "▼ Expand" at bounding box center [994, 426] width 41 height 12
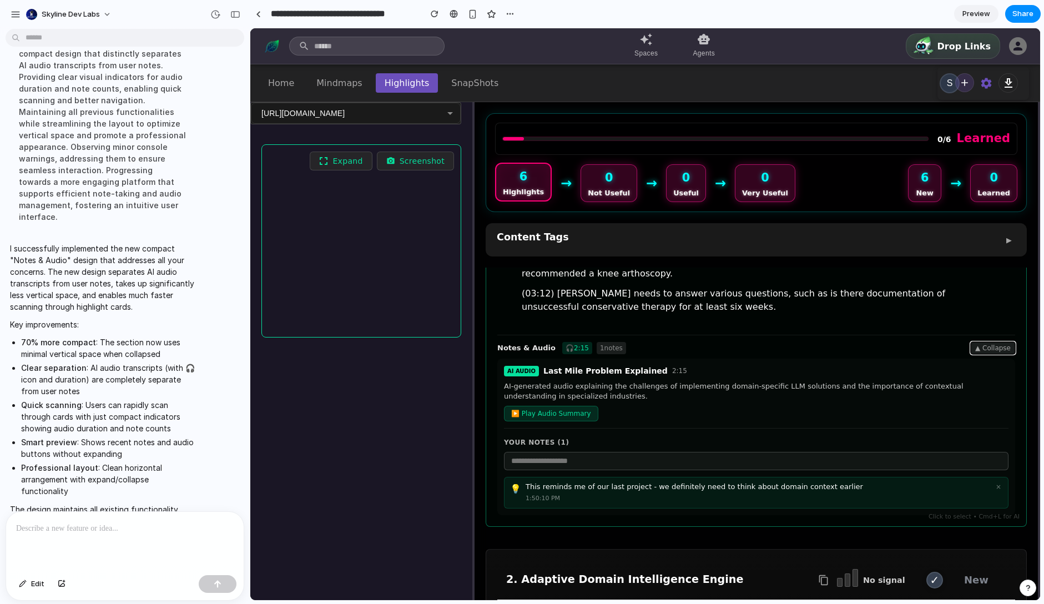
scroll to position [282, 0]
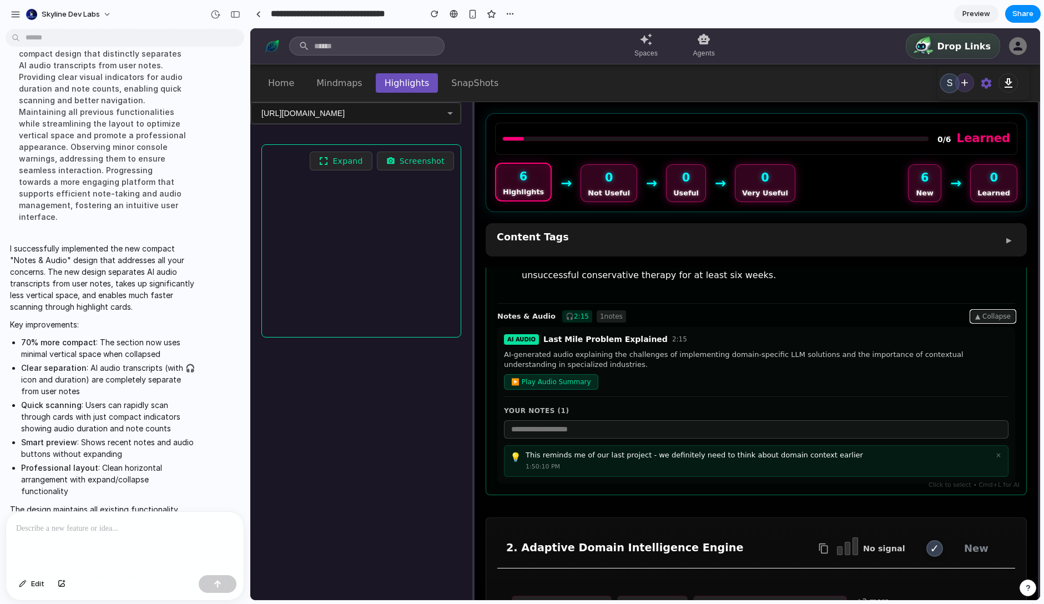
click at [995, 310] on button "▲ Collapse" at bounding box center [993, 316] width 44 height 12
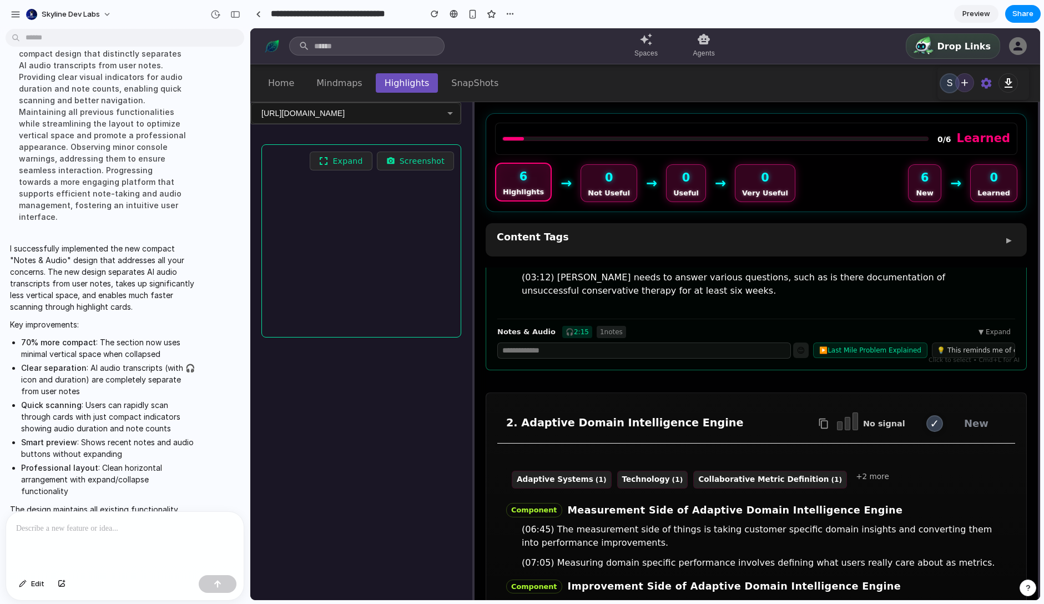
scroll to position [267, 0]
click at [994, 326] on button "▼ Expand" at bounding box center [994, 332] width 41 height 12
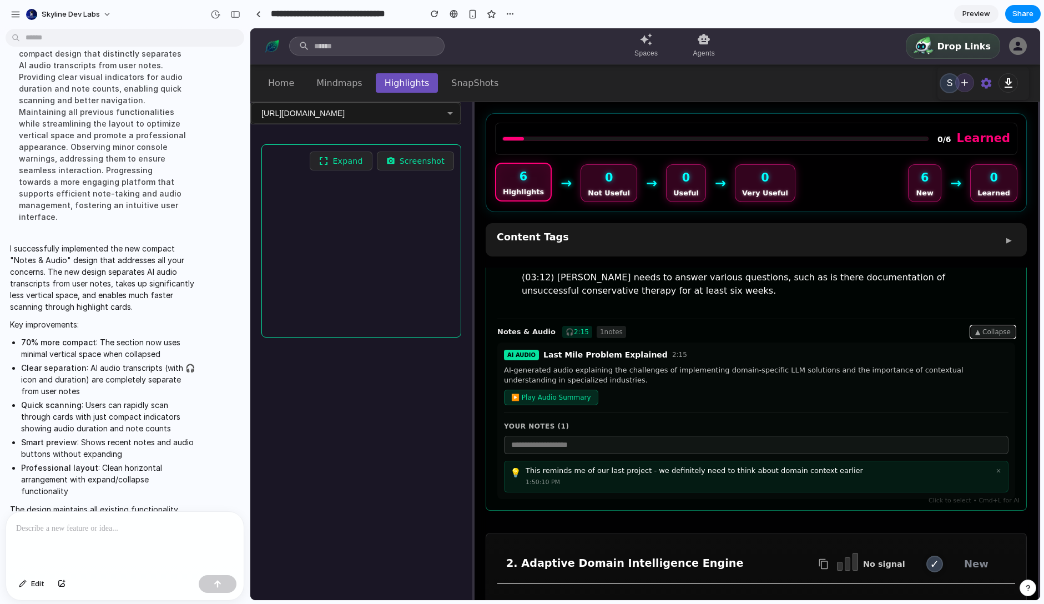
click at [994, 326] on button "▲ Collapse" at bounding box center [993, 332] width 44 height 12
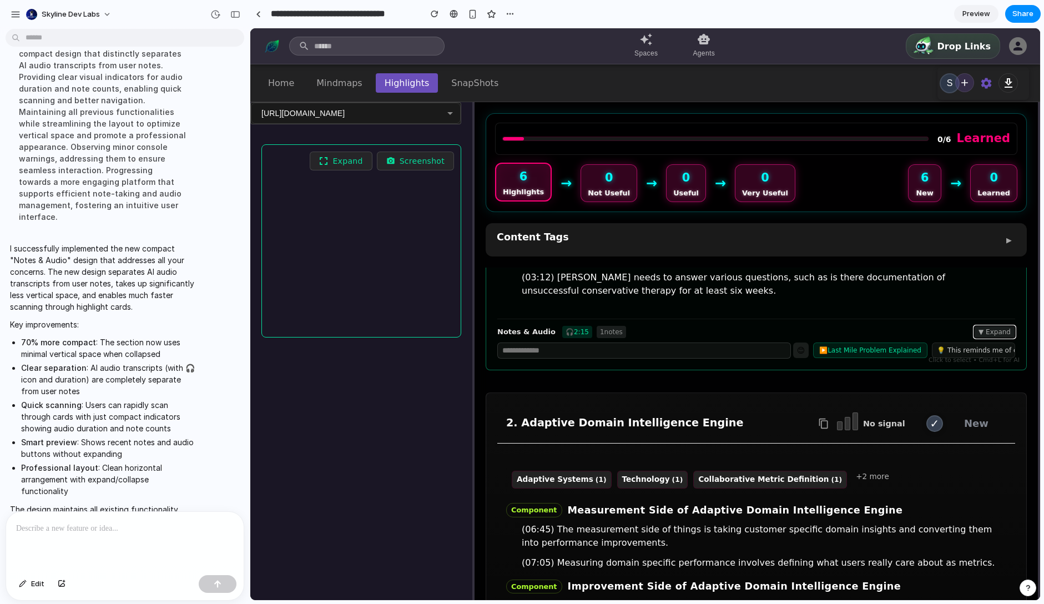
click at [994, 326] on button "▼ Expand" at bounding box center [994, 332] width 41 height 12
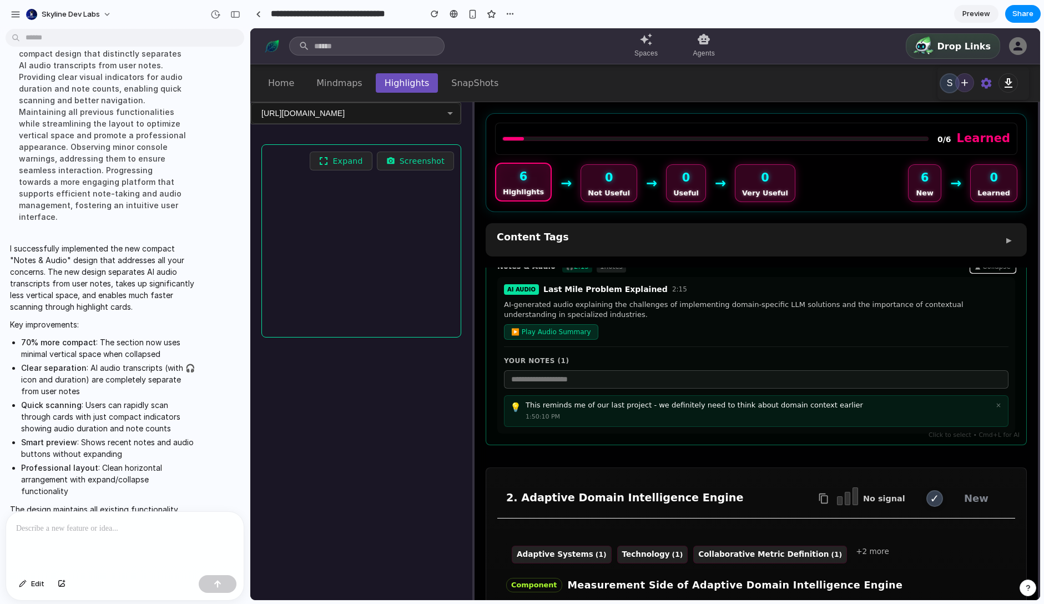
scroll to position [314, 0]
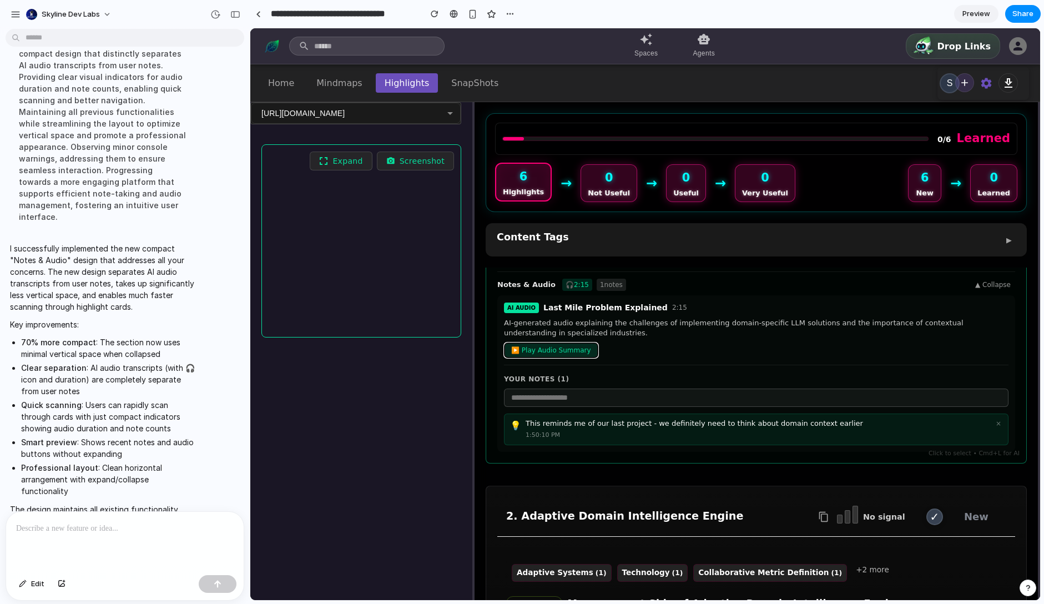
click at [564, 342] on button "▶️ Play Audio Summary" at bounding box center [551, 350] width 94 height 16
click at [533, 318] on p "AI-generated audio explaining the challenges of implementing domain-specific LL…" at bounding box center [756, 328] width 504 height 20
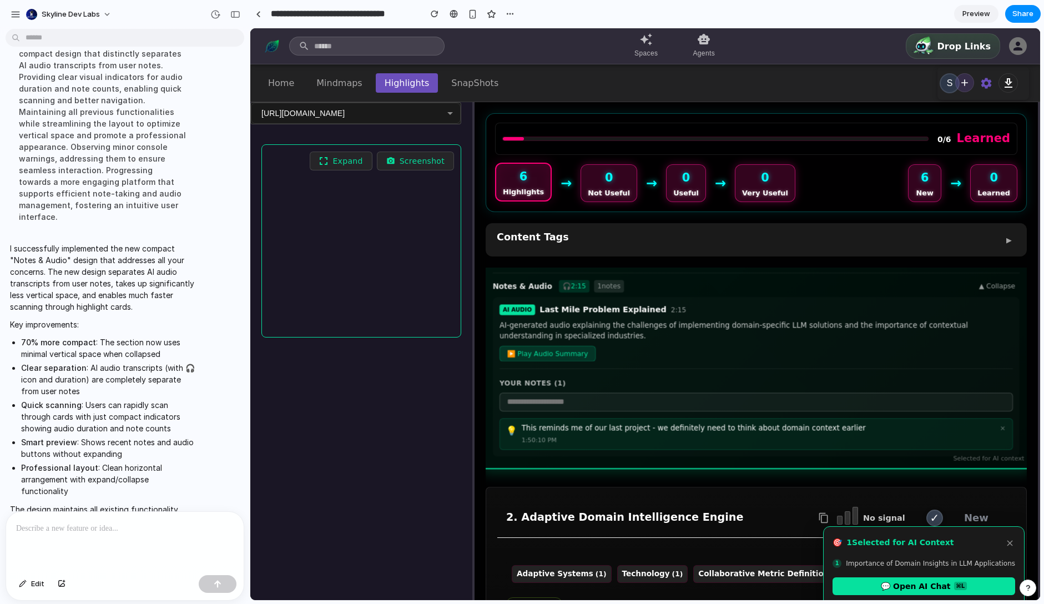
click at [533, 321] on p "AI-generated audio explaining the challenges of implementing domain-specific LL…" at bounding box center [755, 331] width 513 height 21
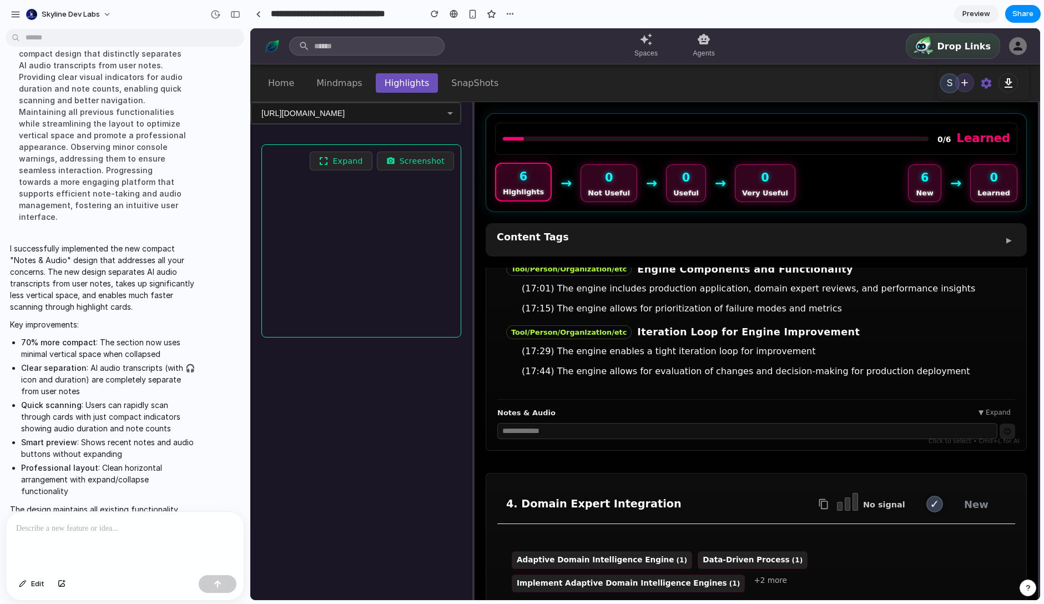
scroll to position [1029, 0]
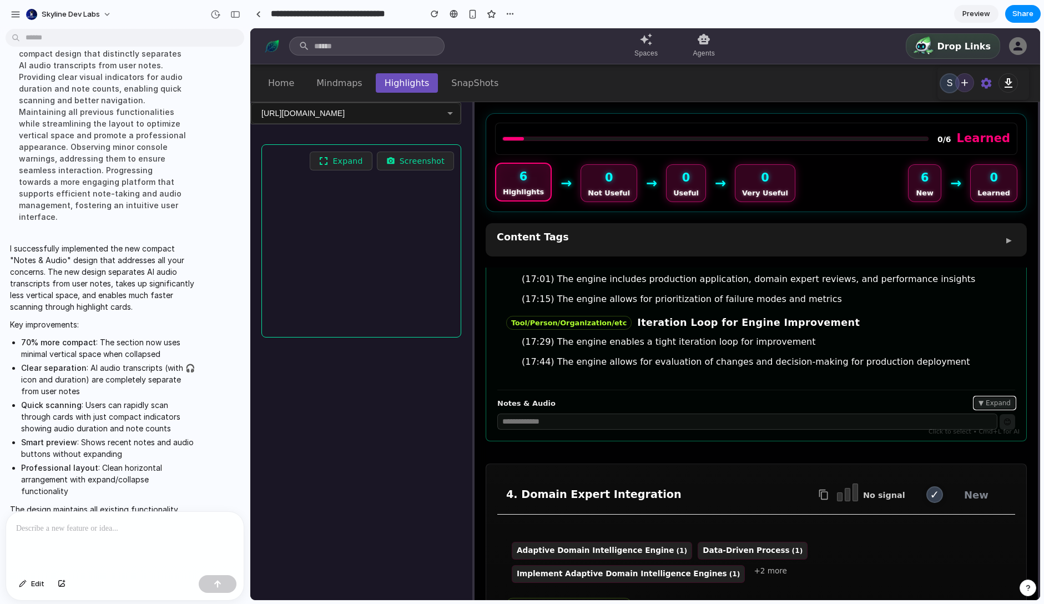
click at [976, 397] on button "▼ Expand" at bounding box center [994, 403] width 41 height 12
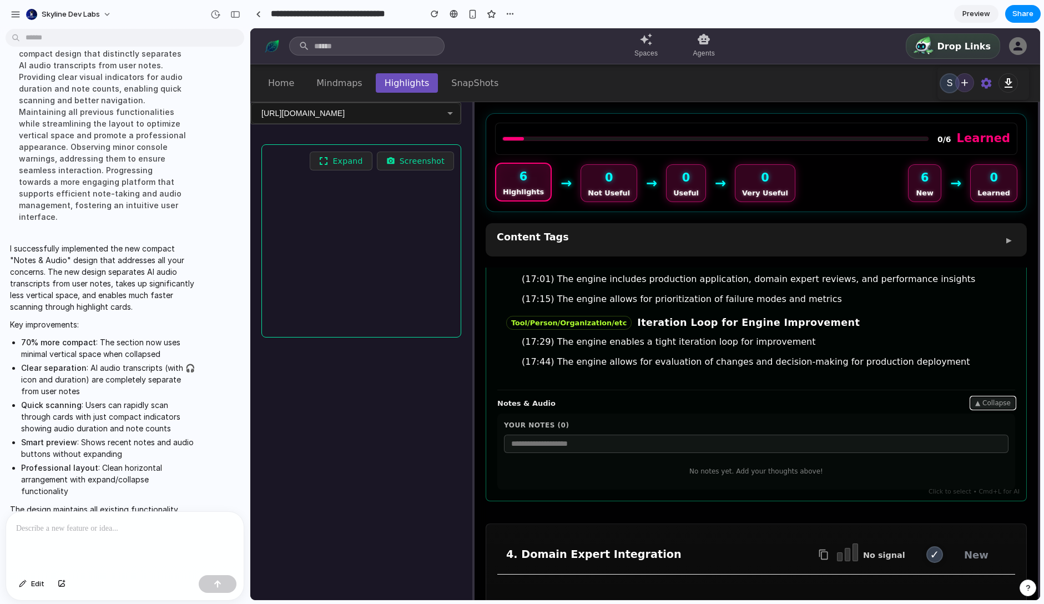
click at [976, 397] on button "▲ Collapse" at bounding box center [993, 403] width 44 height 12
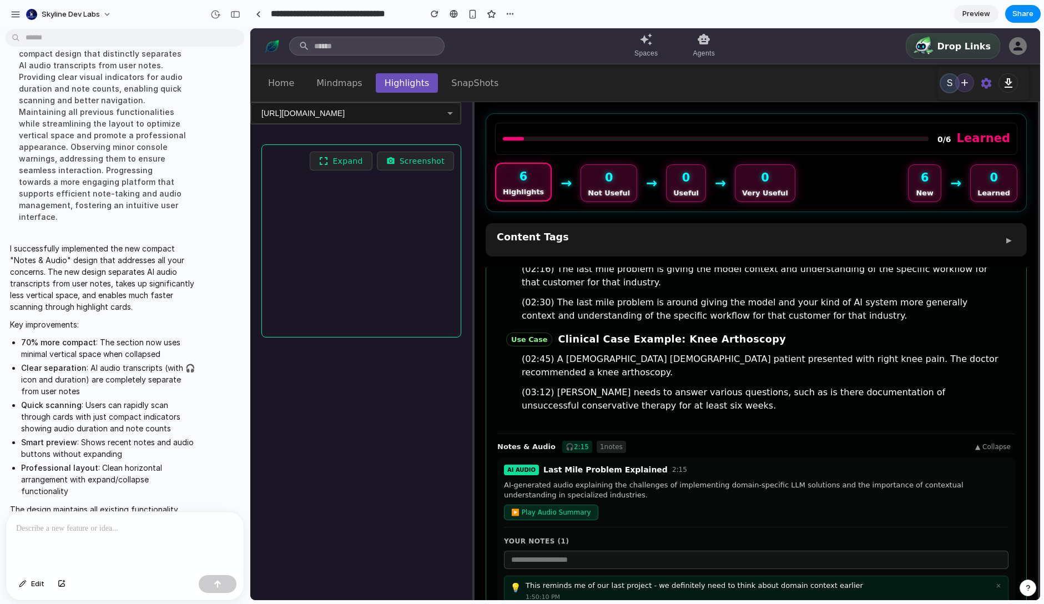
scroll to position [151, 0]
click at [603, 465] on span "Last Mile Problem Explained" at bounding box center [605, 471] width 124 height 12
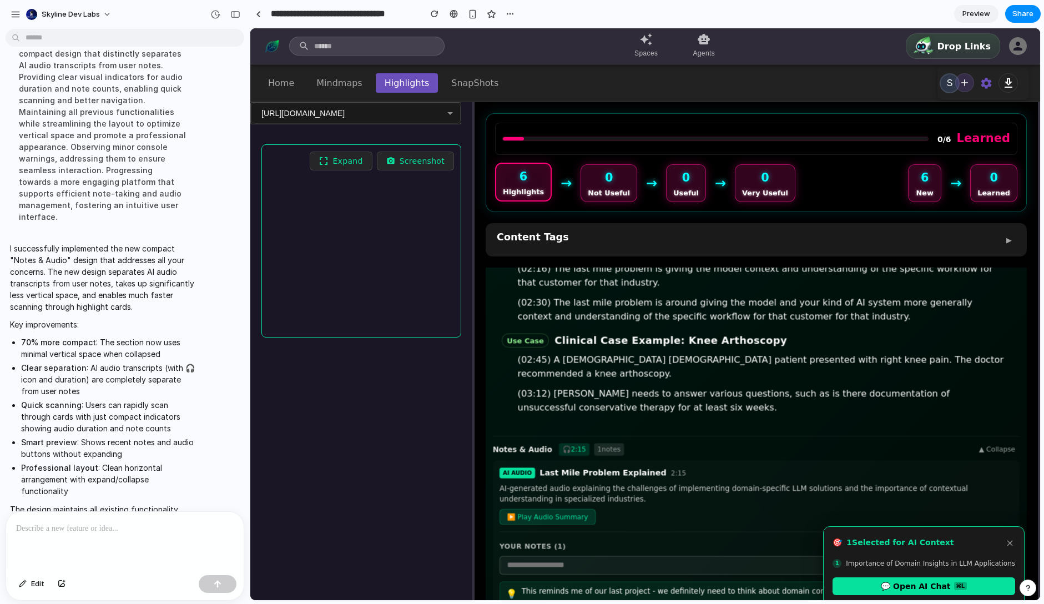
click at [603, 467] on span "Last Mile Problem Explained" at bounding box center [602, 473] width 127 height 12
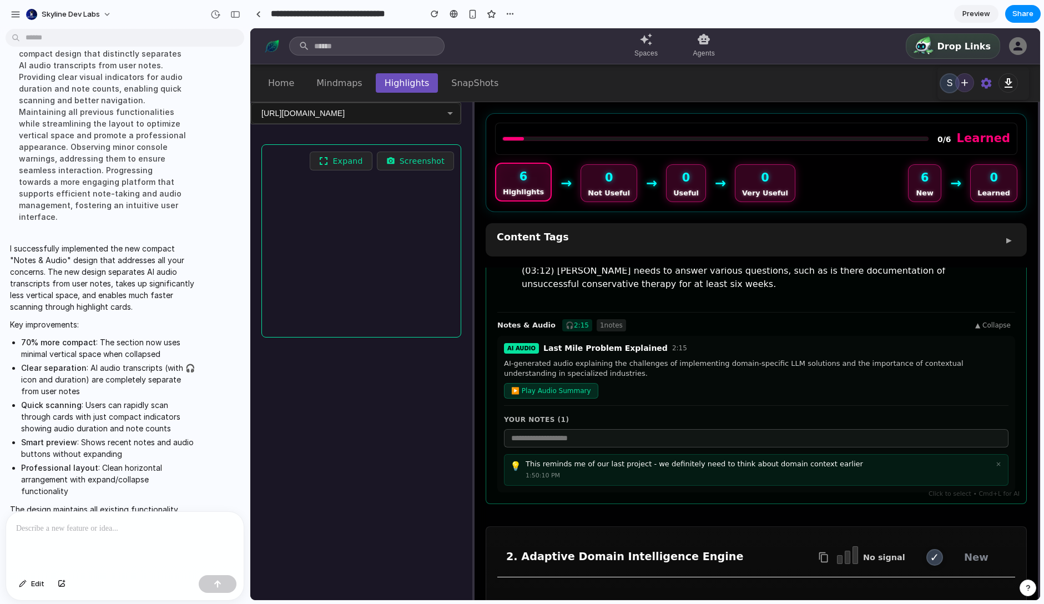
scroll to position [272, 0]
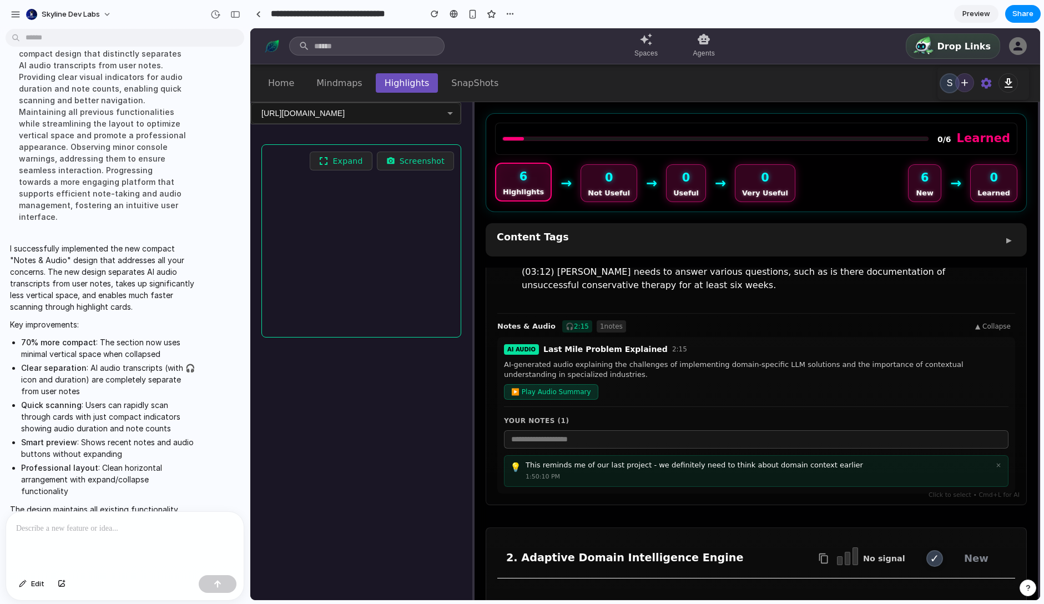
click at [115, 383] on li "Clear separation : AI audio transcripts (with 🎧 icon and duration) are complete…" at bounding box center [108, 379] width 174 height 35
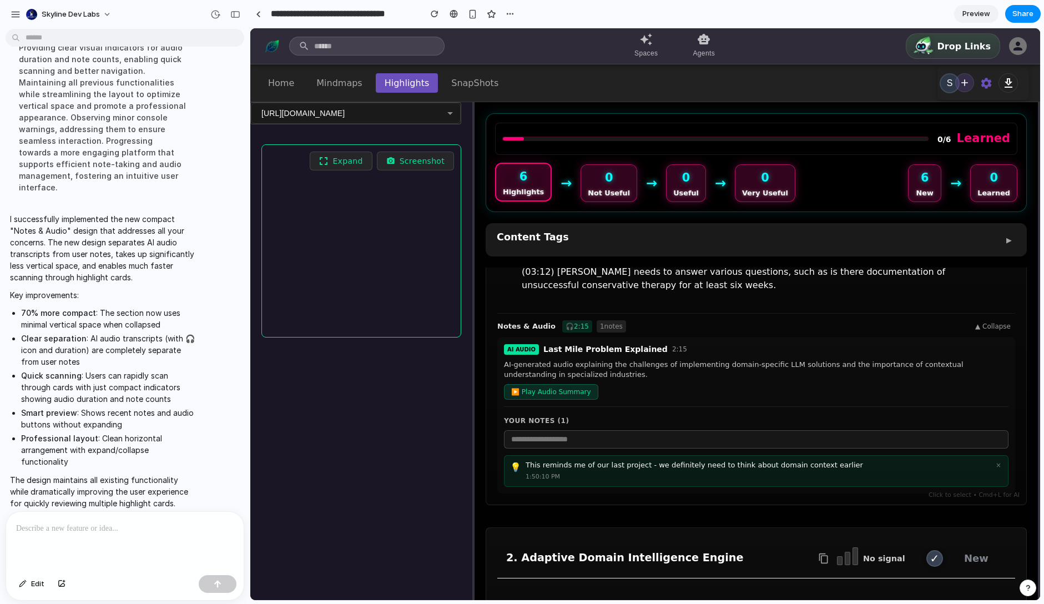
scroll to position [1192, 0]
click at [1004, 320] on button "▲ Collapse" at bounding box center [993, 326] width 44 height 12
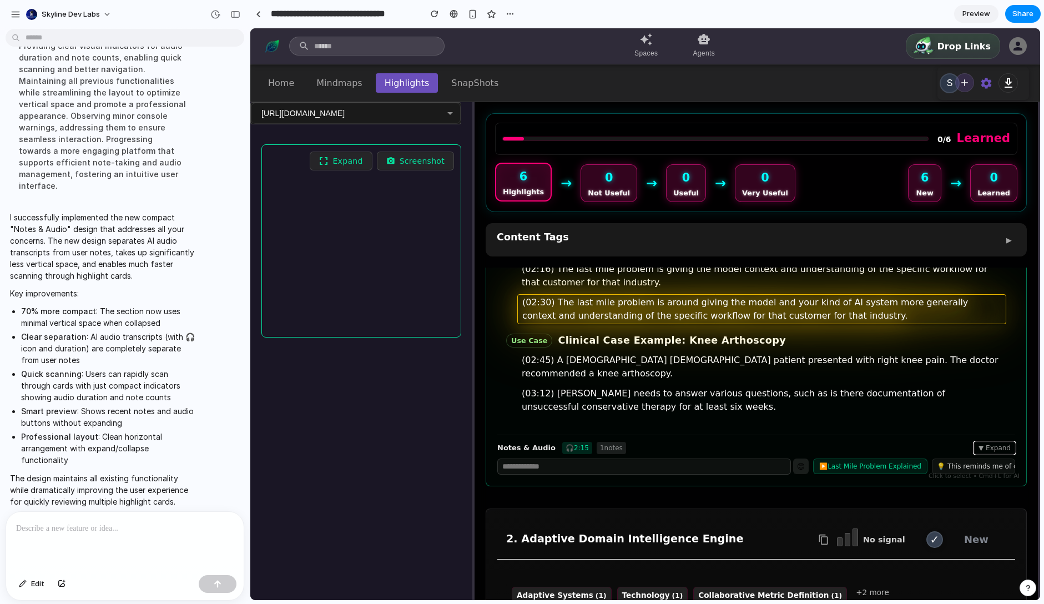
scroll to position [174, 0]
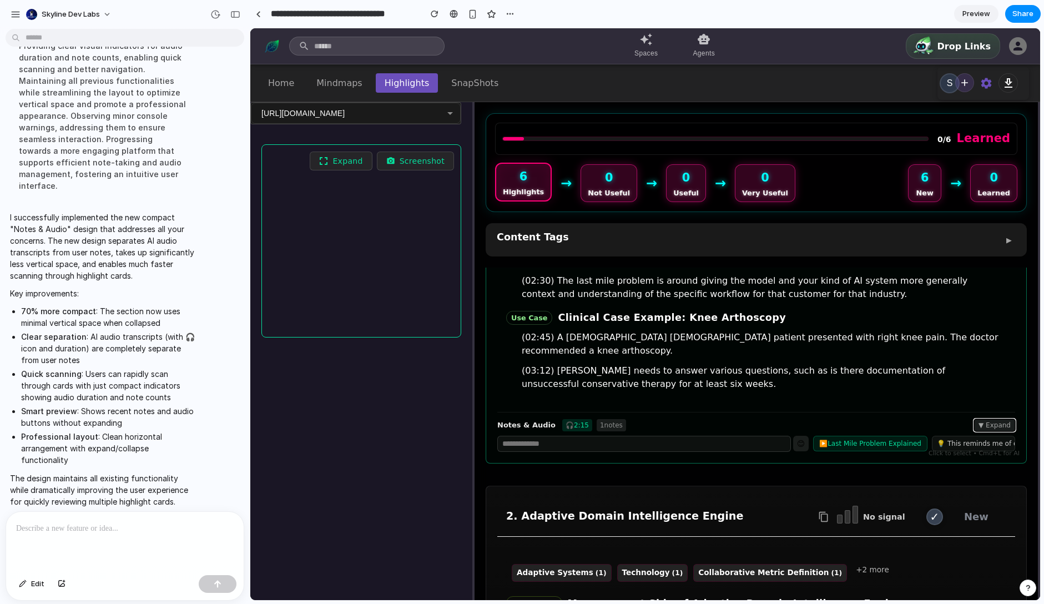
click at [997, 419] on button "▼ Expand" at bounding box center [994, 425] width 41 height 12
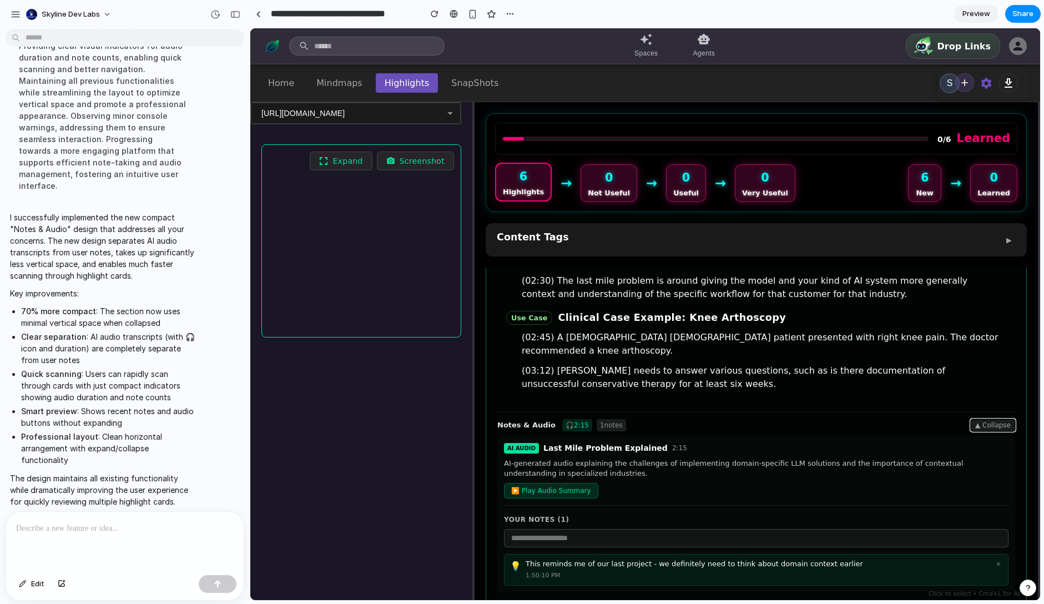
click at [999, 419] on button "▲ Collapse" at bounding box center [993, 425] width 44 height 12
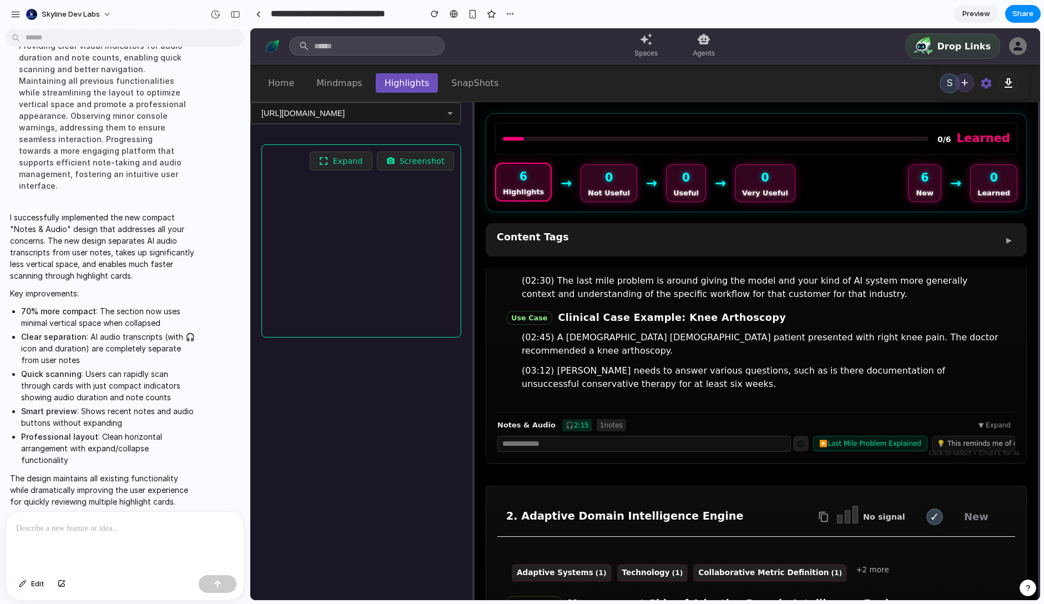
click at [104, 350] on li "Clear separation : AI audio transcripts (with 🎧 icon and duration) are complete…" at bounding box center [108, 348] width 174 height 35
click at [60, 537] on div at bounding box center [125, 541] width 238 height 59
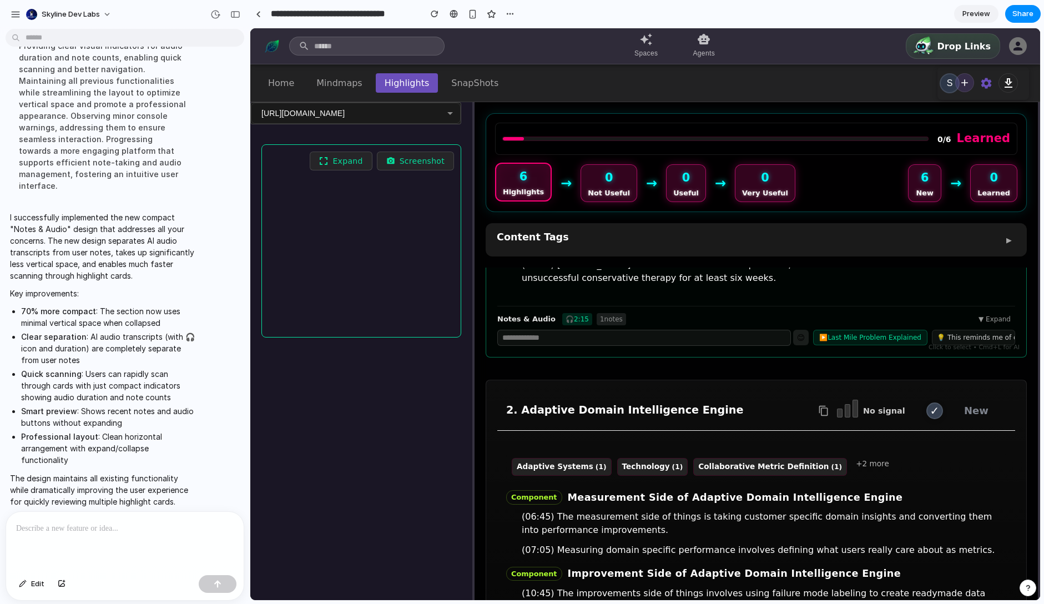
scroll to position [296, 0]
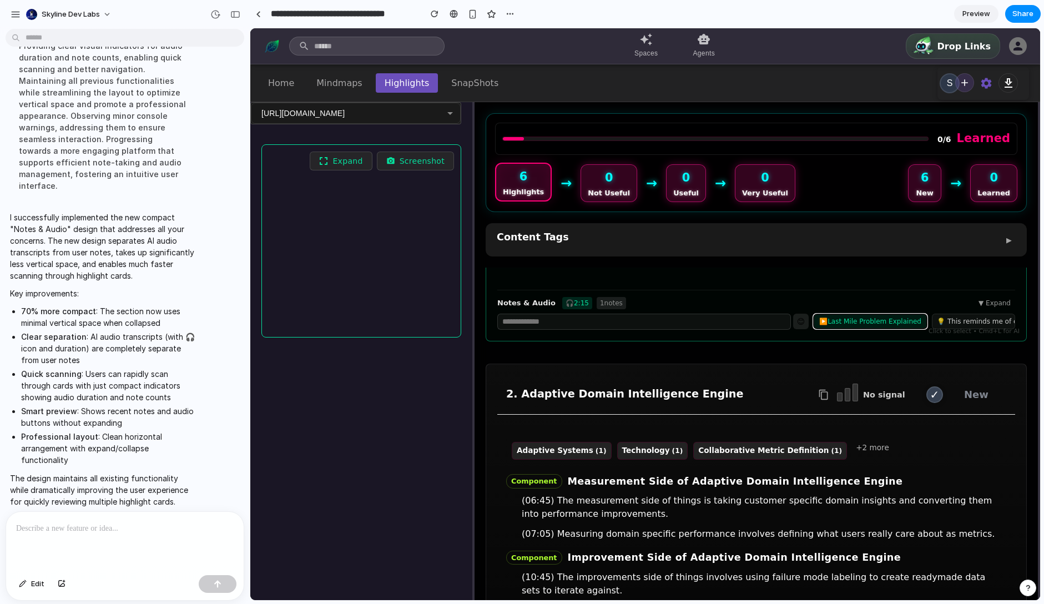
click at [891, 314] on button "▶️ Last Mile Problem Explained" at bounding box center [870, 322] width 114 height 16
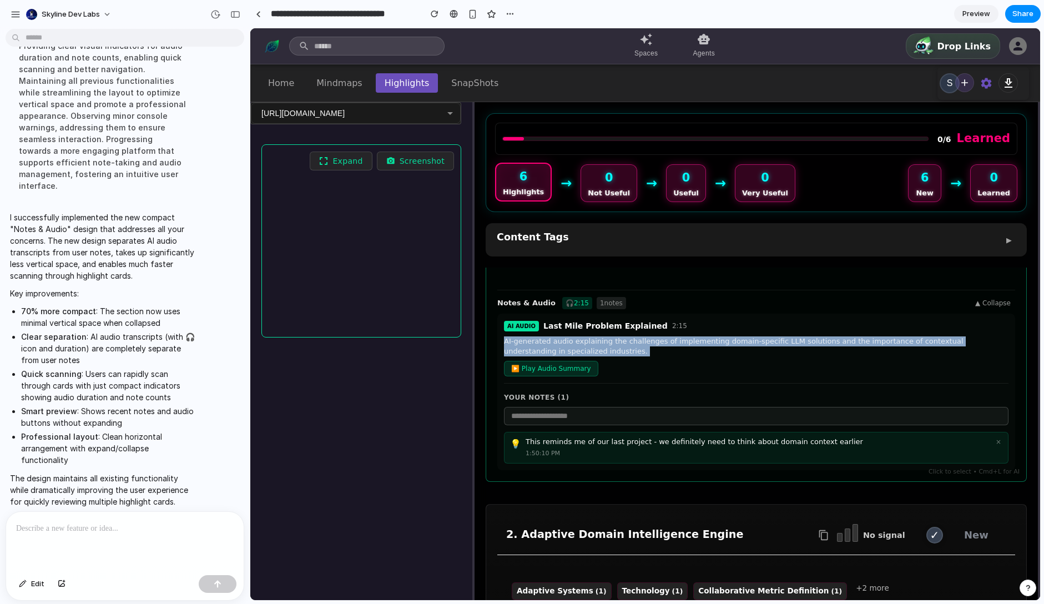
drag, startPoint x: 891, startPoint y: 302, endPoint x: 848, endPoint y: 341, distance: 58.1
click at [848, 341] on div "AI AUDIO Last Mile Problem Explained 2:15 AI-generated audio explaining the cha…" at bounding box center [756, 351] width 504 height 63
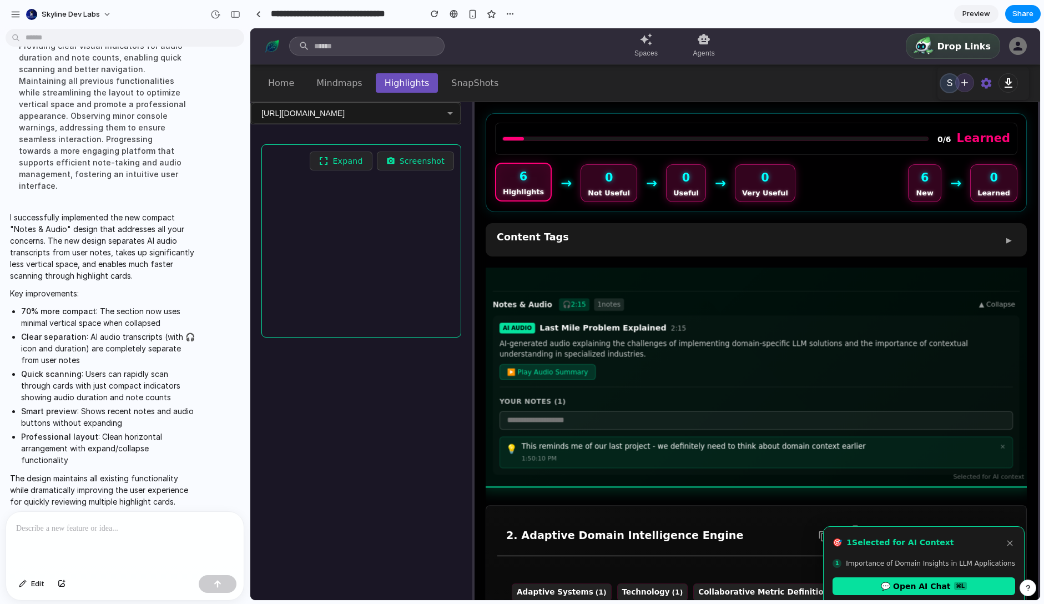
click at [705, 357] on div "AI AUDIO Last Mile Problem Explained 2:15 AI-generated audio explaining the cha…" at bounding box center [755, 354] width 513 height 65
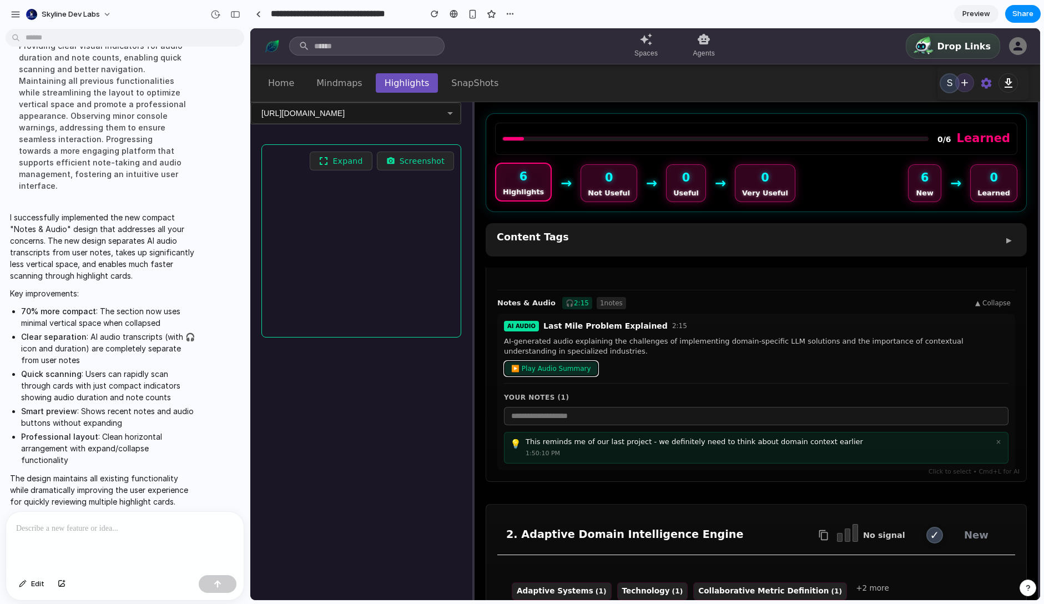
click at [544, 361] on button "▶️ Play Audio Summary" at bounding box center [551, 369] width 94 height 16
click at [727, 343] on div "AI AUDIO Last Mile Problem Explained 2:15 AI-generated audio explaining the cha…" at bounding box center [756, 351] width 504 height 63
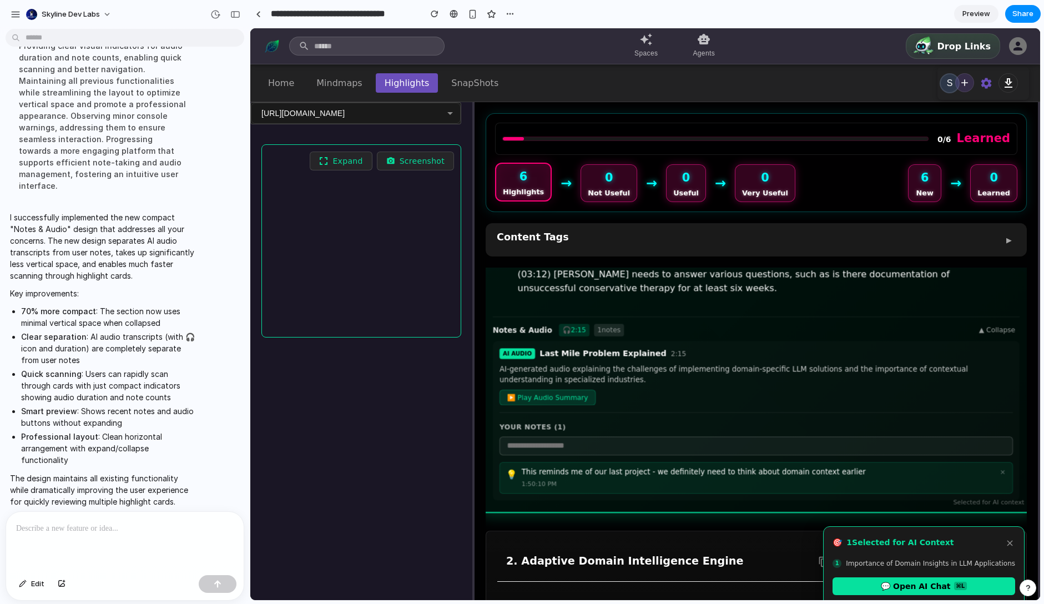
scroll to position [269, 0]
click at [893, 318] on div "Notes & Audio 🎧 2:15 1 notes ▲ Collapse AI AUDIO Last Mile Problem Explained 2:…" at bounding box center [756, 410] width 527 height 184
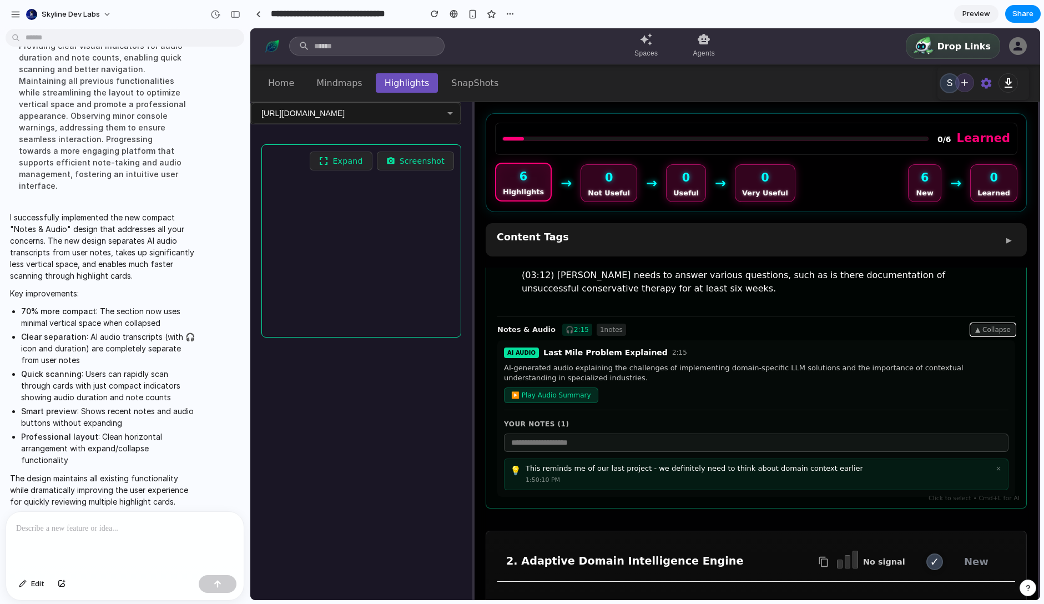
click at [994, 324] on button "▲ Collapse" at bounding box center [993, 330] width 44 height 12
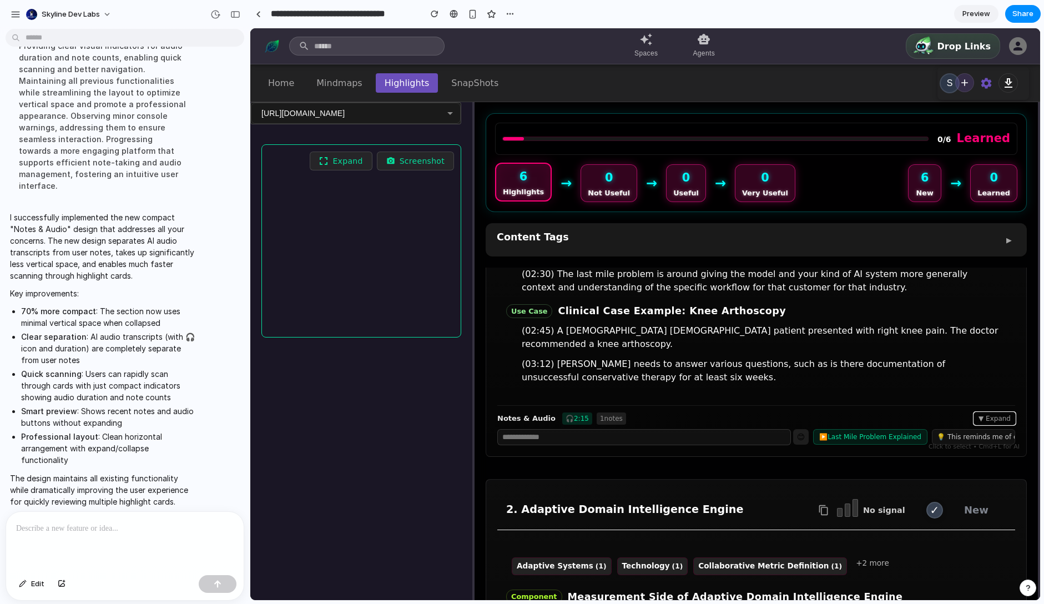
scroll to position [155, 0]
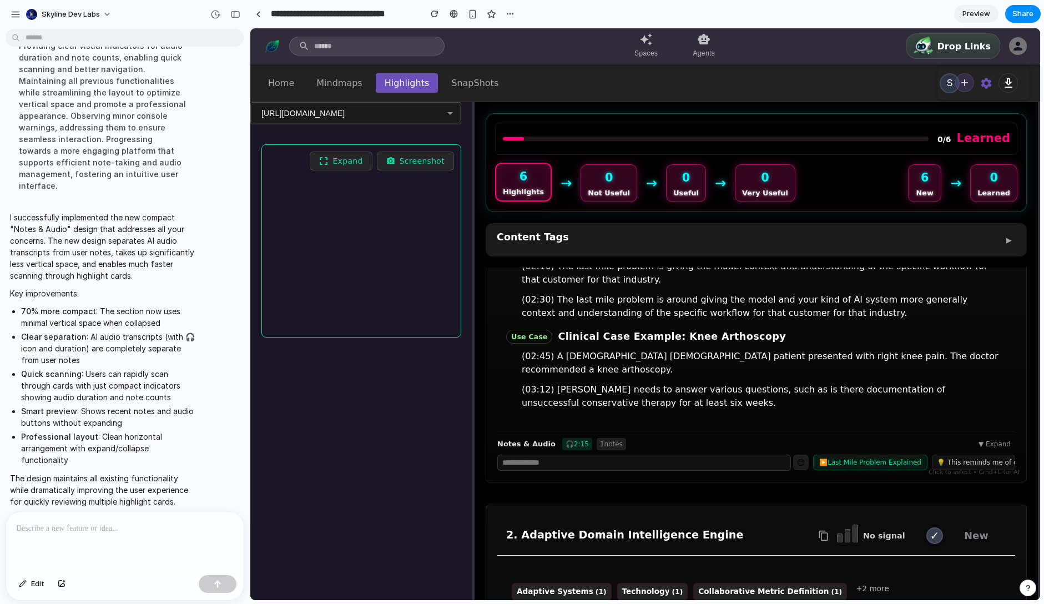
click at [199, 529] on p at bounding box center [122, 528] width 213 height 13
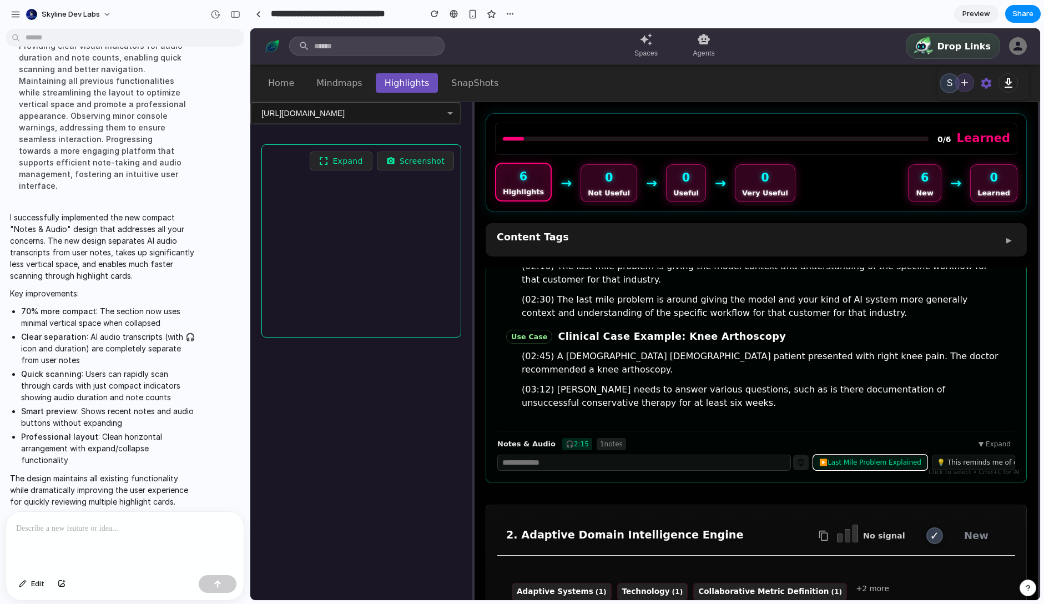
click at [862, 455] on button "▶️ Last Mile Problem Explained" at bounding box center [870, 463] width 114 height 16
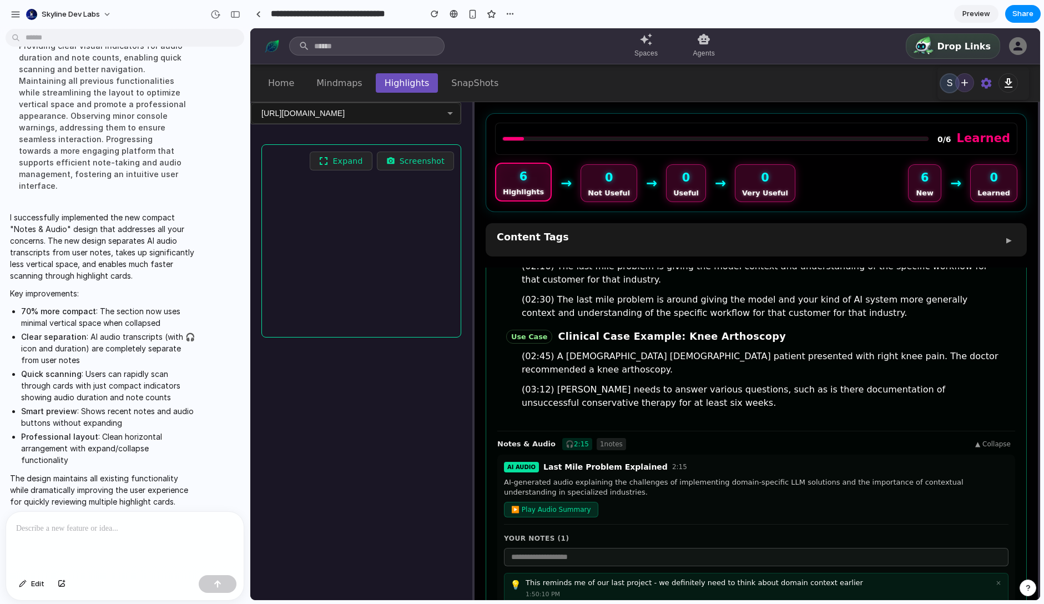
click at [861, 461] on div "AI AUDIO Last Mile Problem Explained 2:15" at bounding box center [756, 467] width 504 height 12
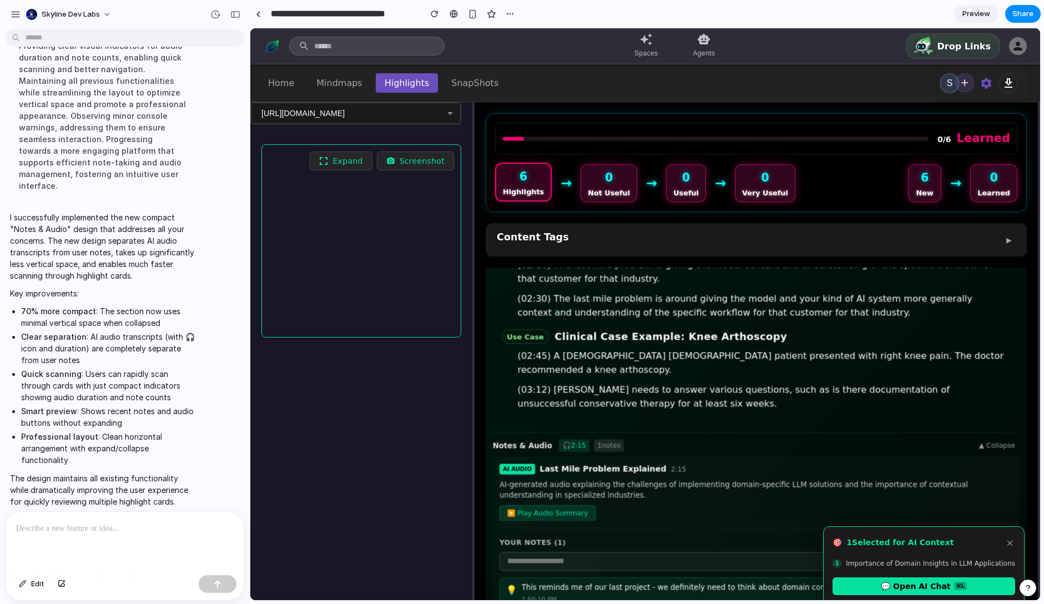
click at [861, 463] on div "AI AUDIO Last Mile Problem Explained 2:15" at bounding box center [755, 469] width 513 height 12
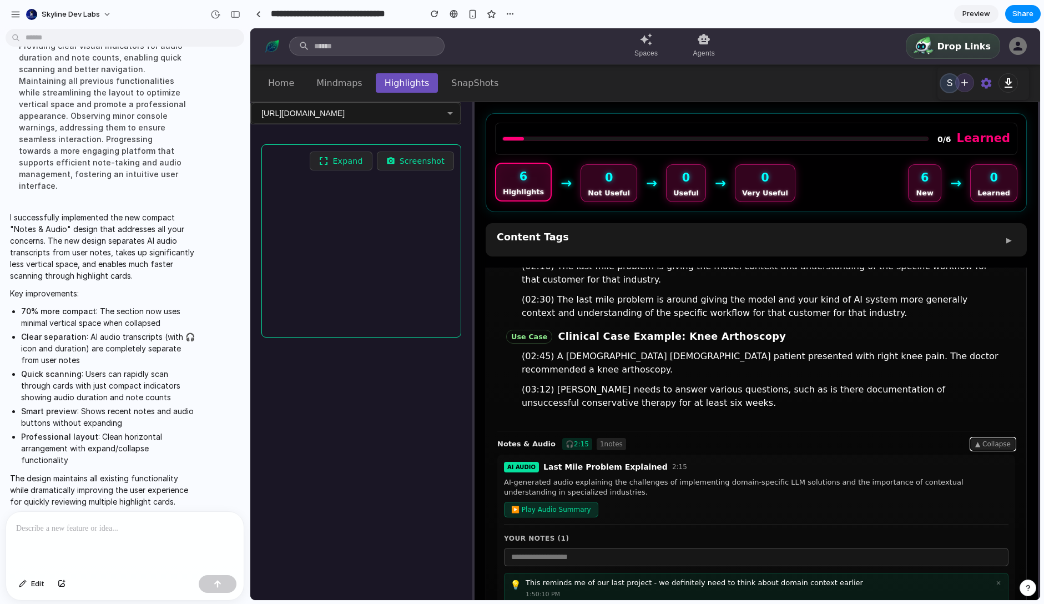
click at [990, 438] on button "▲ Collapse" at bounding box center [993, 444] width 44 height 12
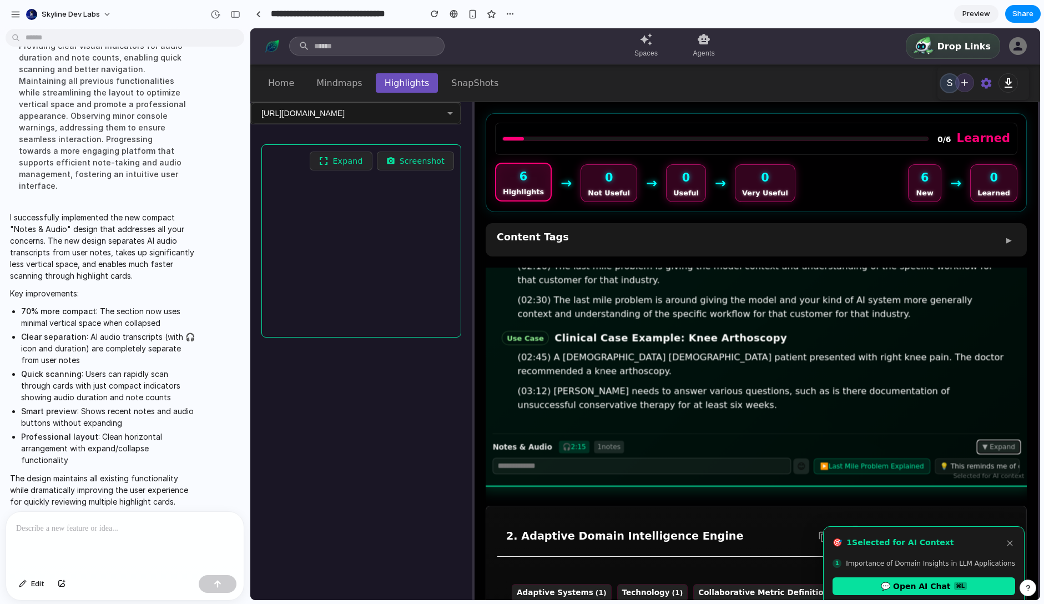
click at [996, 441] on button "▼ Expand" at bounding box center [999, 447] width 42 height 12
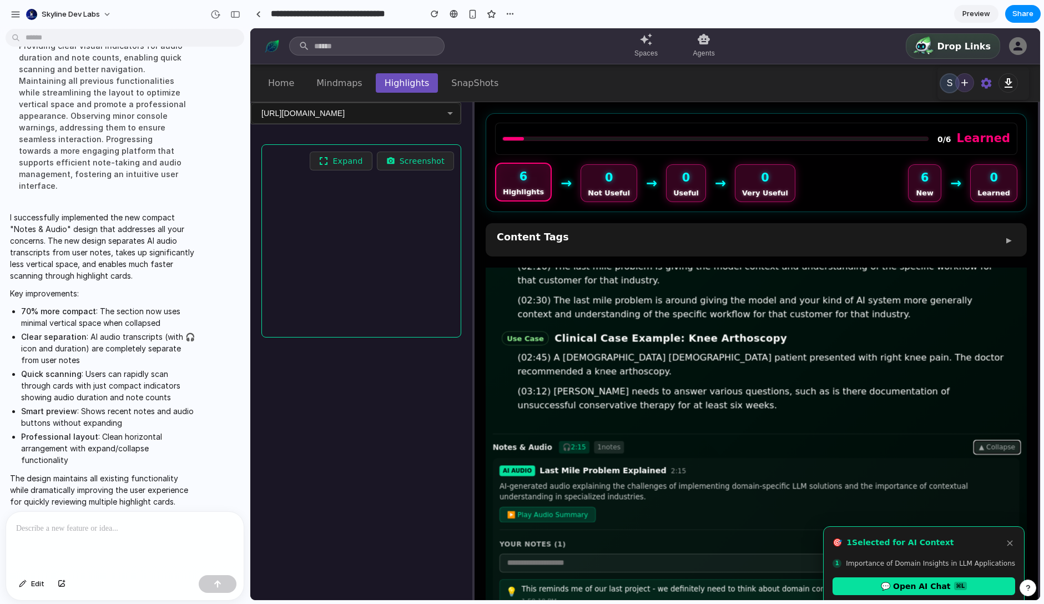
click at [996, 441] on button "▲ Collapse" at bounding box center [998, 447] width 46 height 12
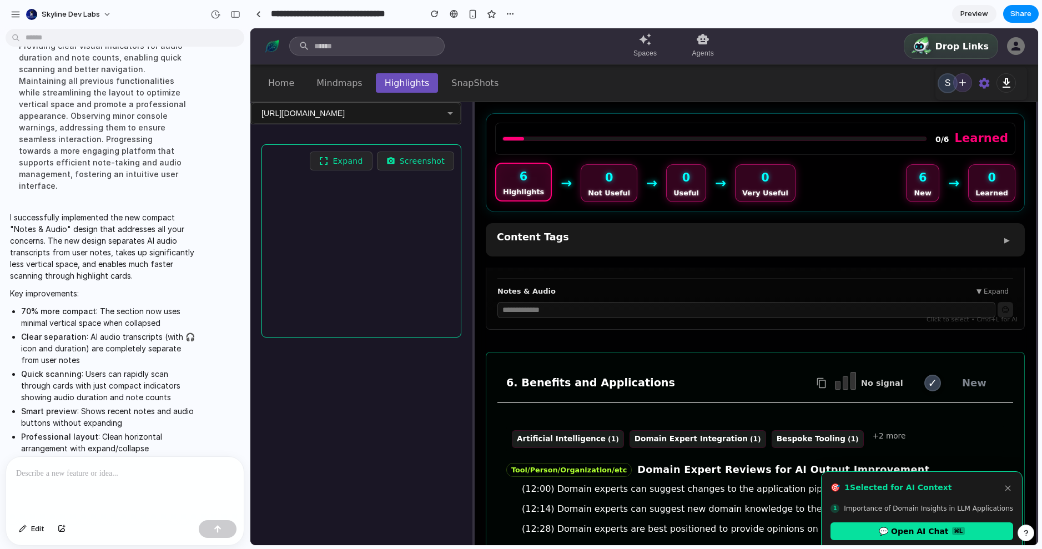
scroll to position [1371, 0]
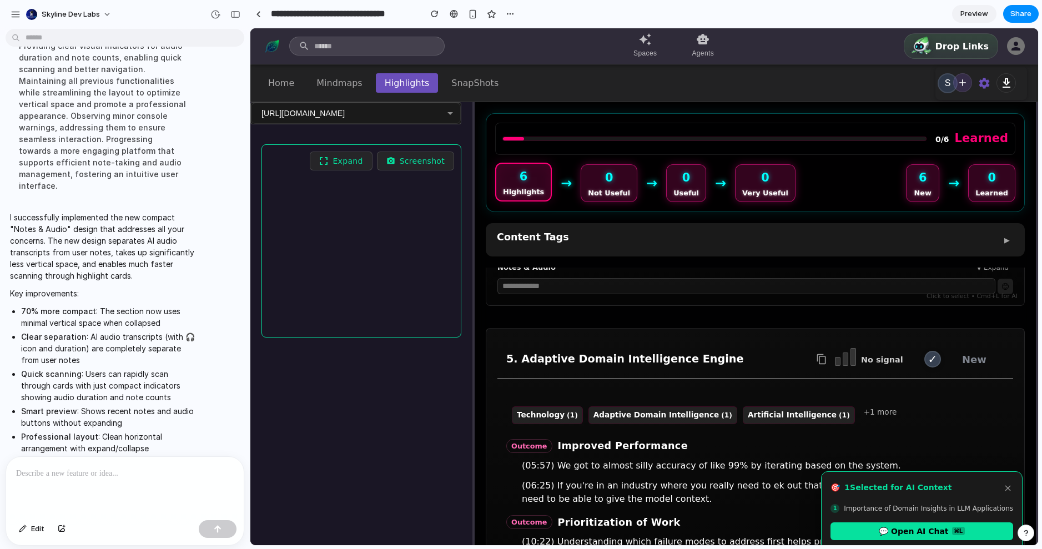
click at [96, 485] on div at bounding box center [125, 486] width 238 height 59
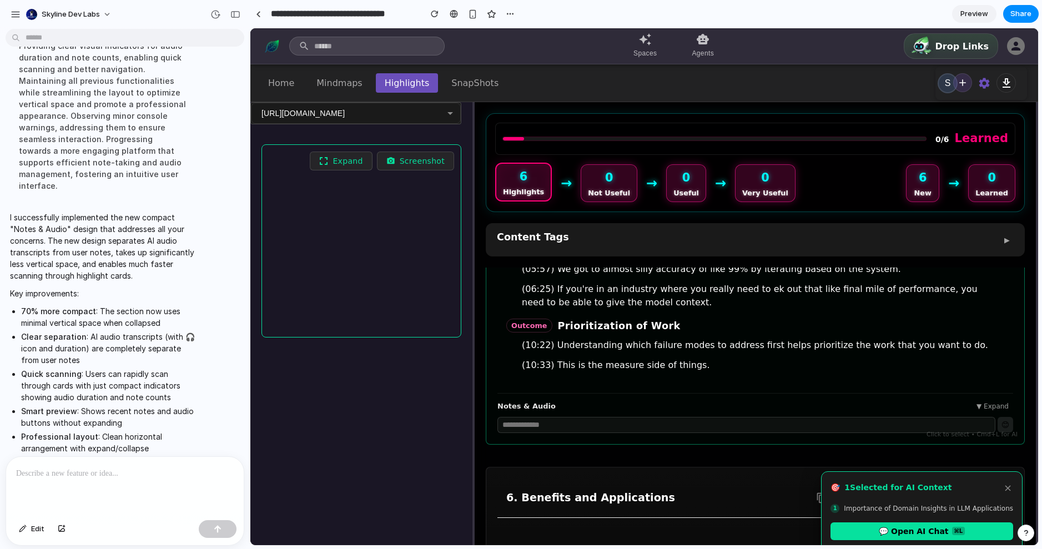
scroll to position [1569, 0]
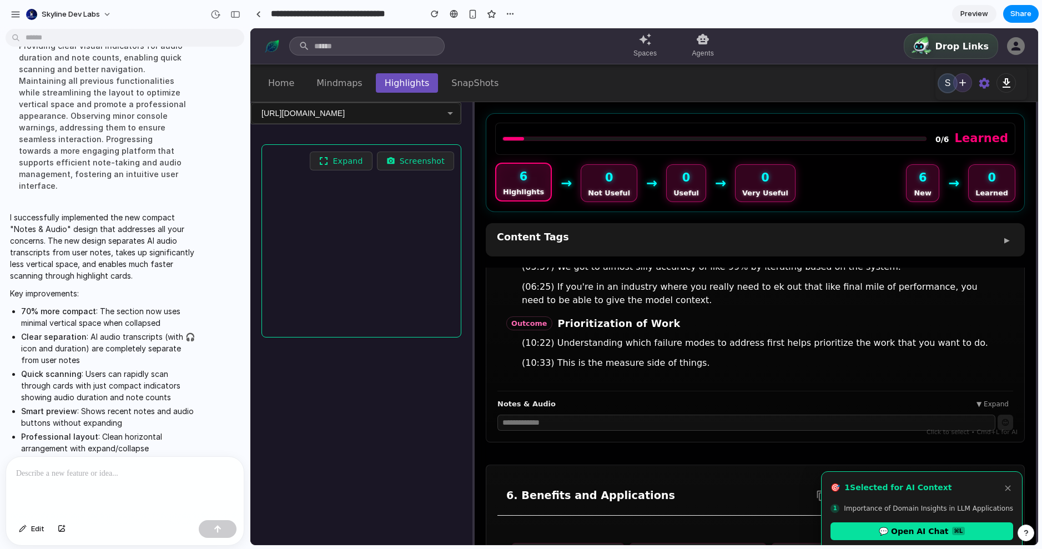
click at [46, 475] on p at bounding box center [122, 473] width 213 height 13
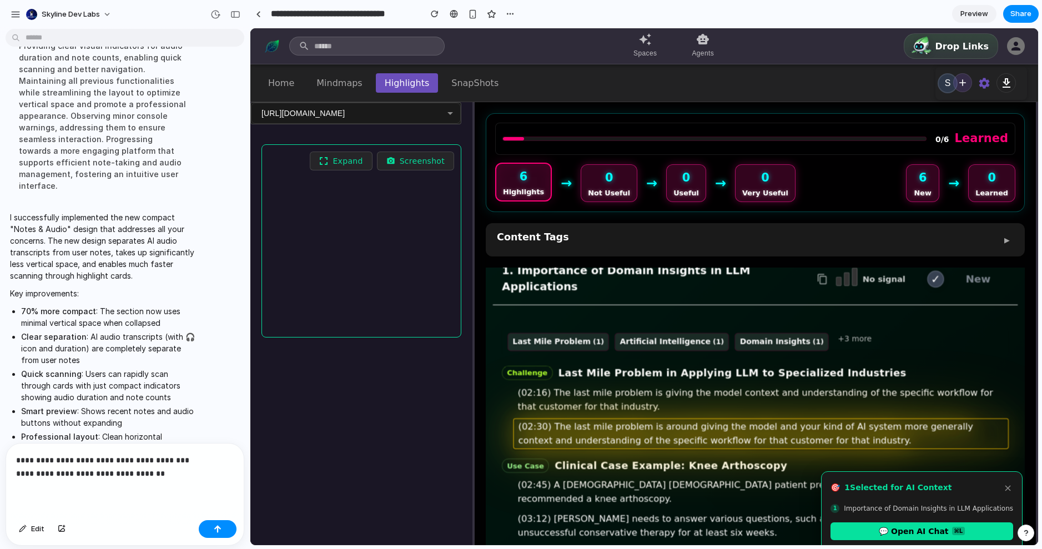
scroll to position [28, 0]
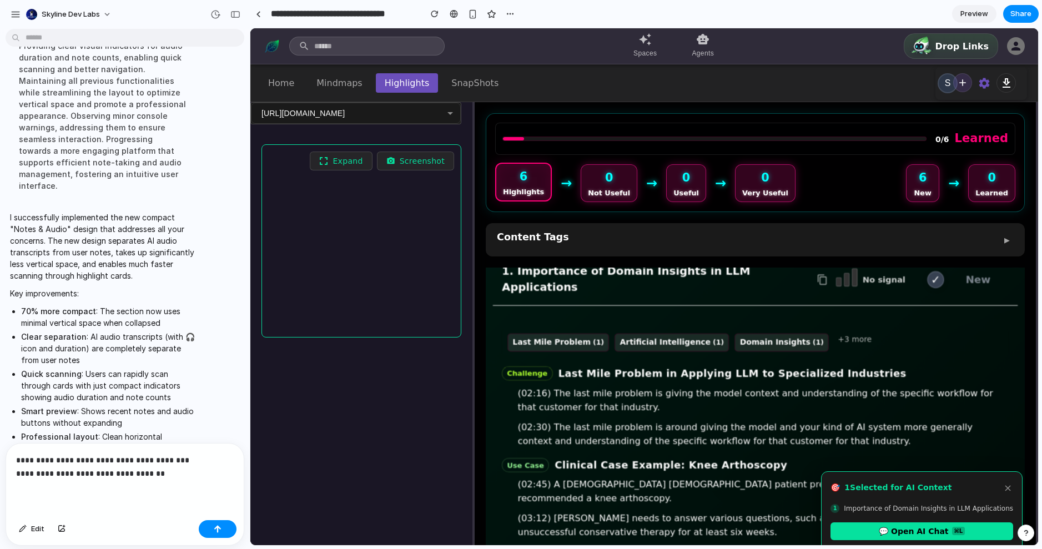
click at [190, 470] on p "**********" at bounding box center [122, 466] width 213 height 27
click at [23, 442] on p "**********" at bounding box center [122, 453] width 213 height 53
drag, startPoint x: 77, startPoint y: 464, endPoint x: 122, endPoint y: 466, distance: 45.0
click at [76, 466] on p "**********" at bounding box center [122, 453] width 213 height 53
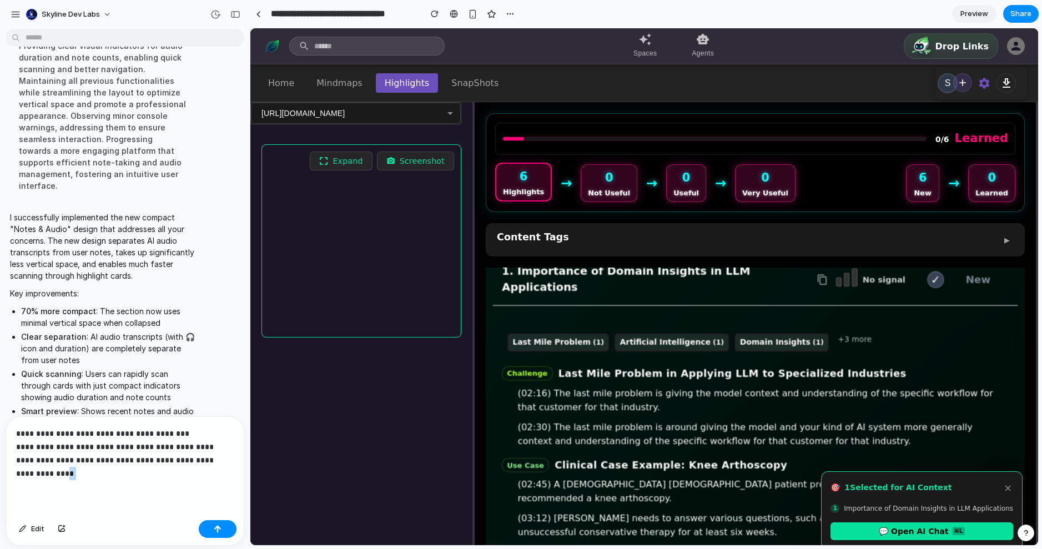
drag, startPoint x: 159, startPoint y: 469, endPoint x: 39, endPoint y: 471, distance: 119.3
click at [39, 471] on p "**********" at bounding box center [122, 453] width 213 height 53
click at [80, 471] on p "**********" at bounding box center [122, 453] width 213 height 53
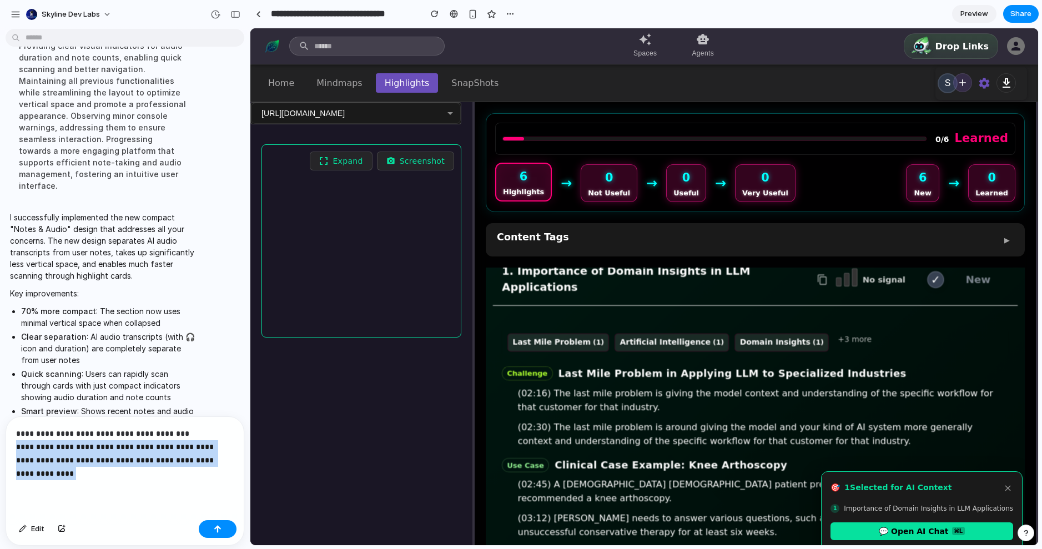
drag, startPoint x: 87, startPoint y: 464, endPoint x: 8, endPoint y: 448, distance: 79.9
click at [8, 448] on div "**********" at bounding box center [125, 466] width 238 height 99
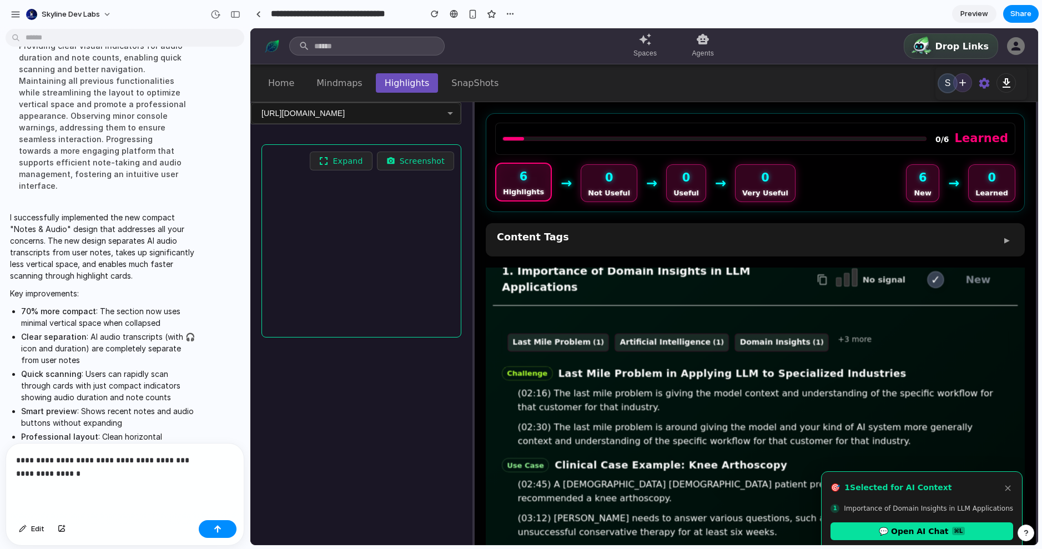
click at [92, 470] on p "**********" at bounding box center [122, 466] width 213 height 27
drag, startPoint x: 45, startPoint y: 467, endPoint x: -6, endPoint y: 467, distance: 50.5
click at [0, 467] on html "Skyline Dev Labs I want to support user can add notes to those highlight cards.…" at bounding box center [521, 274] width 1042 height 549
click at [105, 472] on p "**********" at bounding box center [122, 460] width 213 height 40
click at [106, 471] on p "**********" at bounding box center [122, 460] width 213 height 40
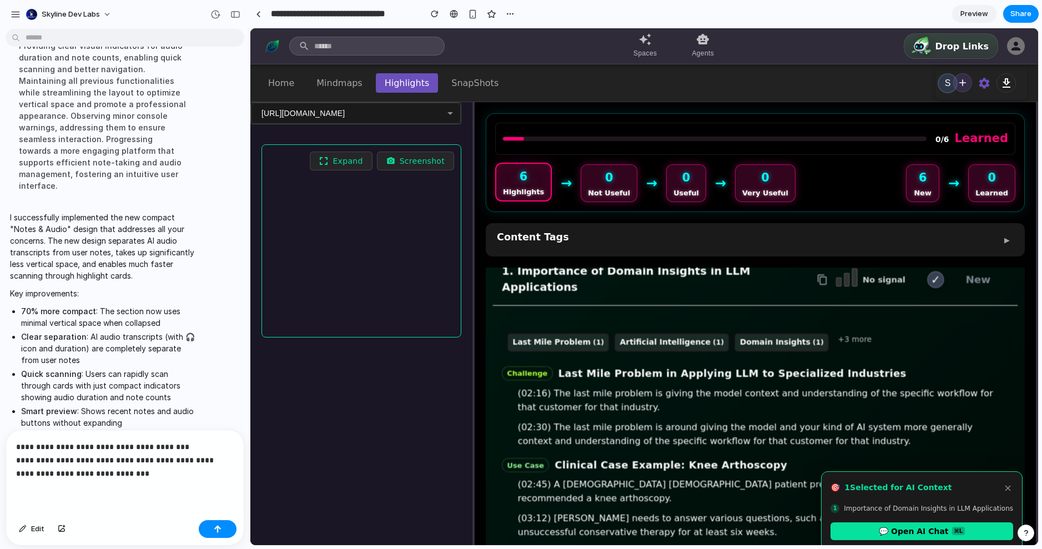
click at [59, 467] on p "**********" at bounding box center [122, 460] width 213 height 40
click at [152, 467] on p "**********" at bounding box center [122, 460] width 213 height 40
click at [158, 458] on p "**********" at bounding box center [122, 460] width 213 height 40
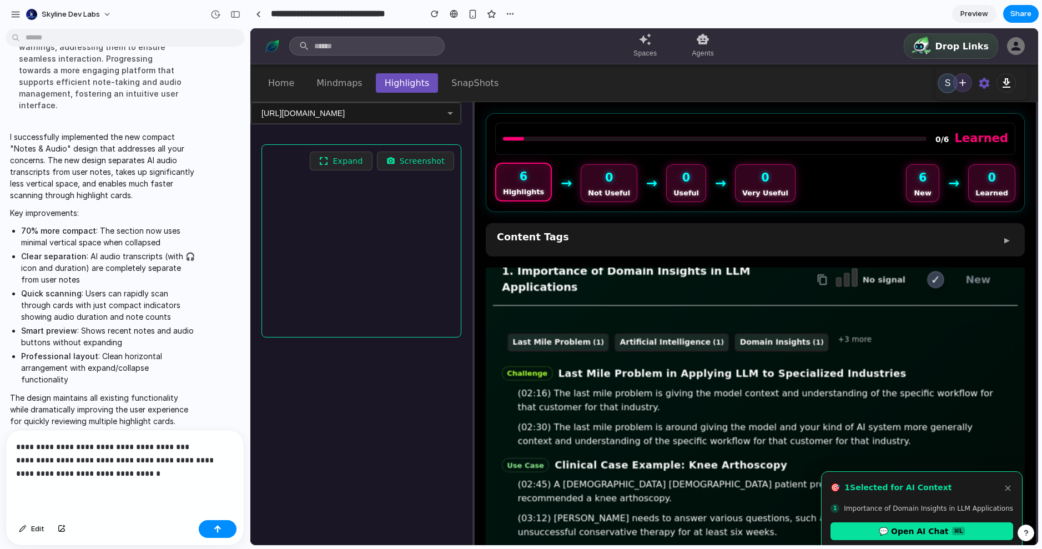
scroll to position [1274, 0]
click at [116, 440] on p "**********" at bounding box center [122, 460] width 213 height 40
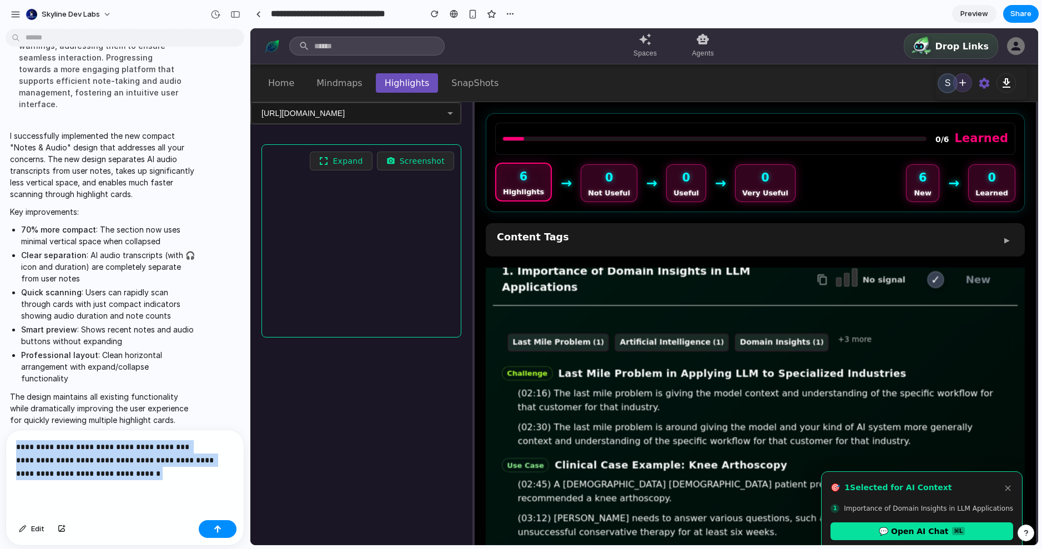
drag, startPoint x: 173, startPoint y: 468, endPoint x: 12, endPoint y: 442, distance: 163.0
click at [12, 442] on div "**********" at bounding box center [125, 472] width 238 height 85
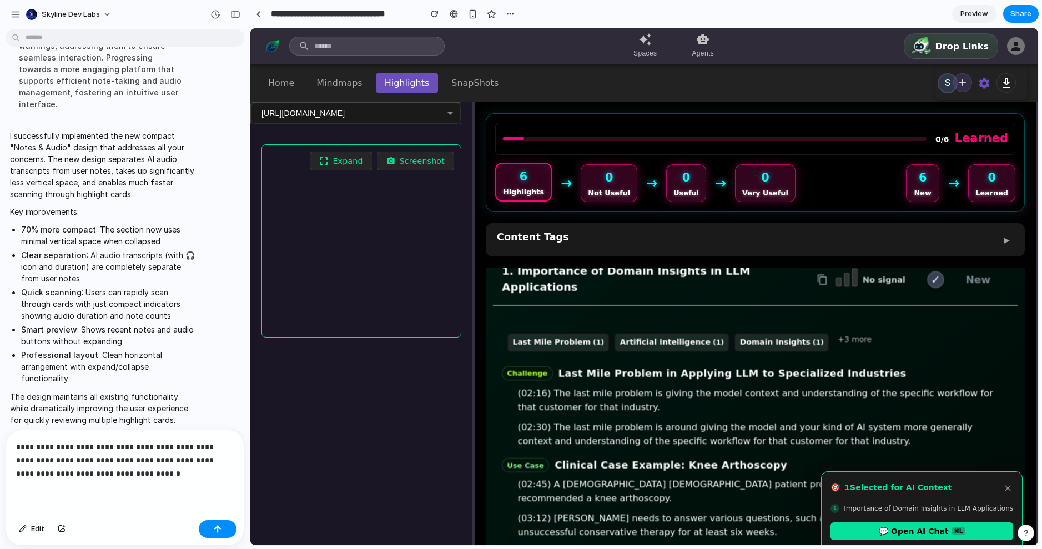
click at [187, 453] on p "**********" at bounding box center [122, 460] width 213 height 40
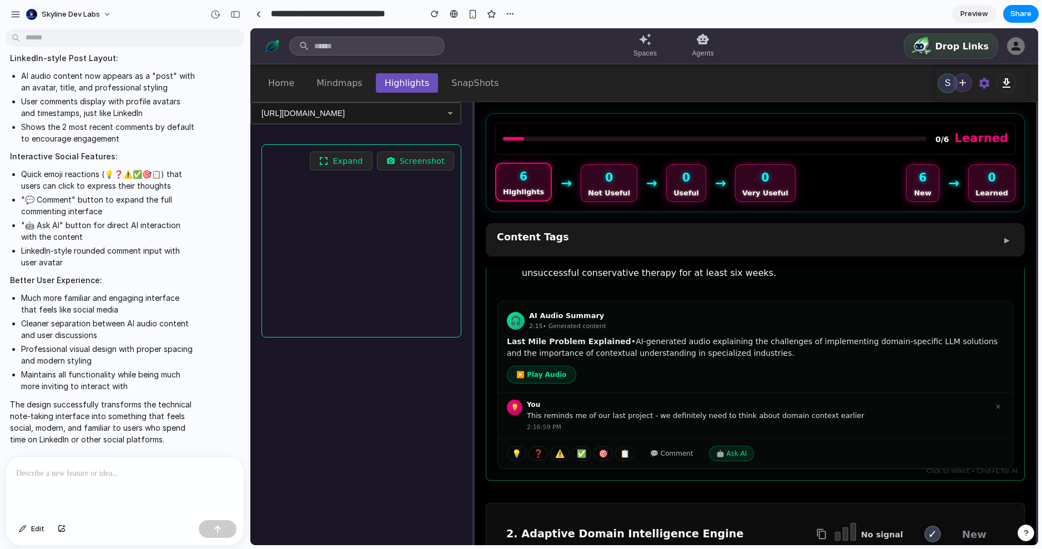
scroll to position [407, 0]
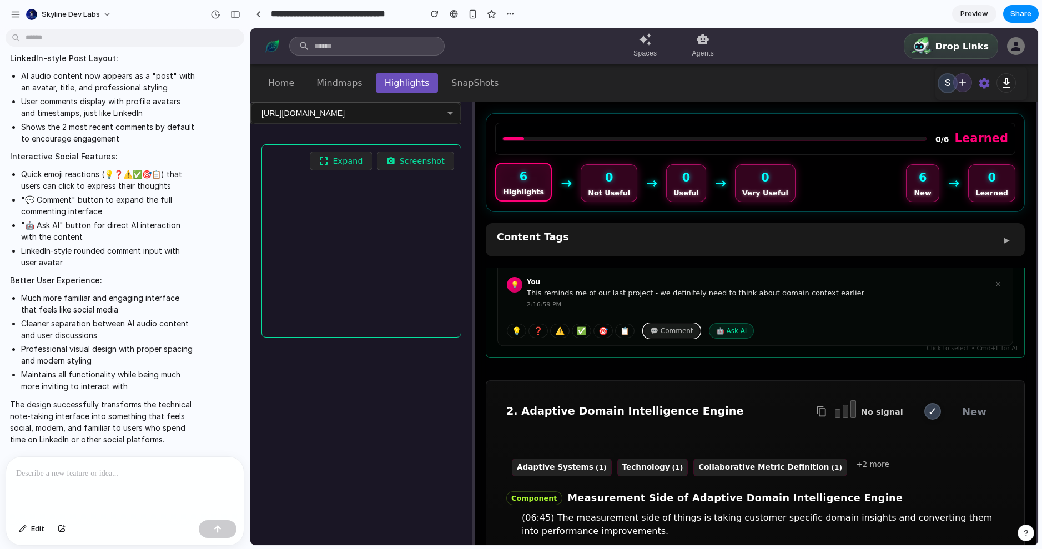
click at [683, 324] on button "💬 Comment" at bounding box center [671, 331] width 57 height 14
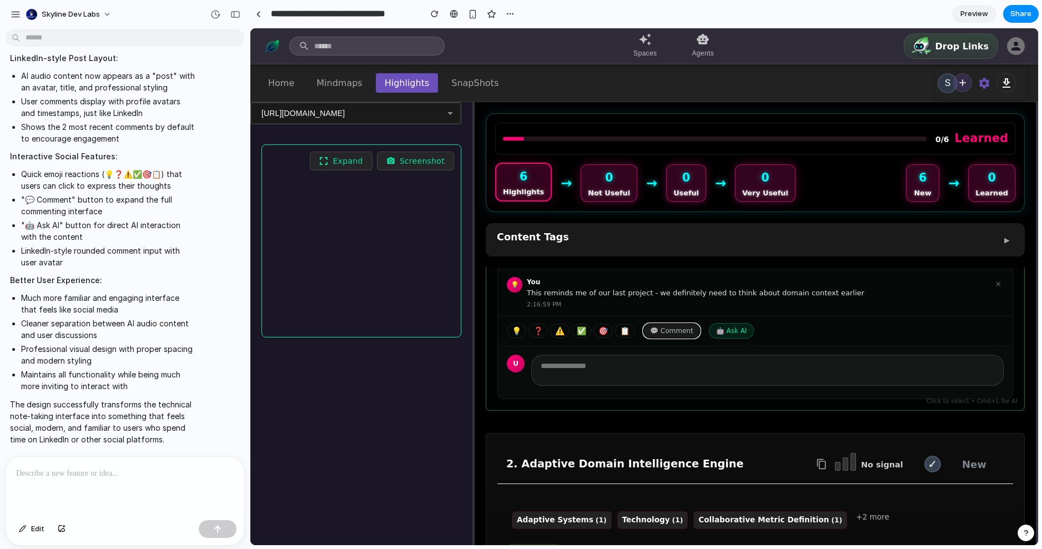
click at [683, 324] on button "💬 Comment" at bounding box center [671, 331] width 57 height 14
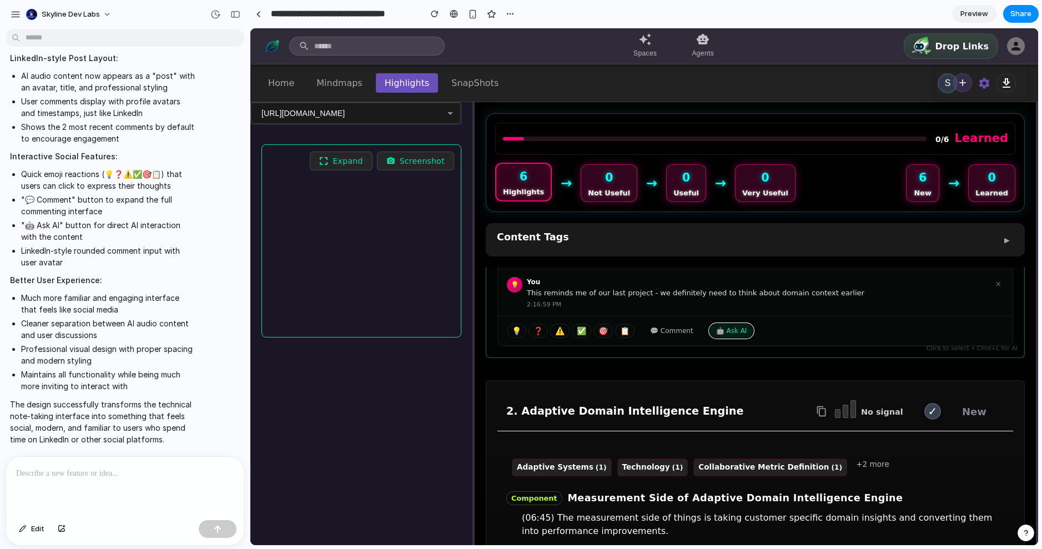
click at [725, 323] on button "🤖 Ask AI" at bounding box center [732, 331] width 46 height 16
click at [683, 324] on button "💬 Comment" at bounding box center [671, 331] width 57 height 14
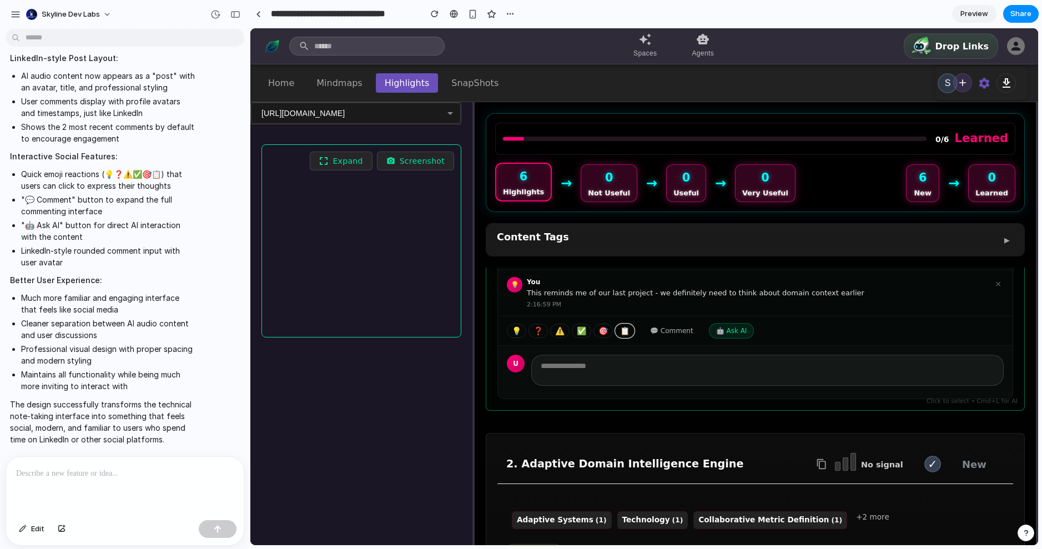
click at [618, 324] on button "📋" at bounding box center [624, 331] width 19 height 14
click at [604, 324] on button "🎯" at bounding box center [602, 331] width 19 height 14
click at [541, 324] on button "❓" at bounding box center [537, 331] width 19 height 14
click at [502, 316] on div "💡 ❓ ⚠️ ✅ 🎯 📋 💬 Comment 🤖 Ask AI" at bounding box center [755, 330] width 514 height 29
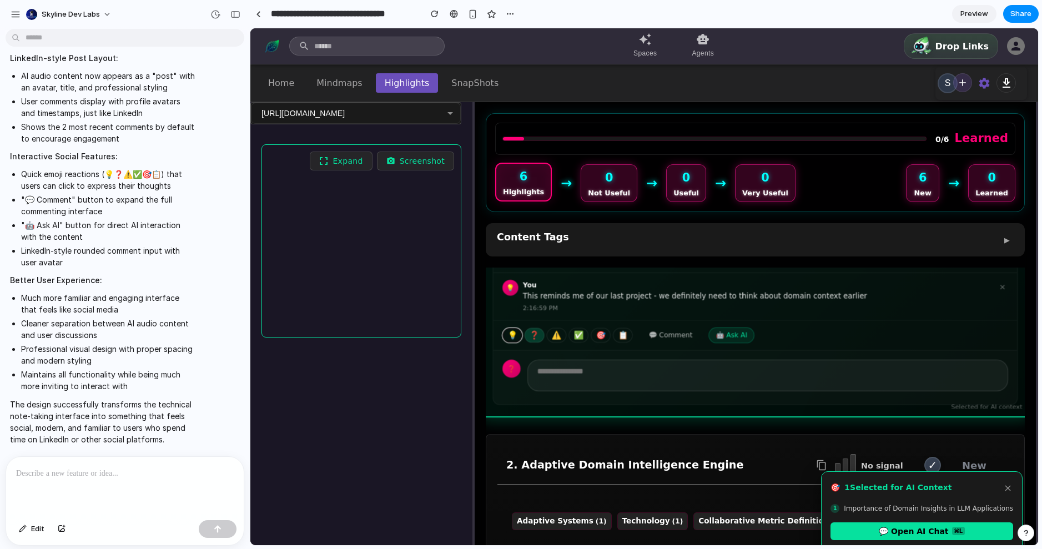
click at [512, 328] on button "💡" at bounding box center [512, 335] width 20 height 15
click at [431, 386] on div "Expand Screenshot" at bounding box center [361, 376] width 222 height 486
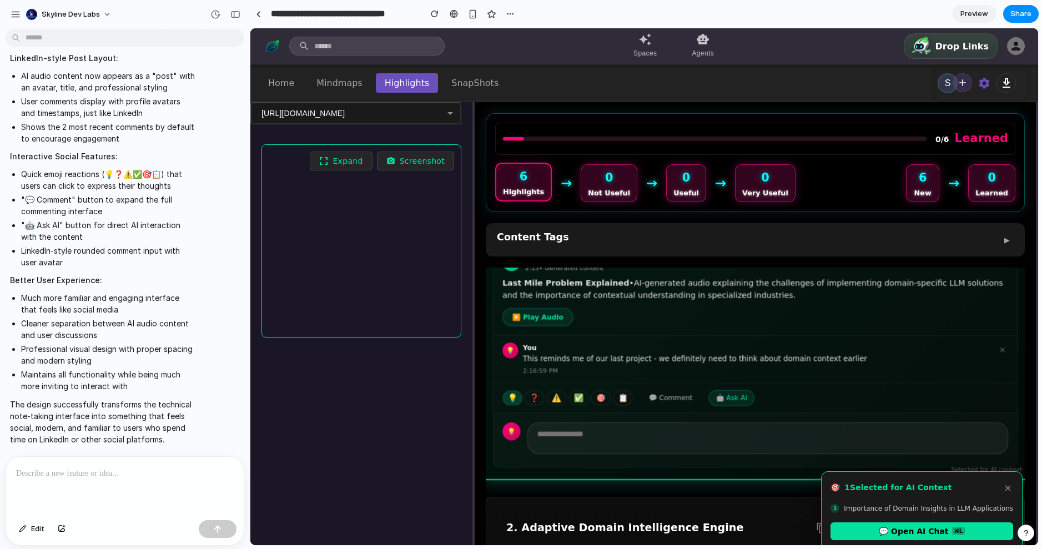
scroll to position [341, 0]
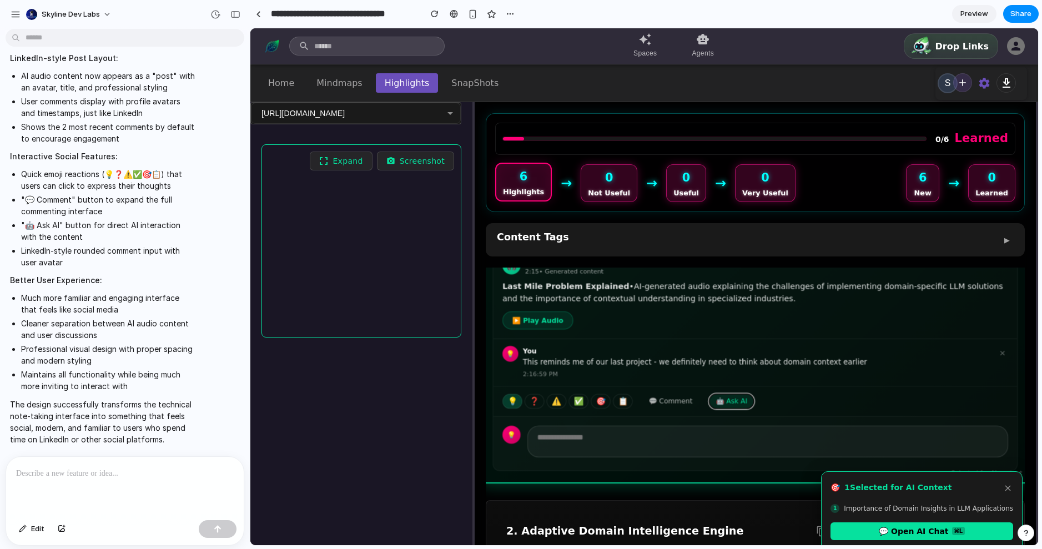
click at [738, 393] on button "🤖 Ask AI" at bounding box center [731, 401] width 46 height 16
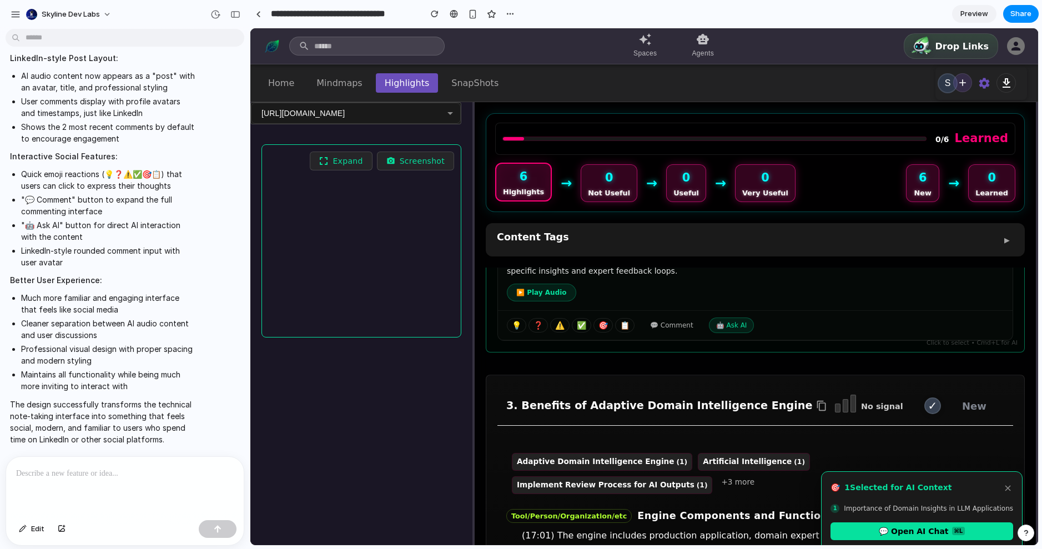
scroll to position [901, 0]
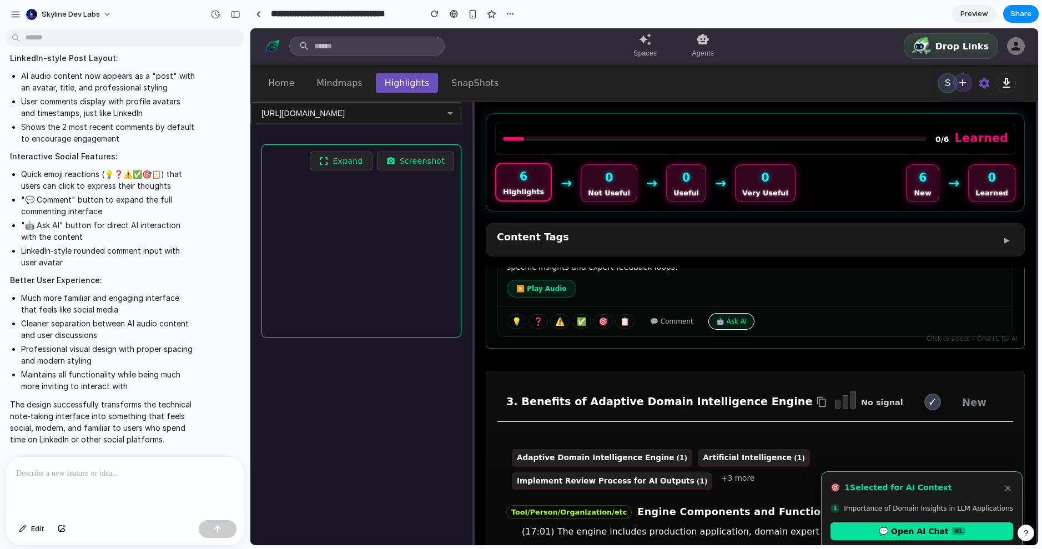
click at [725, 314] on button "🤖 Ask AI" at bounding box center [732, 322] width 46 height 16
click at [872, 307] on div "💡 ❓ ⚠️ ✅ 🎯 📋 💬 Comment 🤖 Ask AI" at bounding box center [755, 321] width 514 height 29
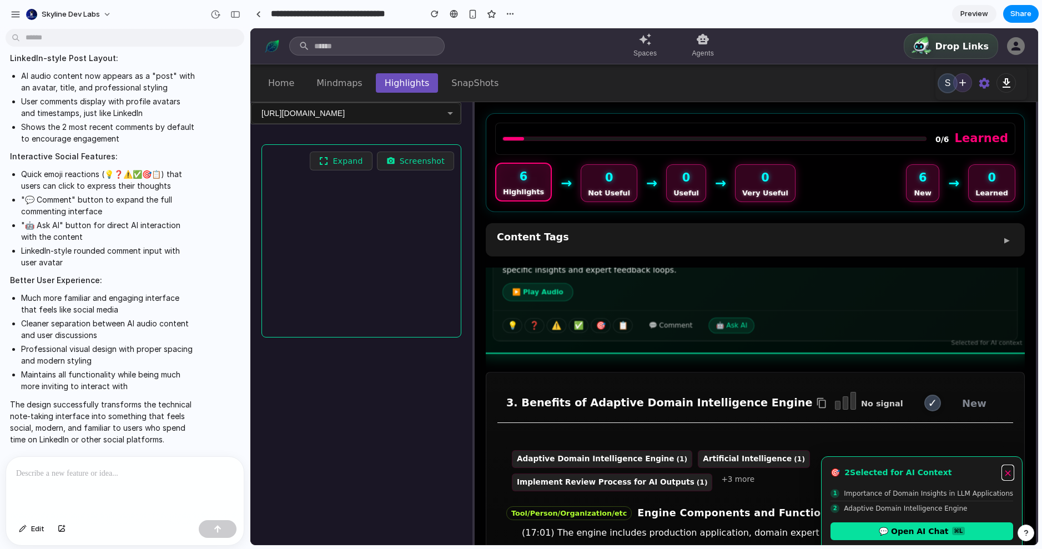
click at [1008, 466] on button "×" at bounding box center [1007, 473] width 11 height 14
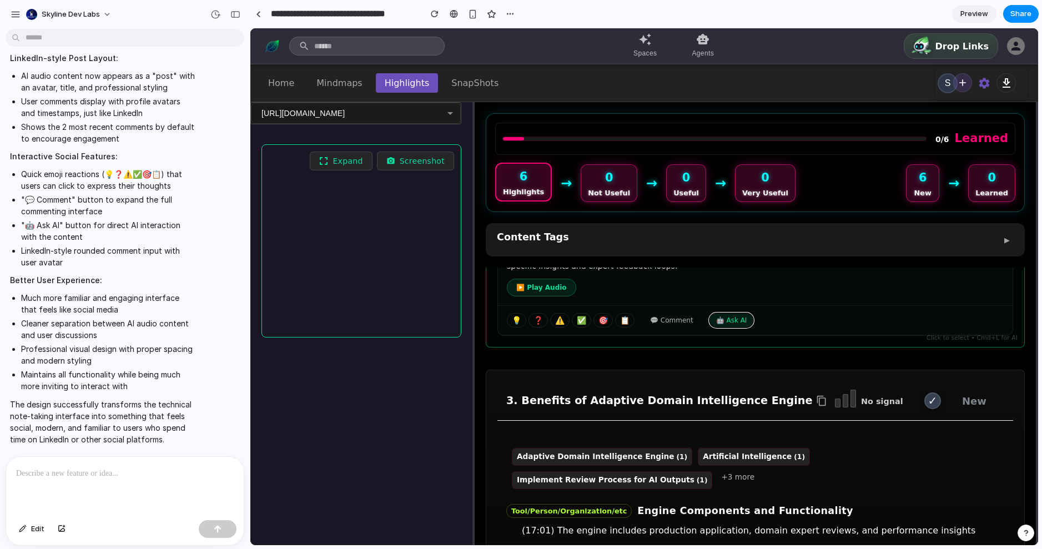
click at [739, 314] on button "🤖 Ask AI" at bounding box center [732, 320] width 46 height 16
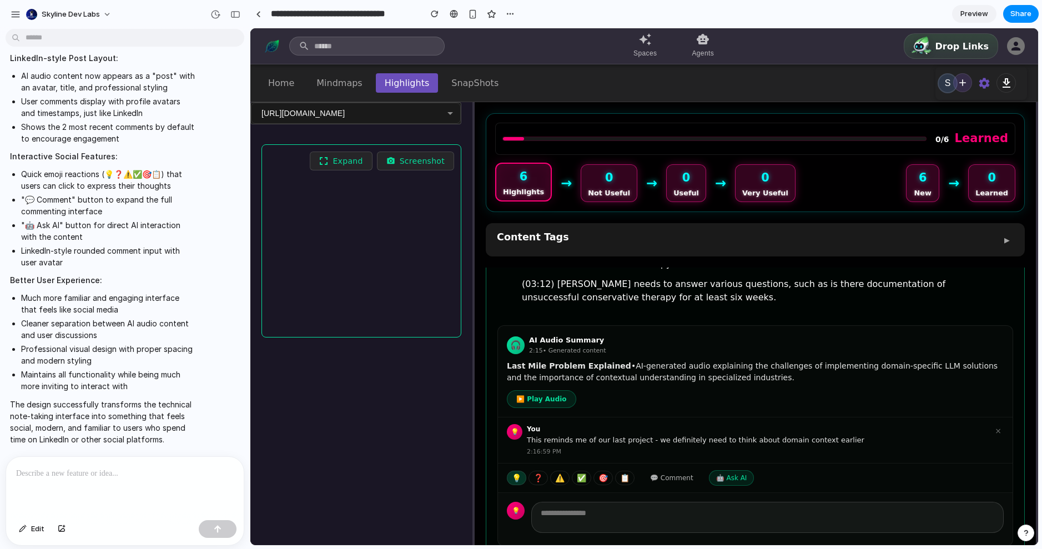
scroll to position [262, 0]
click at [733, 468] on button "🤖 Ask AI" at bounding box center [732, 476] width 46 height 16
click at [844, 439] on div "🎧 AI Audio Summary 2:15 • Generated content Last Mile Problem Explained • AI-ge…" at bounding box center [755, 433] width 516 height 221
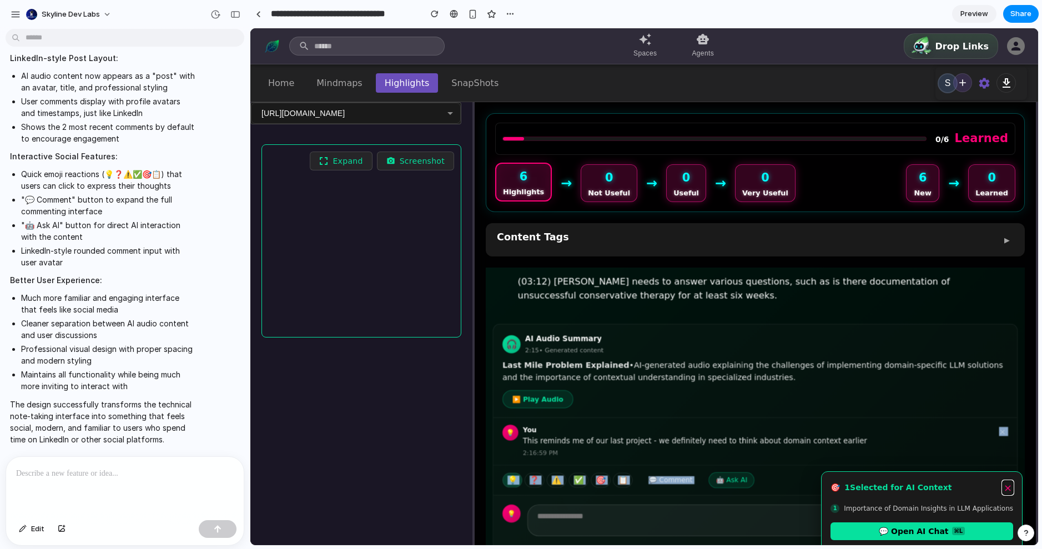
click at [1006, 482] on button "×" at bounding box center [1007, 488] width 11 height 14
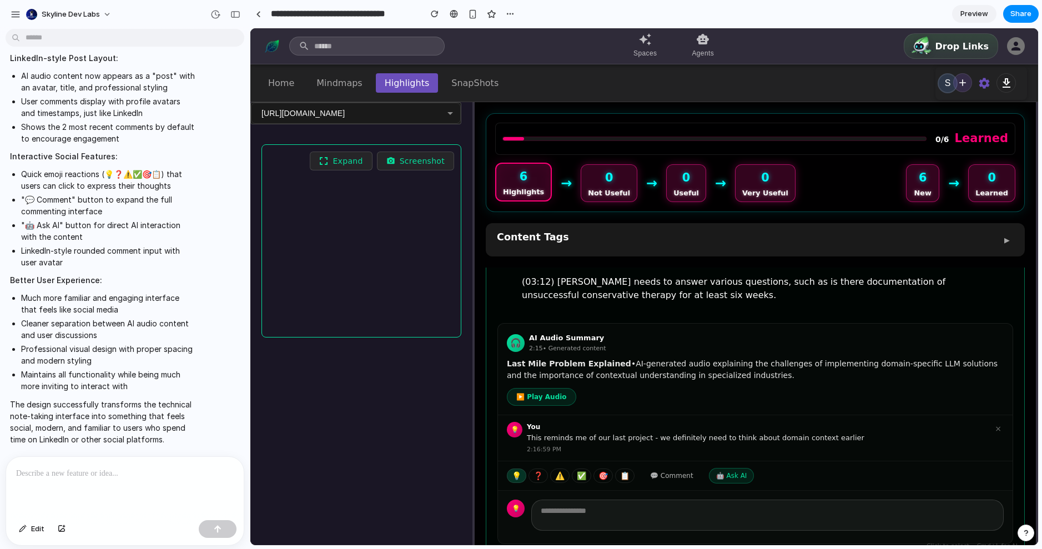
click at [866, 461] on div "💡 ❓ ⚠️ ✅ 🎯 📋 💬 Comment 🤖 Ask AI" at bounding box center [755, 475] width 514 height 29
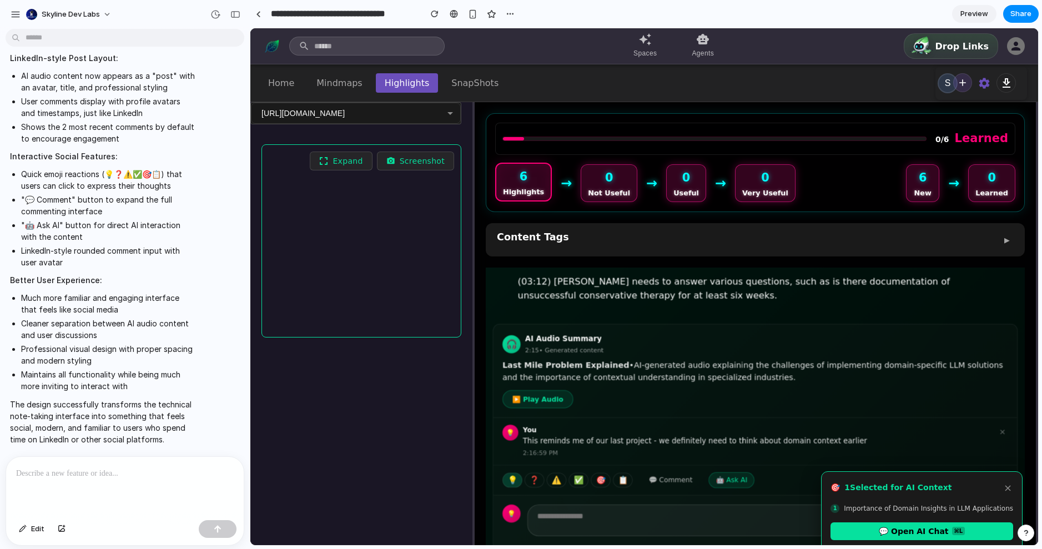
click at [866, 443] on div "💡 You This reminds me of our last project - we definitely need to think about d…" at bounding box center [755, 441] width 524 height 47
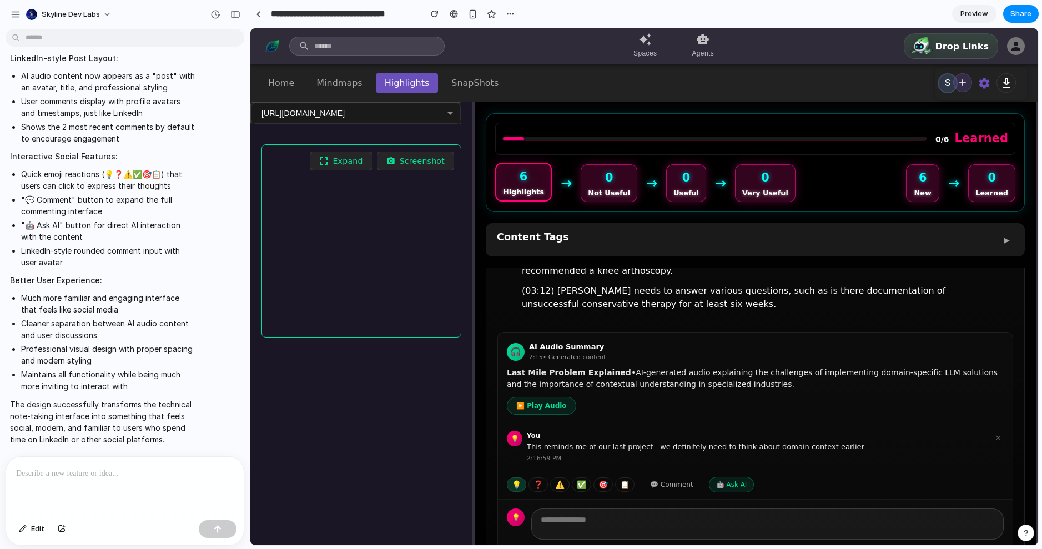
scroll to position [253, 0]
click at [550, 398] on button "▶️ Play Audio" at bounding box center [541, 407] width 69 height 18
click at [844, 382] on div "🎧 AI Audio Summary 2:15 • Generated content Last Mile Problem Explained • AI-ge…" at bounding box center [755, 380] width 514 height 92
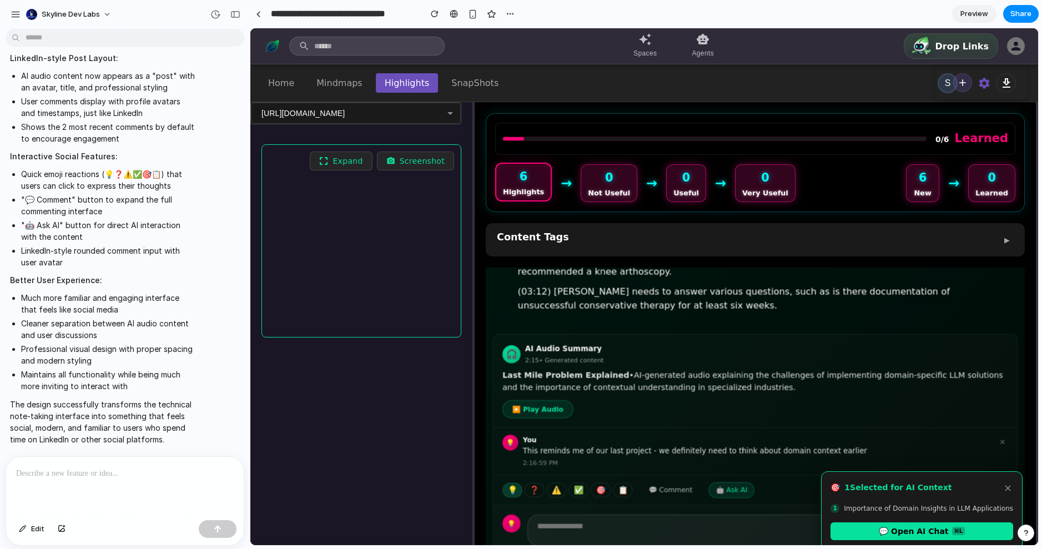
click at [903, 376] on div "🎧 AI Audio Summary 2:15 • Generated content Last Mile Problem Explained • AI-ge…" at bounding box center [755, 381] width 524 height 93
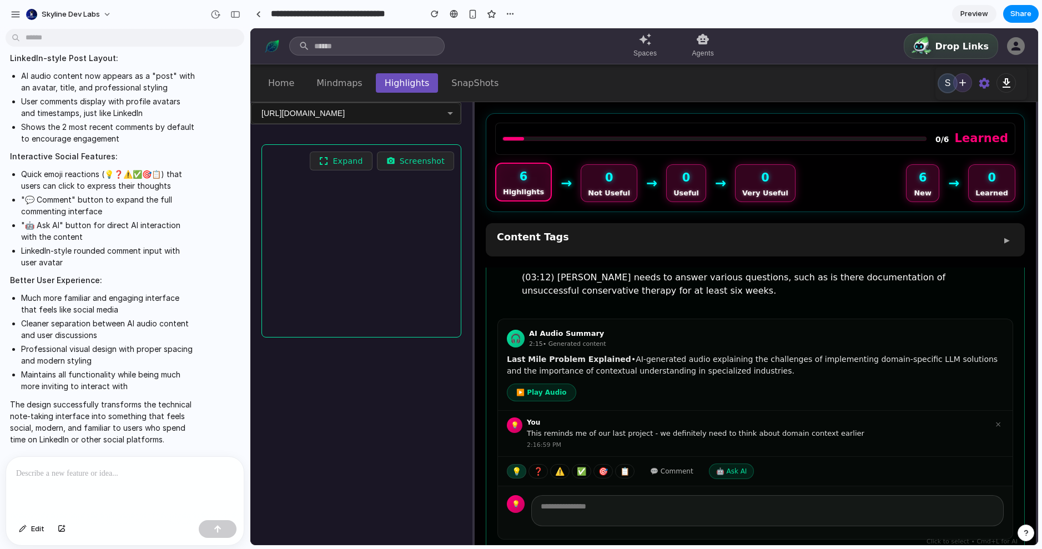
scroll to position [264, 0]
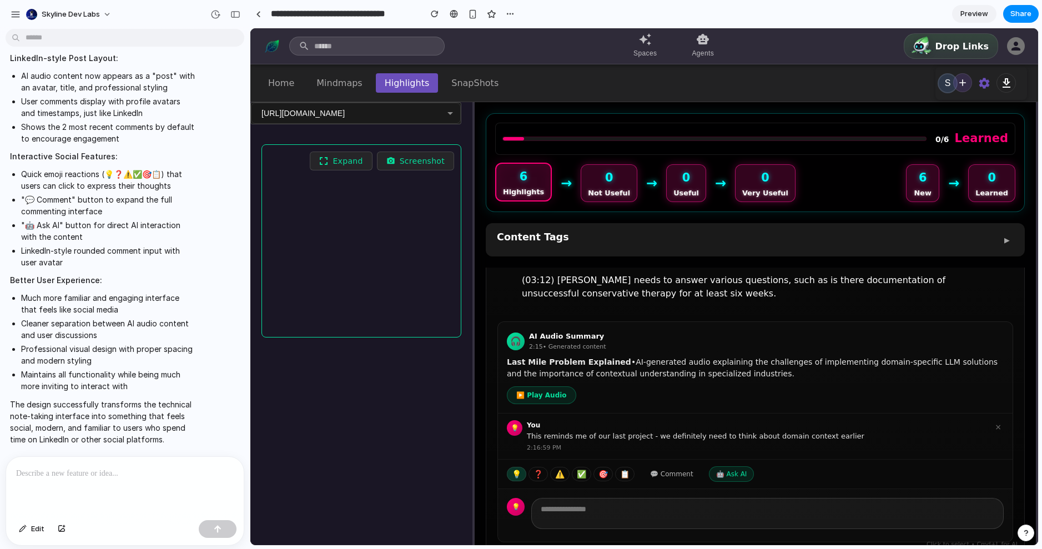
click at [56, 484] on div at bounding box center [125, 486] width 238 height 59
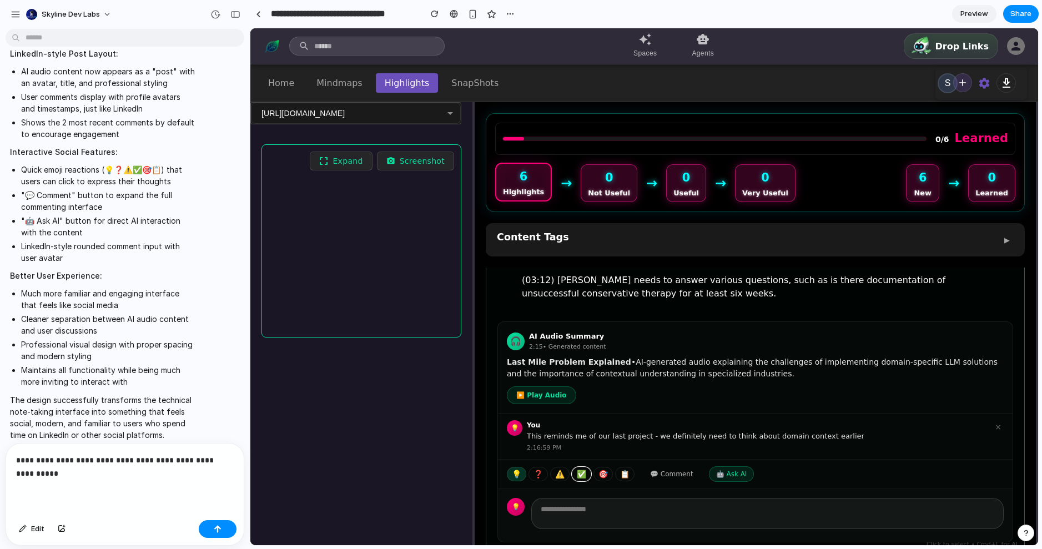
click at [584, 467] on button "✅" at bounding box center [581, 474] width 19 height 14
click at [498, 460] on div "💡 ❓ ⚠️ ✅ 🎯 📋 💬 Comment 🤖 Ask AI" at bounding box center [755, 474] width 514 height 29
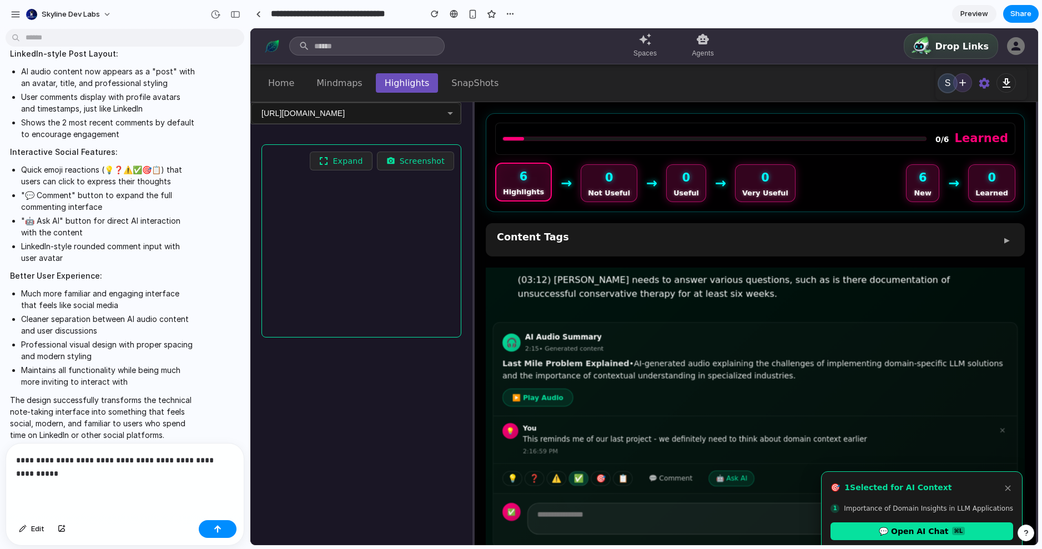
drag, startPoint x: 500, startPoint y: 452, endPoint x: 491, endPoint y: 463, distance: 14.1
click at [491, 463] on div "✓ 1. Importance of Domain Insights in LLM Applications No signal ✓ New Last Mil…" at bounding box center [754, 282] width 549 height 557
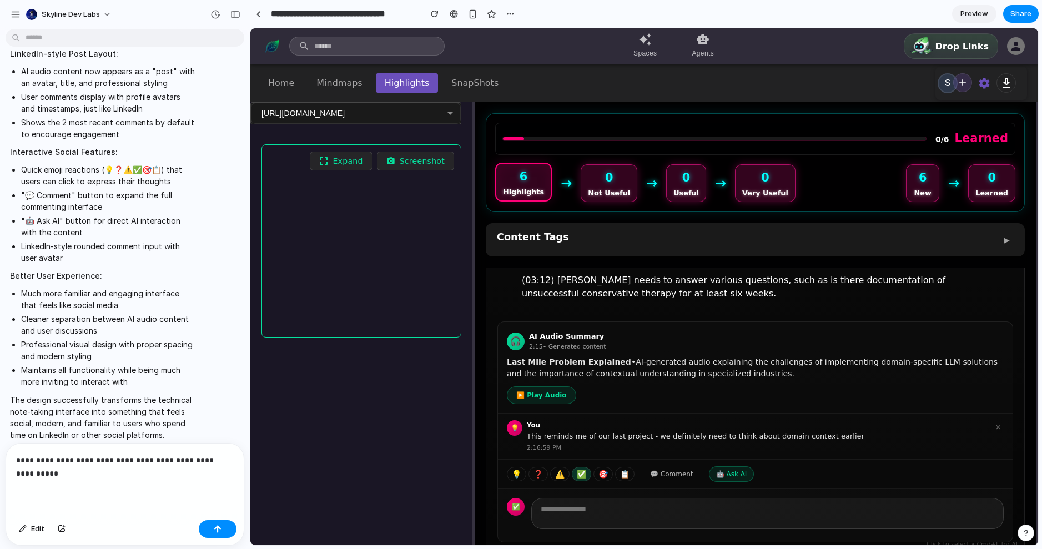
click at [416, 463] on div "Expand Screenshot" at bounding box center [361, 376] width 222 height 486
click at [74, 471] on p "**********" at bounding box center [122, 466] width 213 height 27
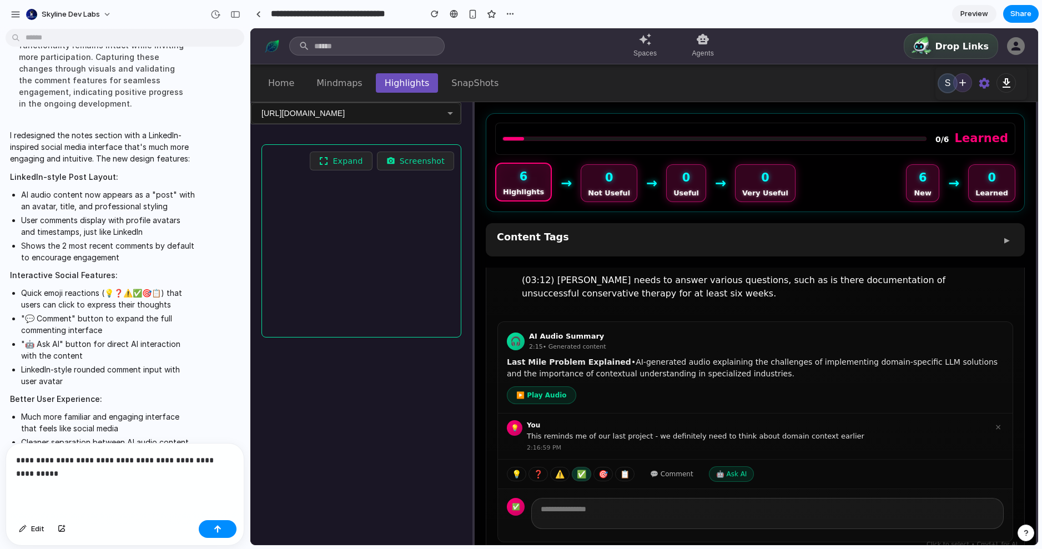
scroll to position [1694, 0]
drag, startPoint x: 24, startPoint y: 223, endPoint x: 178, endPoint y: 245, distance: 155.3
click at [178, 245] on ul "AI audio content now appears as a "post" with an avatar, title, and professiona…" at bounding box center [102, 226] width 185 height 74
click at [178, 245] on li "Shows the 2 most recent comments by default to encourage engagement" at bounding box center [108, 251] width 174 height 23
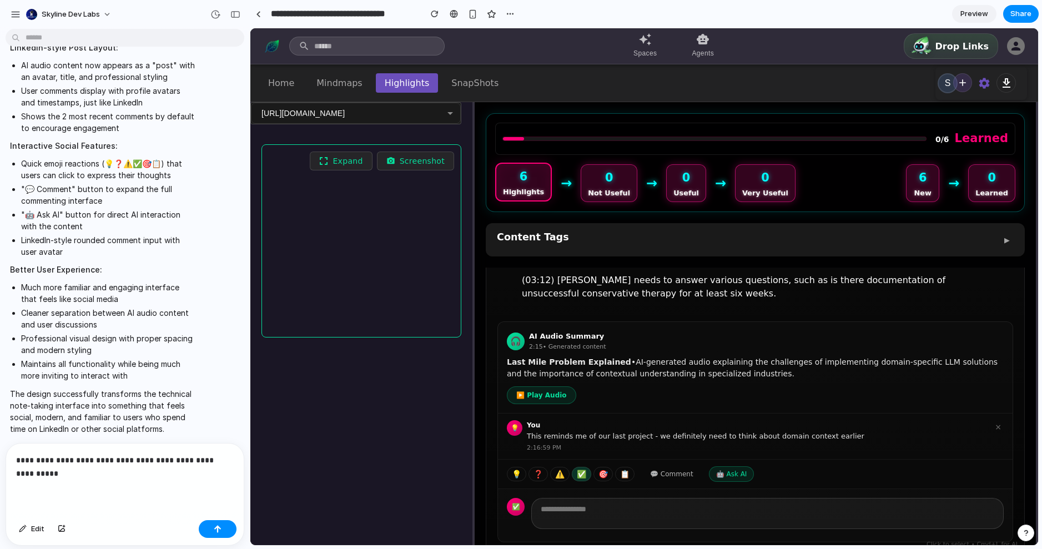
scroll to position [1828, 0]
click at [87, 481] on div "**********" at bounding box center [125, 479] width 238 height 72
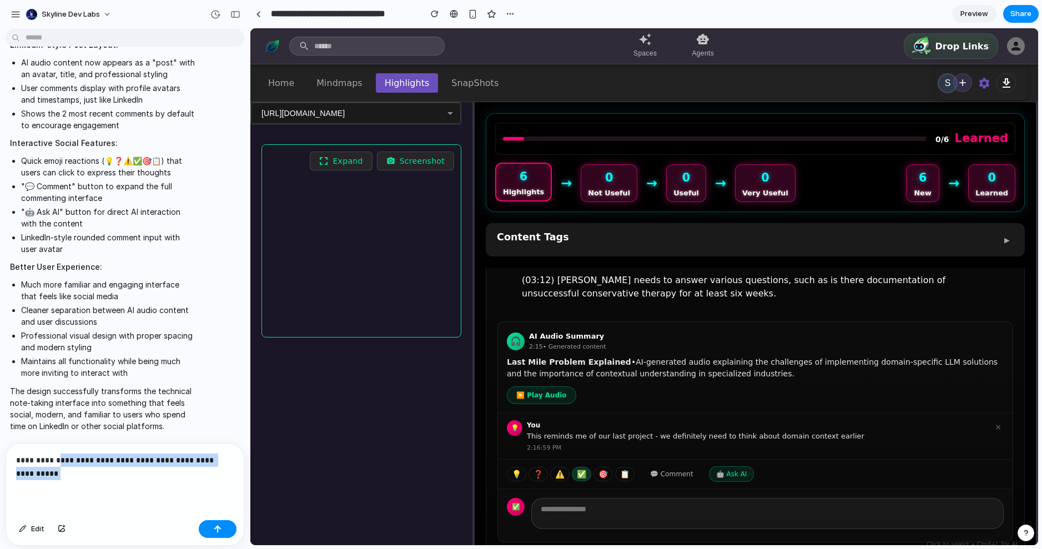
drag, startPoint x: 83, startPoint y: 470, endPoint x: 54, endPoint y: 456, distance: 31.5
click at [54, 456] on p "**********" at bounding box center [122, 466] width 213 height 27
click at [144, 460] on p "**********" at bounding box center [122, 466] width 213 height 27
click at [156, 474] on p "**********" at bounding box center [122, 466] width 213 height 27
click at [89, 472] on p "**********" at bounding box center [122, 460] width 213 height 40
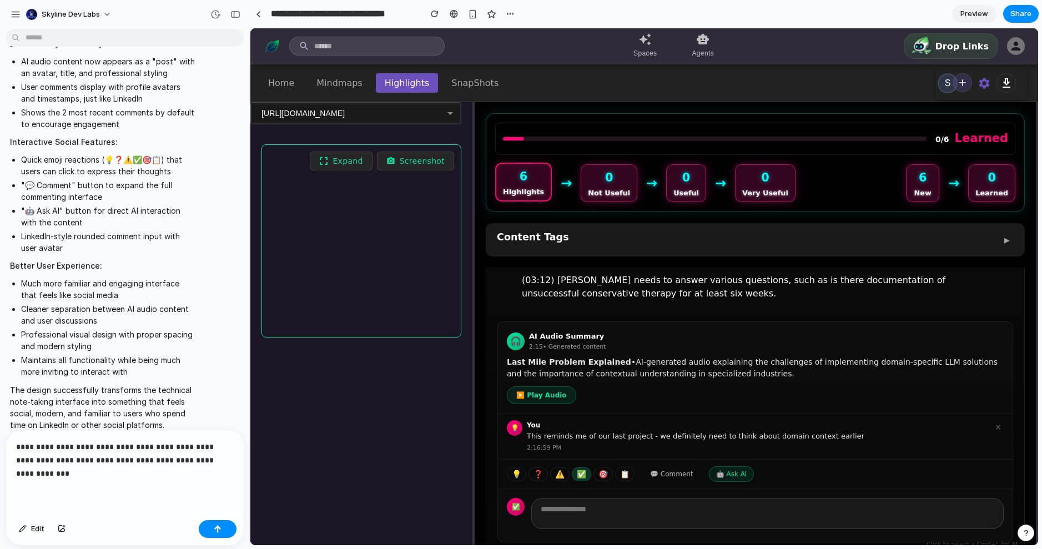
click at [90, 470] on p "**********" at bounding box center [122, 460] width 213 height 40
click at [51, 446] on p "**********" at bounding box center [122, 460] width 213 height 40
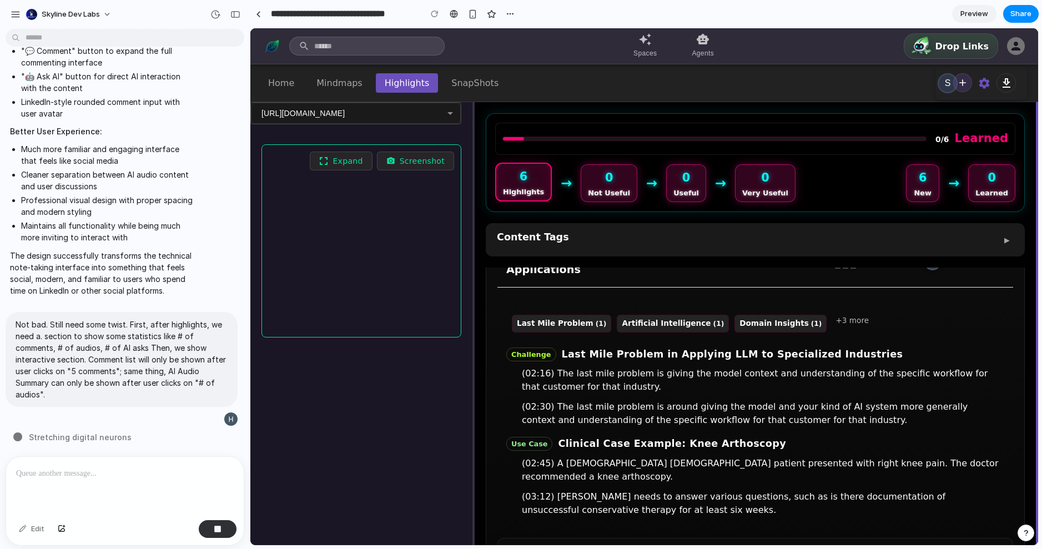
scroll to position [0, 0]
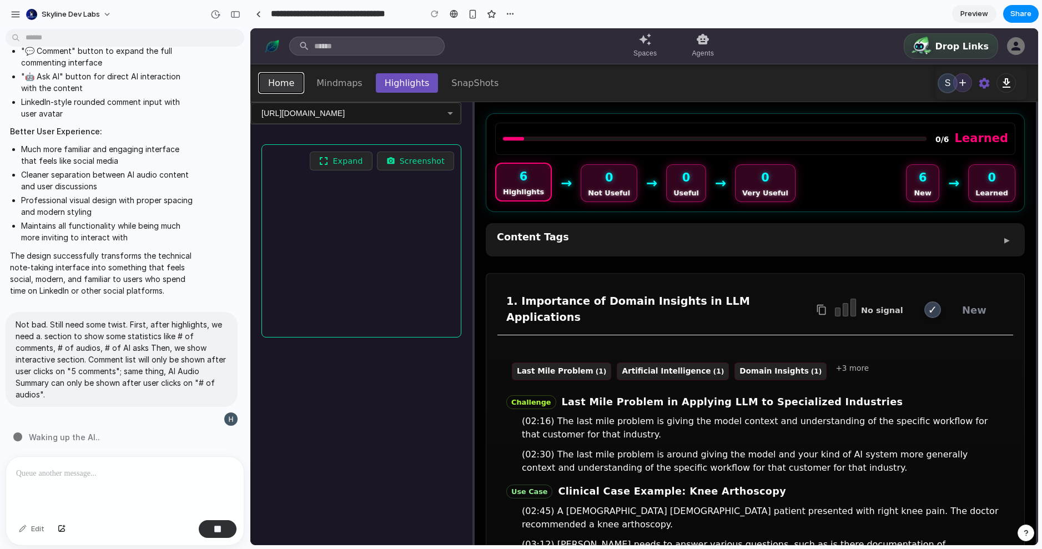
click at [280, 81] on button "Home" at bounding box center [281, 82] width 44 height 19
click at [807, 90] on div "Home Mindmaps Highlights SnapShots S" at bounding box center [643, 83] width 787 height 38
